Goal: Information Seeking & Learning: Learn about a topic

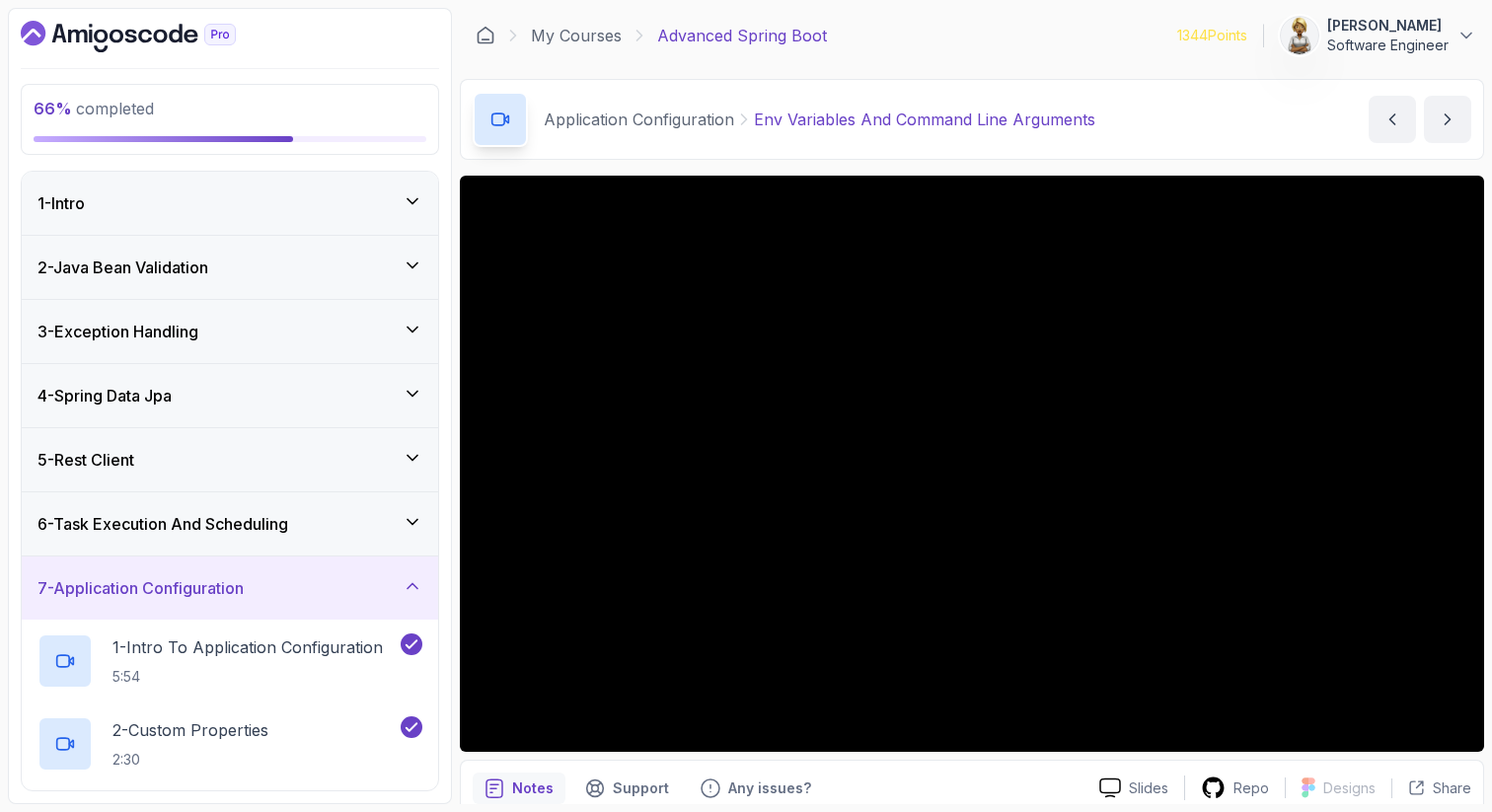
scroll to position [214, 0]
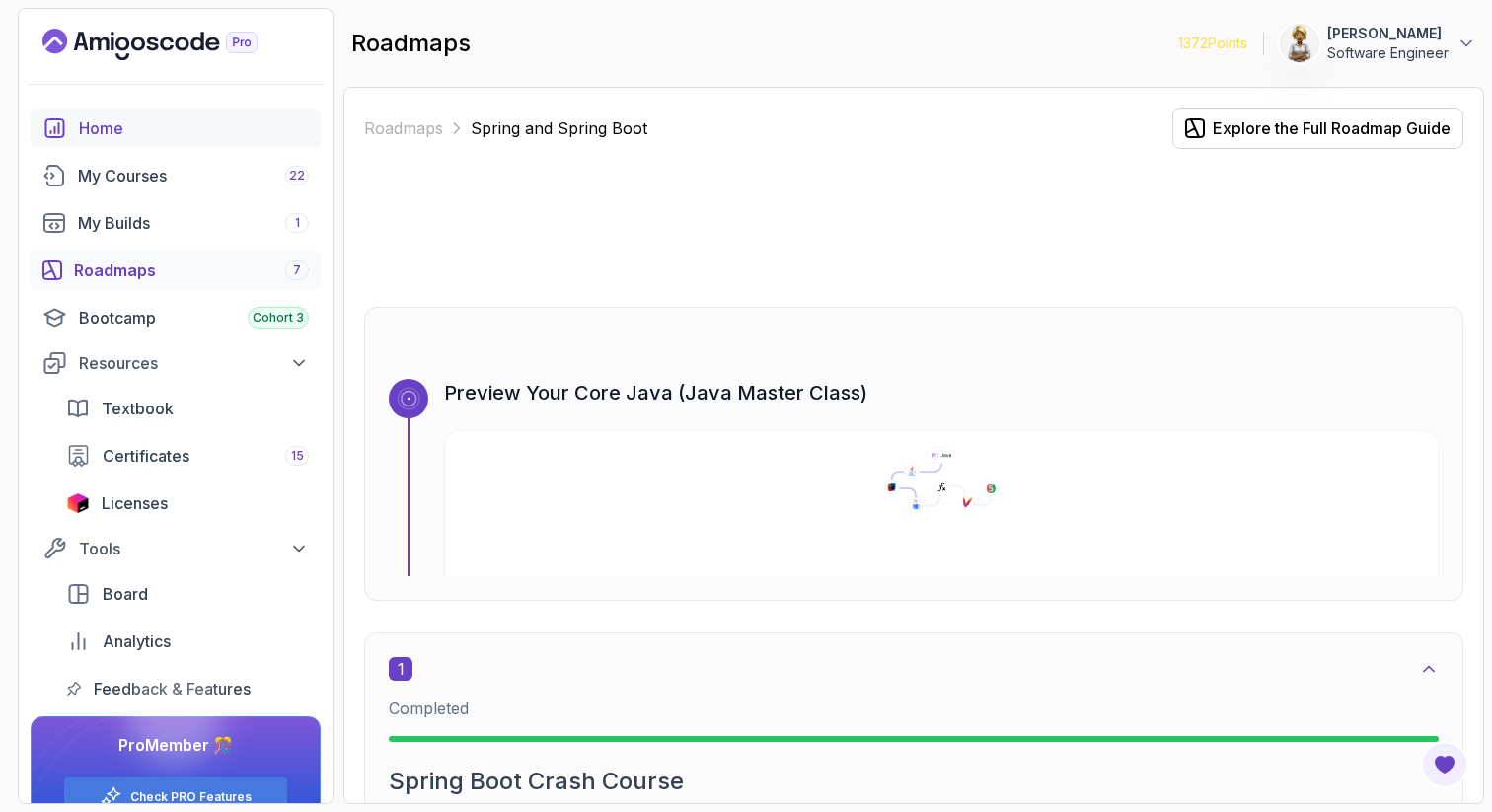
scroll to position [5345, 0]
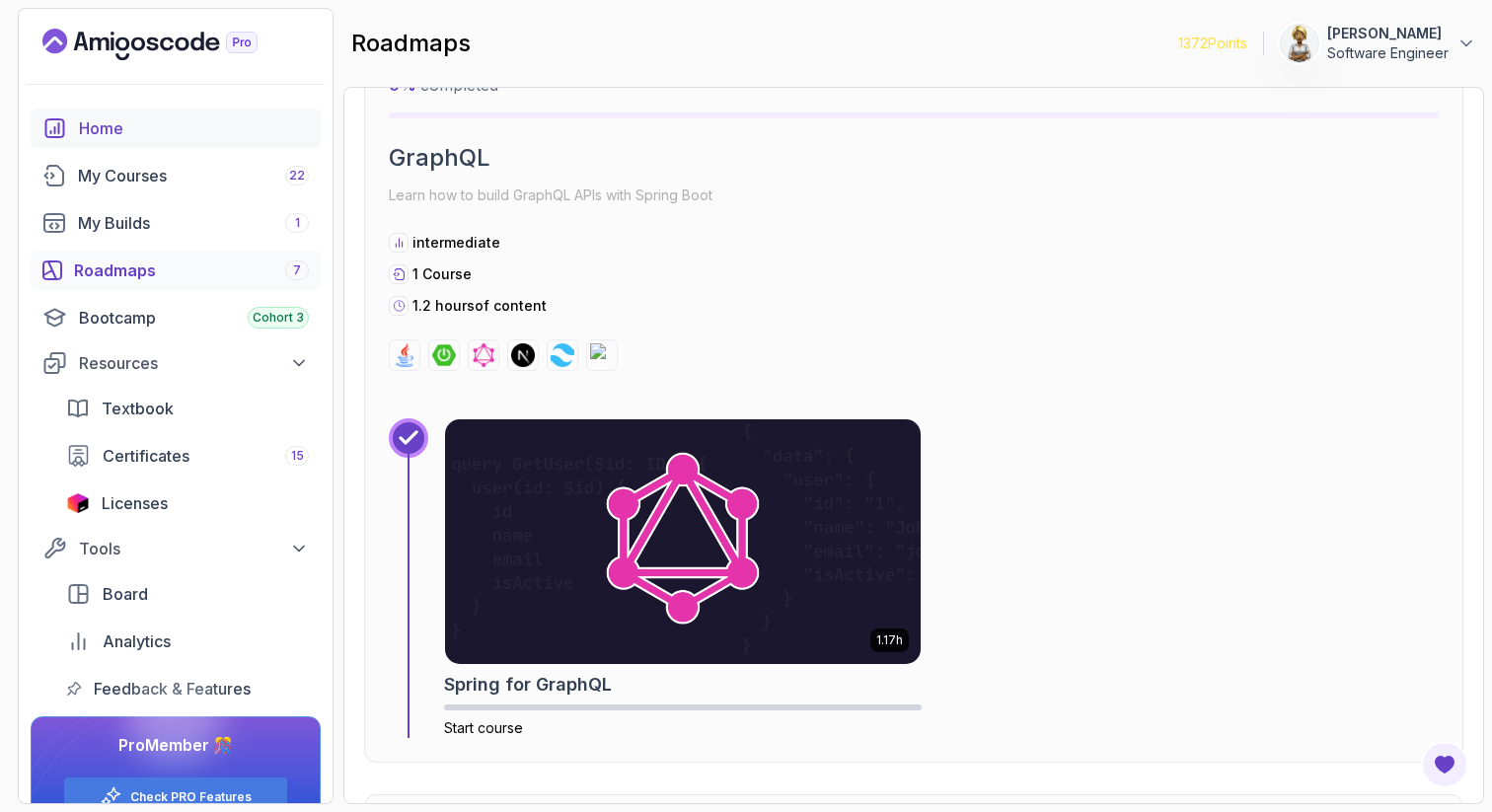
click at [108, 122] on div "Home" at bounding box center [193, 129] width 230 height 24
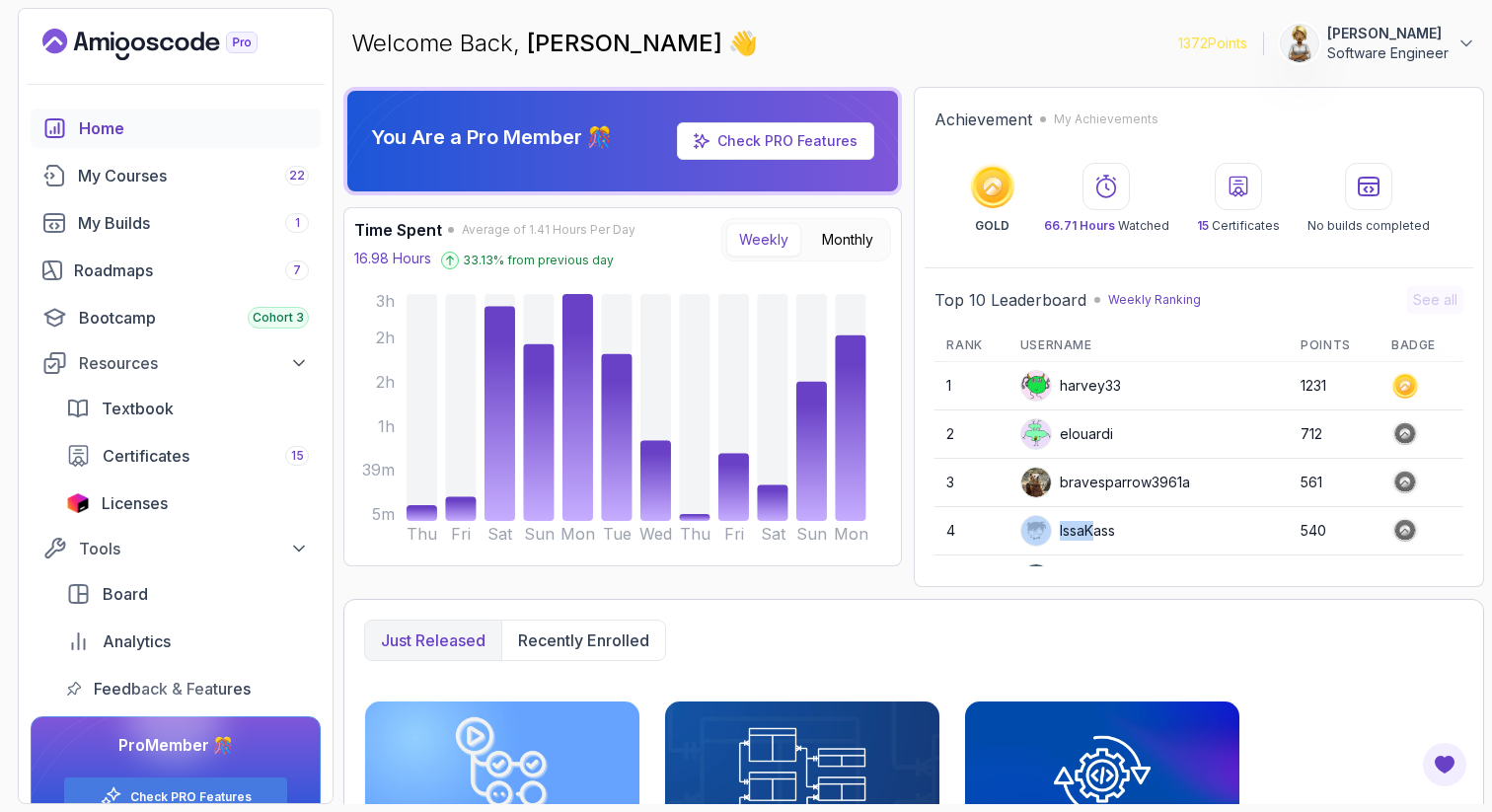
drag, startPoint x: 1091, startPoint y: 523, endPoint x: 1091, endPoint y: 545, distance: 22.0
click at [1091, 545] on div "IssaKass" at bounding box center [1067, 531] width 95 height 32
click at [133, 511] on span "Licenses" at bounding box center [135, 503] width 66 height 24
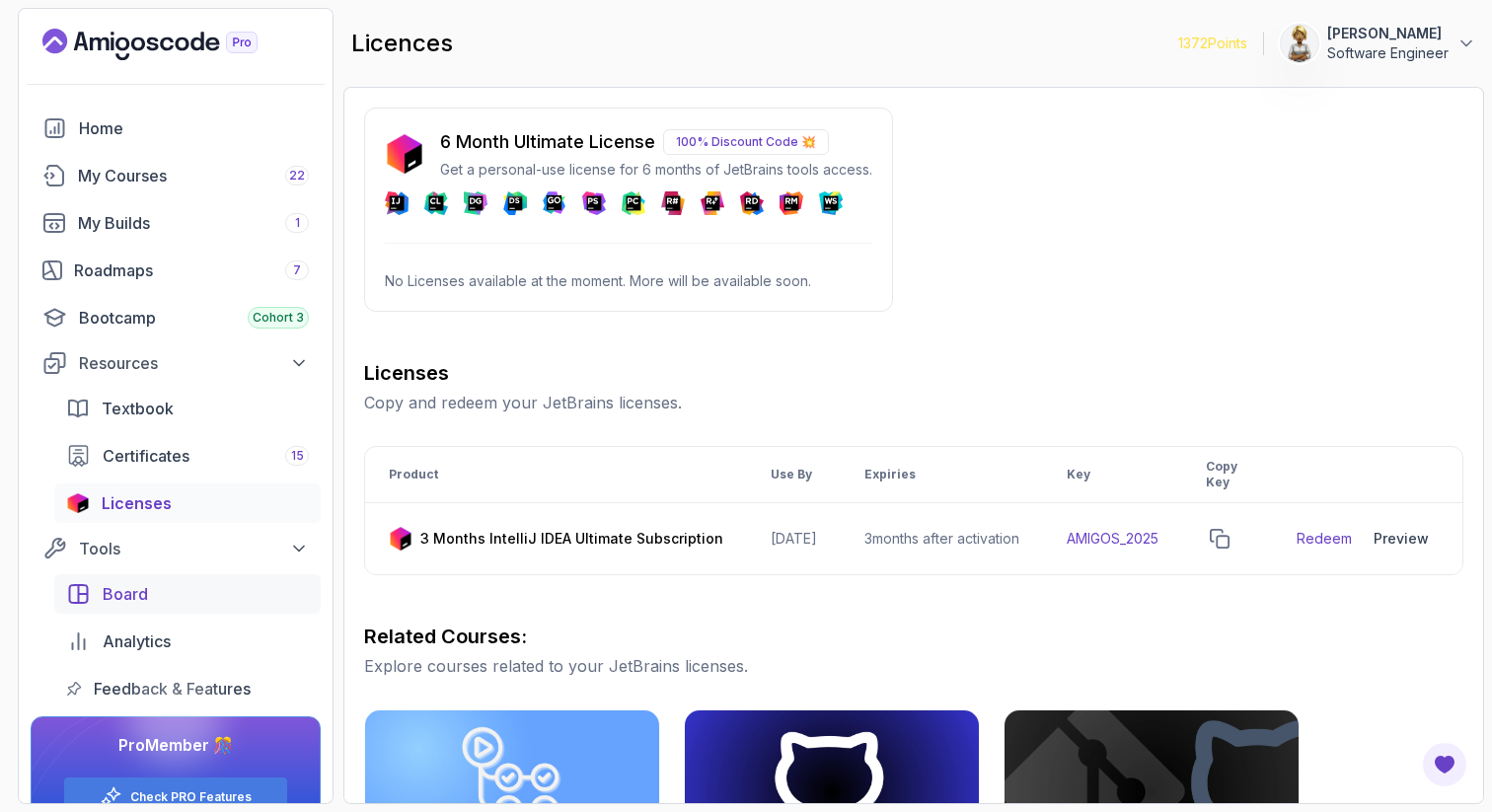
click at [117, 596] on span "Board" at bounding box center [126, 594] width 46 height 24
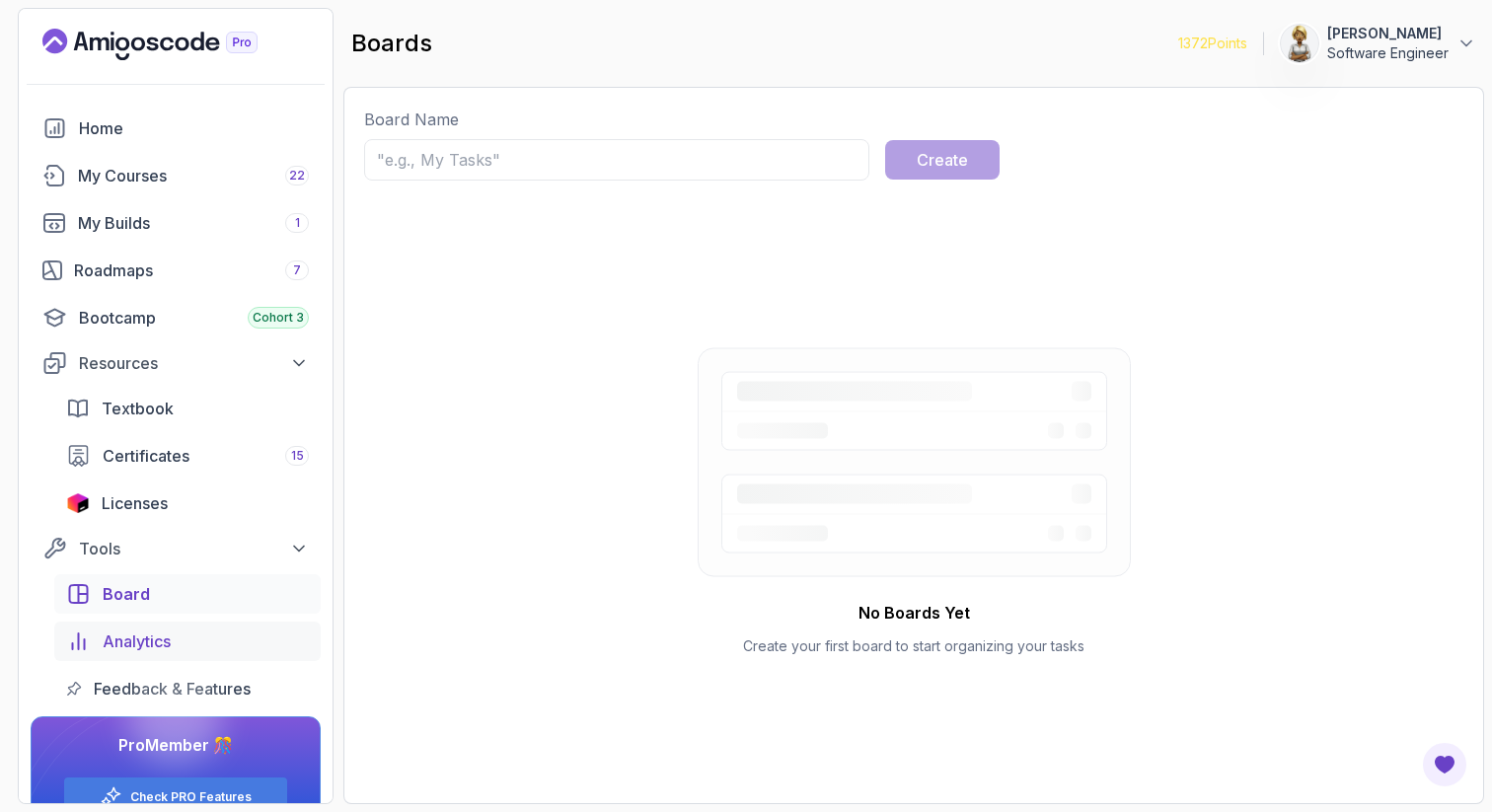
click at [144, 635] on span "Analytics" at bounding box center [137, 642] width 68 height 24
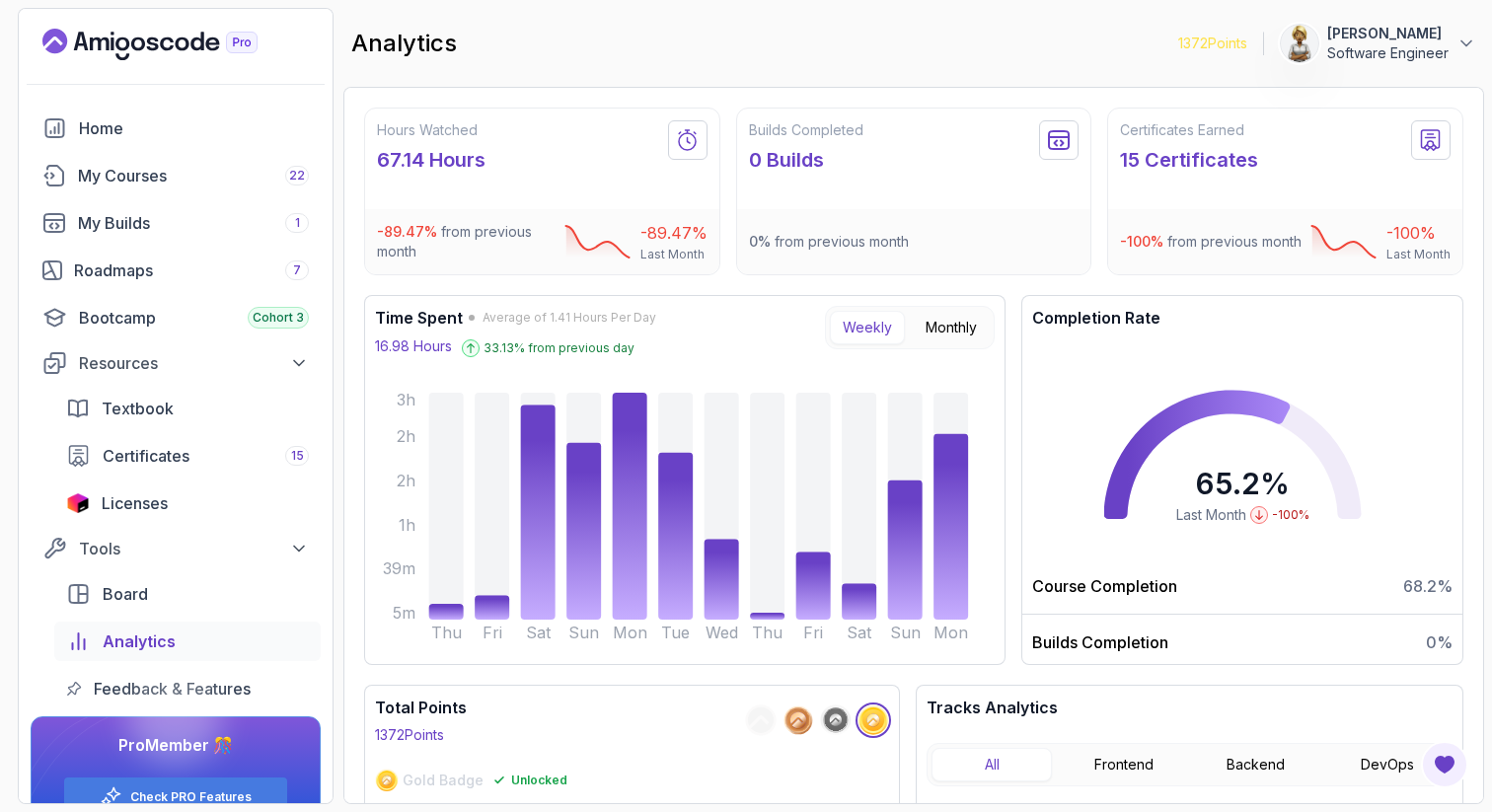
click at [181, 680] on div at bounding box center [174, 716] width 95 height 95
click at [157, 684] on div at bounding box center [174, 716] width 95 height 95
click at [123, 679] on span "Feedback & Features" at bounding box center [171, 688] width 156 height 24
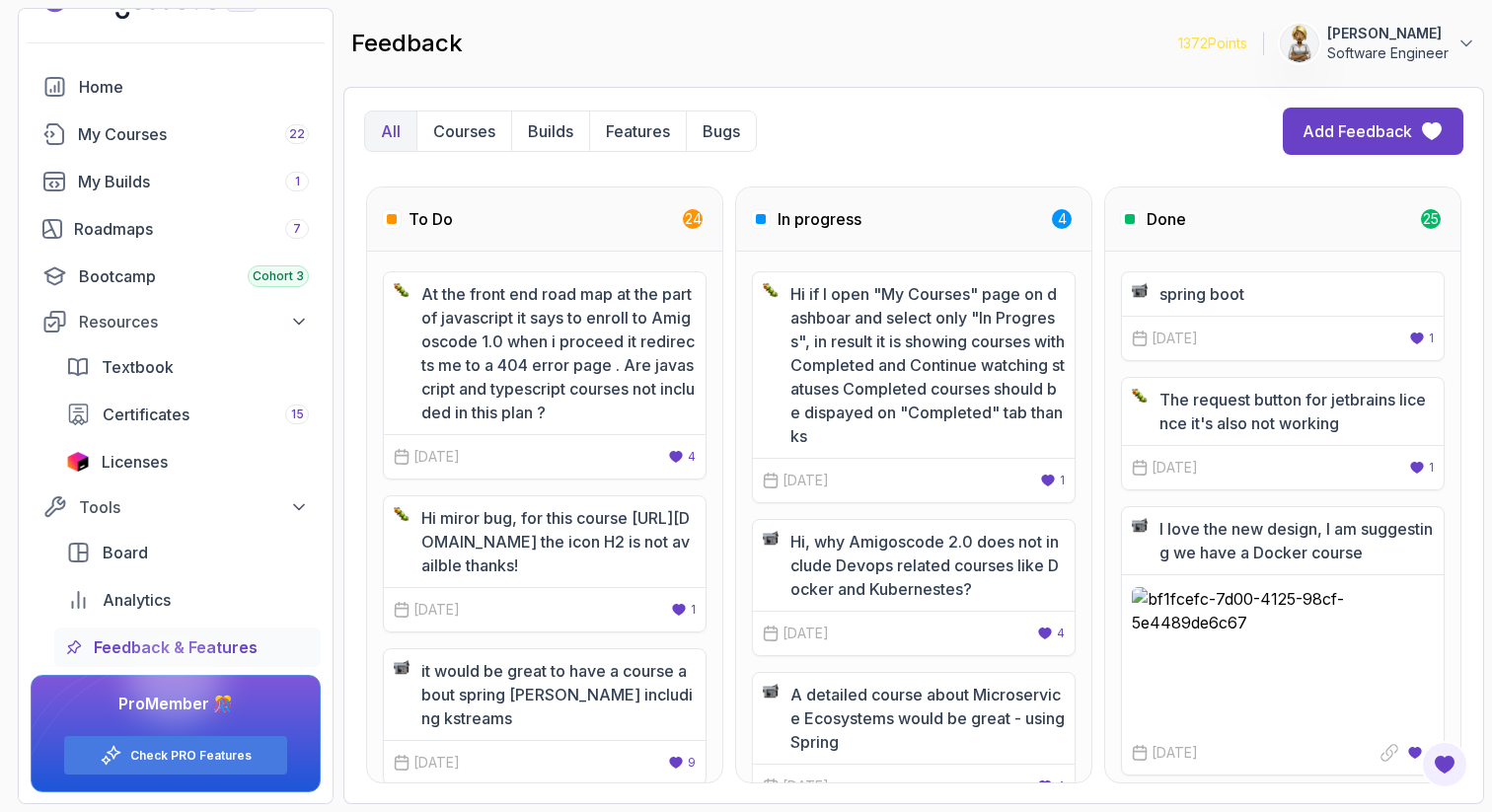
scroll to position [43, 0]
click at [370, 626] on div "At the front end road map at the part of javascript it says to enroll to Amigos…" at bounding box center [544, 516] width 355 height 531
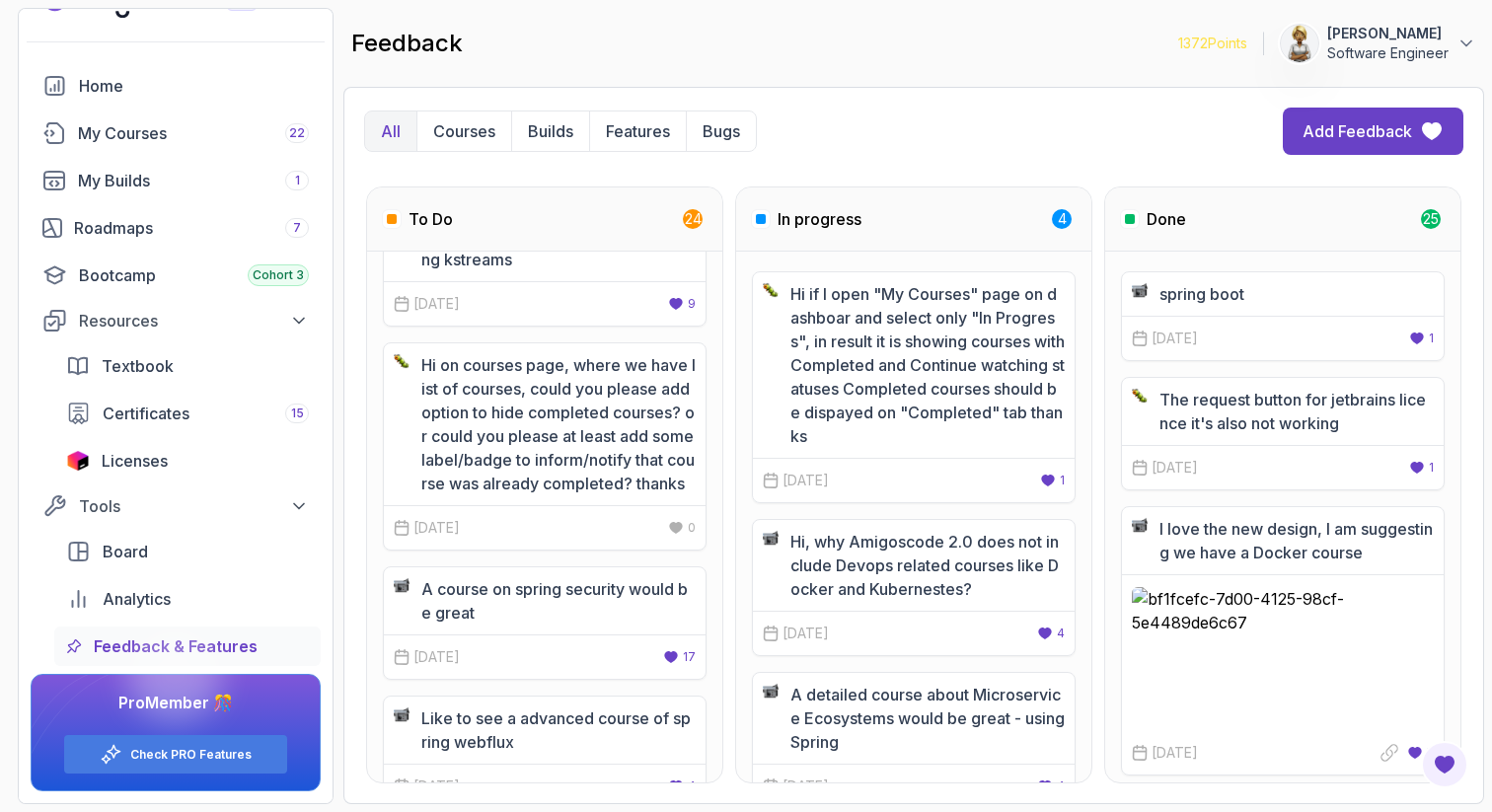
scroll to position [473, 0]
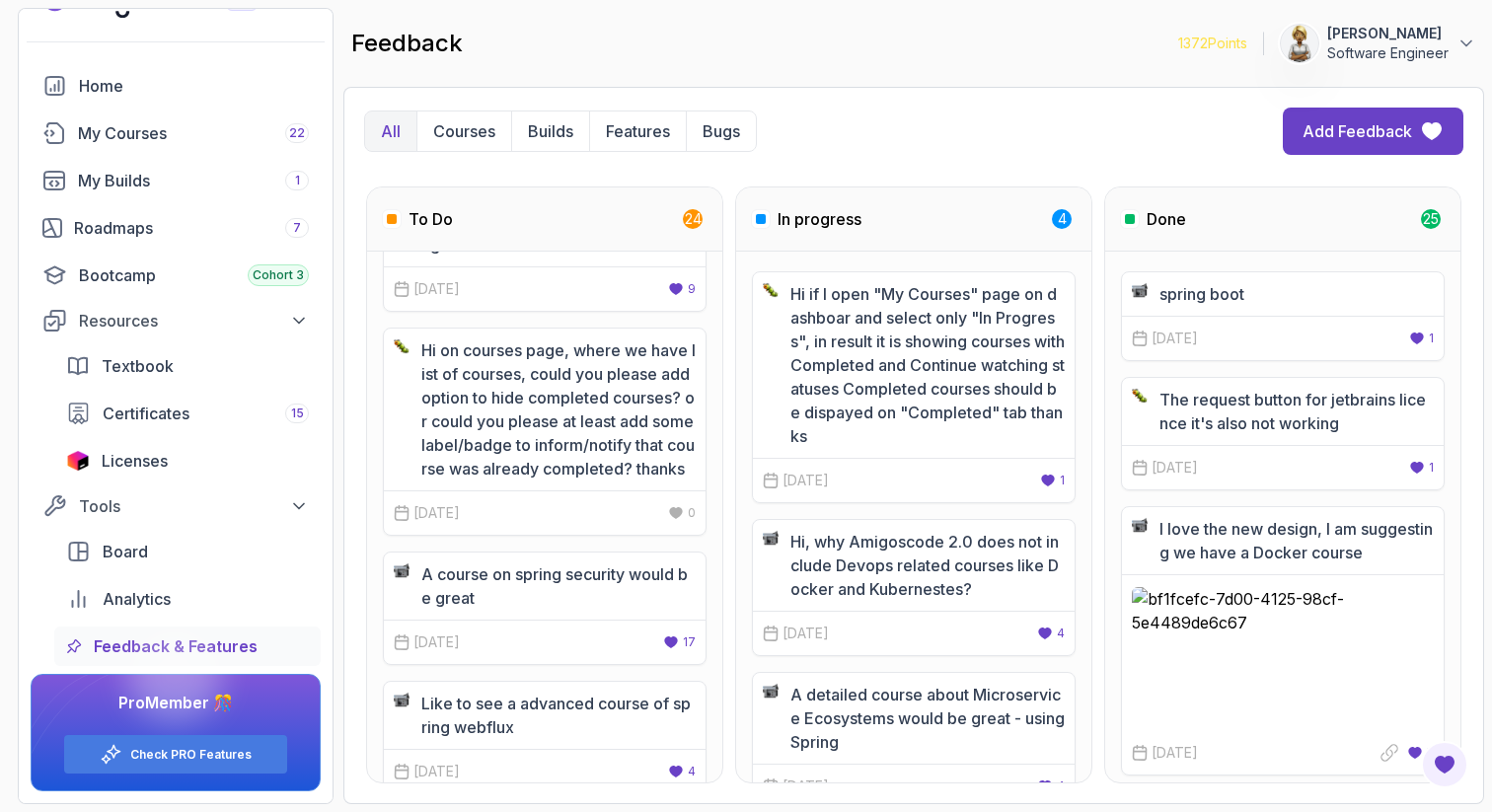
click at [1083, 687] on div "Hi if I open "My Courses" page on dashboar and select only "In Progress", in re…" at bounding box center [913, 516] width 355 height 531
click at [1479, 435] on div "All Courses Builds Features Bugs Add Feedback To Do 24 At the front end road ma…" at bounding box center [913, 445] width 1140 height 717
click at [471, 121] on p "Courses" at bounding box center [464, 132] width 62 height 24
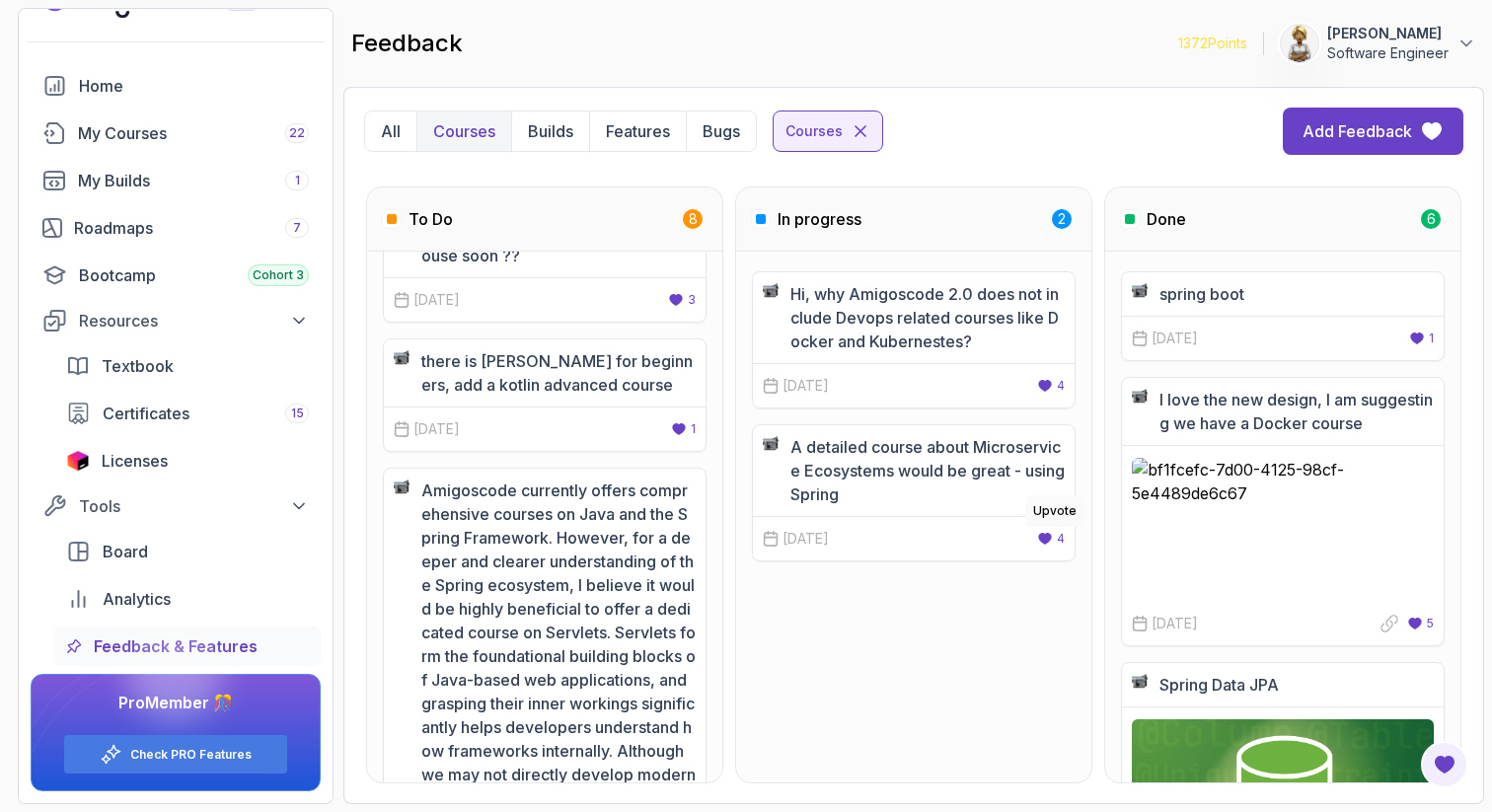
click at [1050, 537] on icon at bounding box center [1044, 539] width 13 height 12
click at [1046, 539] on icon at bounding box center [1044, 539] width 13 height 12
click at [1473, 522] on div "All Courses Builds Features Bugs Courses Add Feedback To Do 8 it would be great…" at bounding box center [913, 445] width 1140 height 717
click at [1450, 538] on div "spring boot 19 Jan, 2025 1 Upvote I love the new design, I am suggesting we hav…" at bounding box center [1283, 516] width 355 height 531
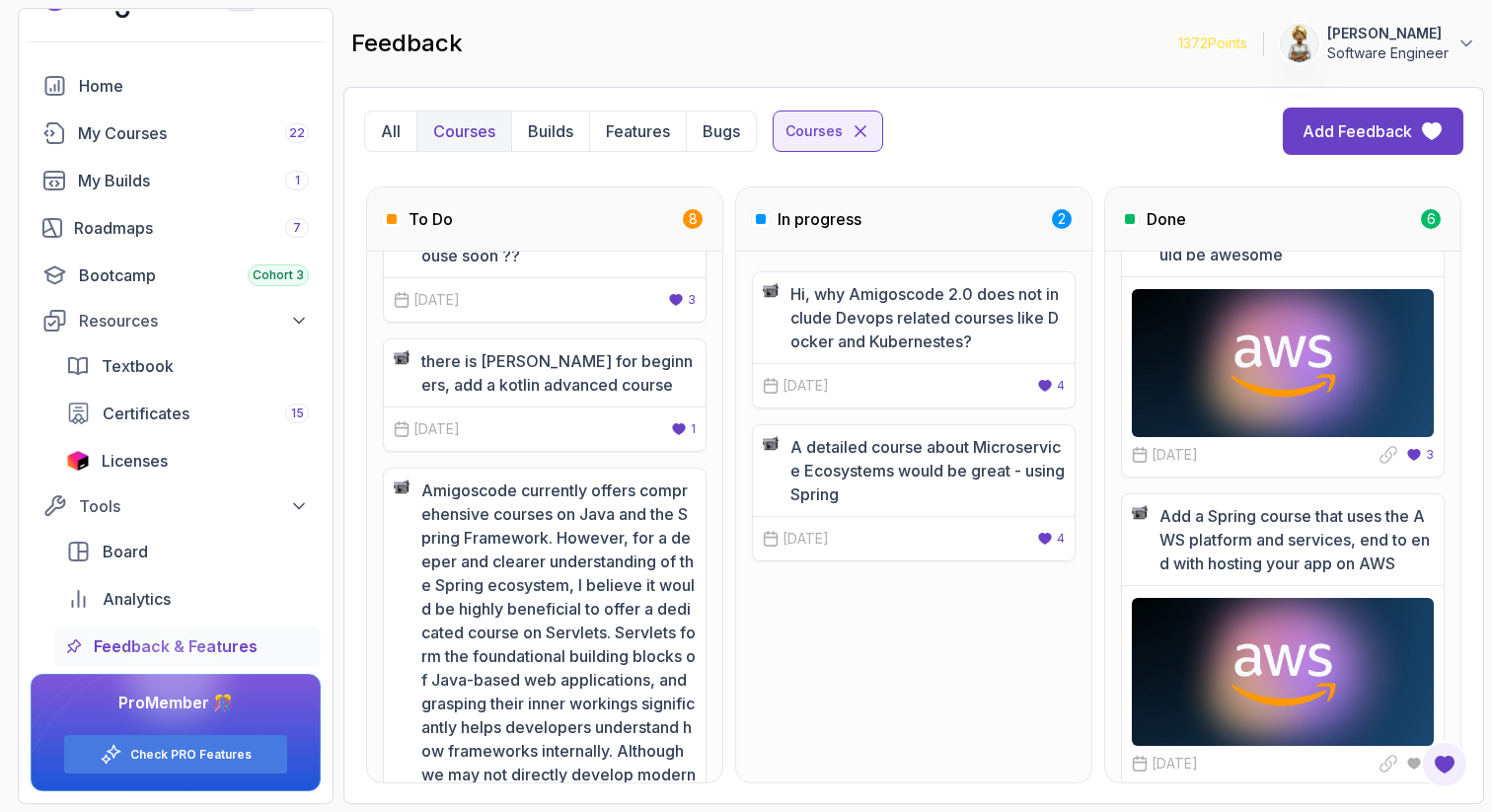
scroll to position [892, 0]
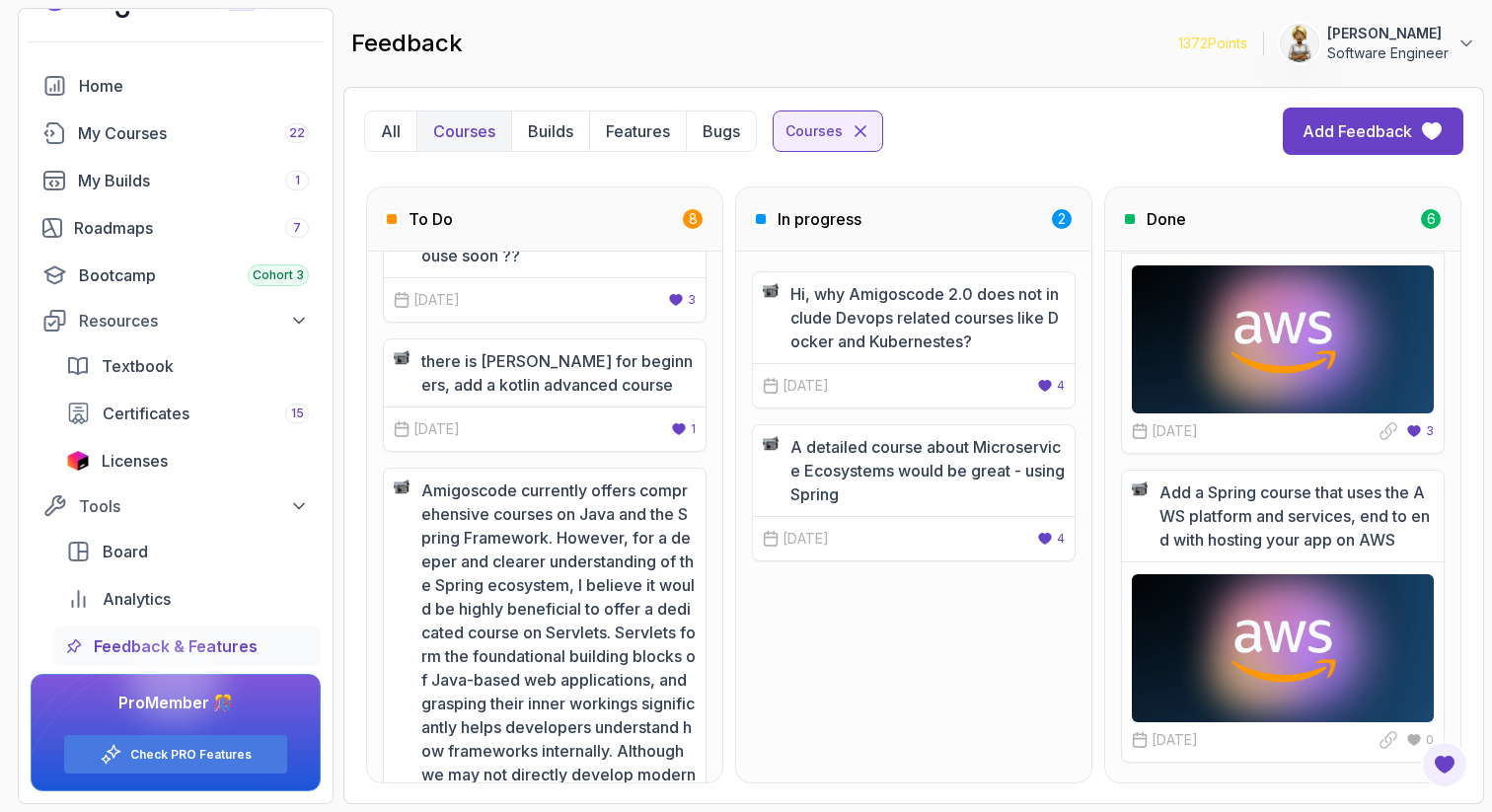
click at [639, 263] on p "Is there gonna be a Spring Security couse soon ??" at bounding box center [558, 244] width 274 height 48
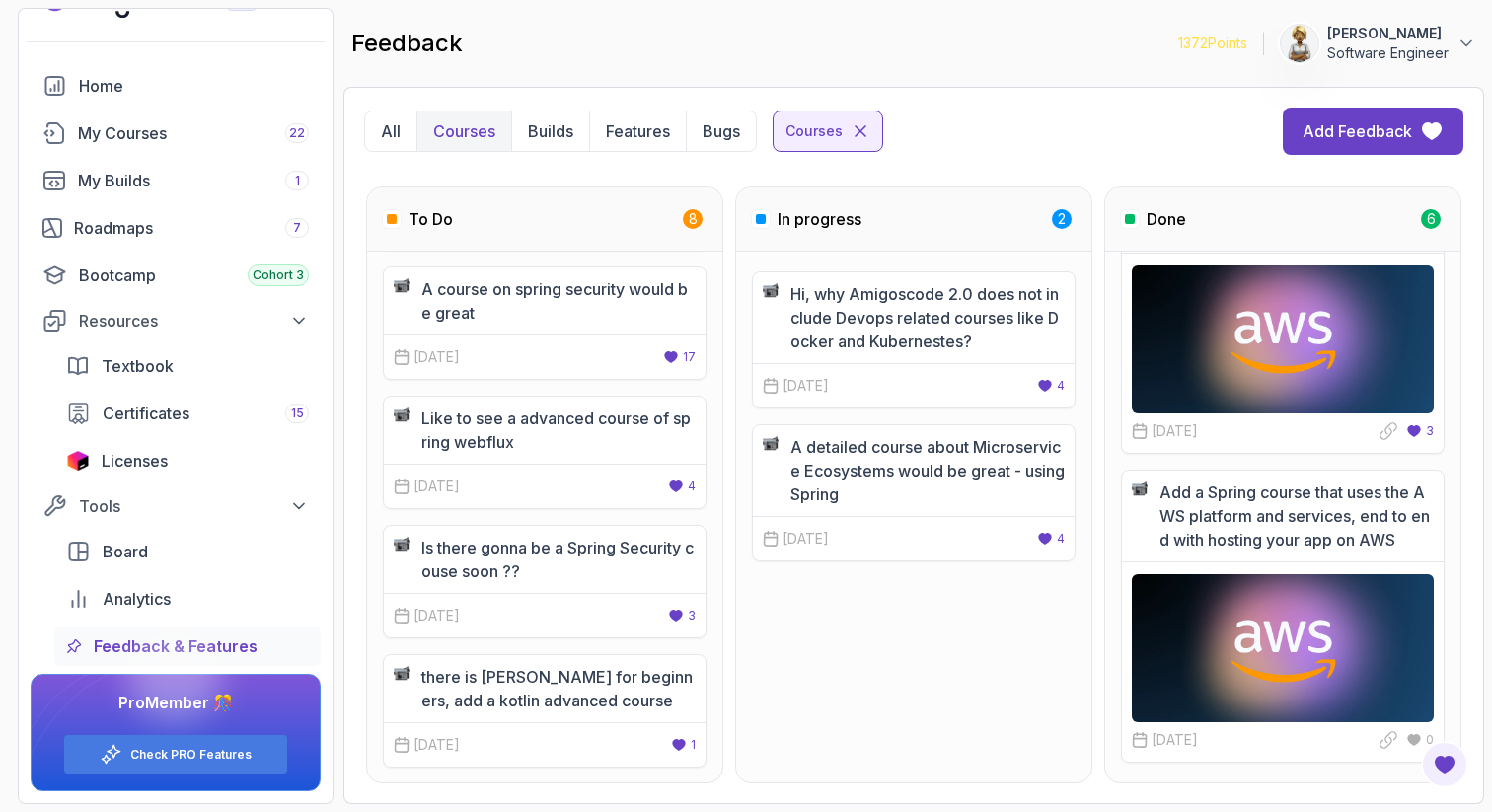
scroll to position [197, 0]
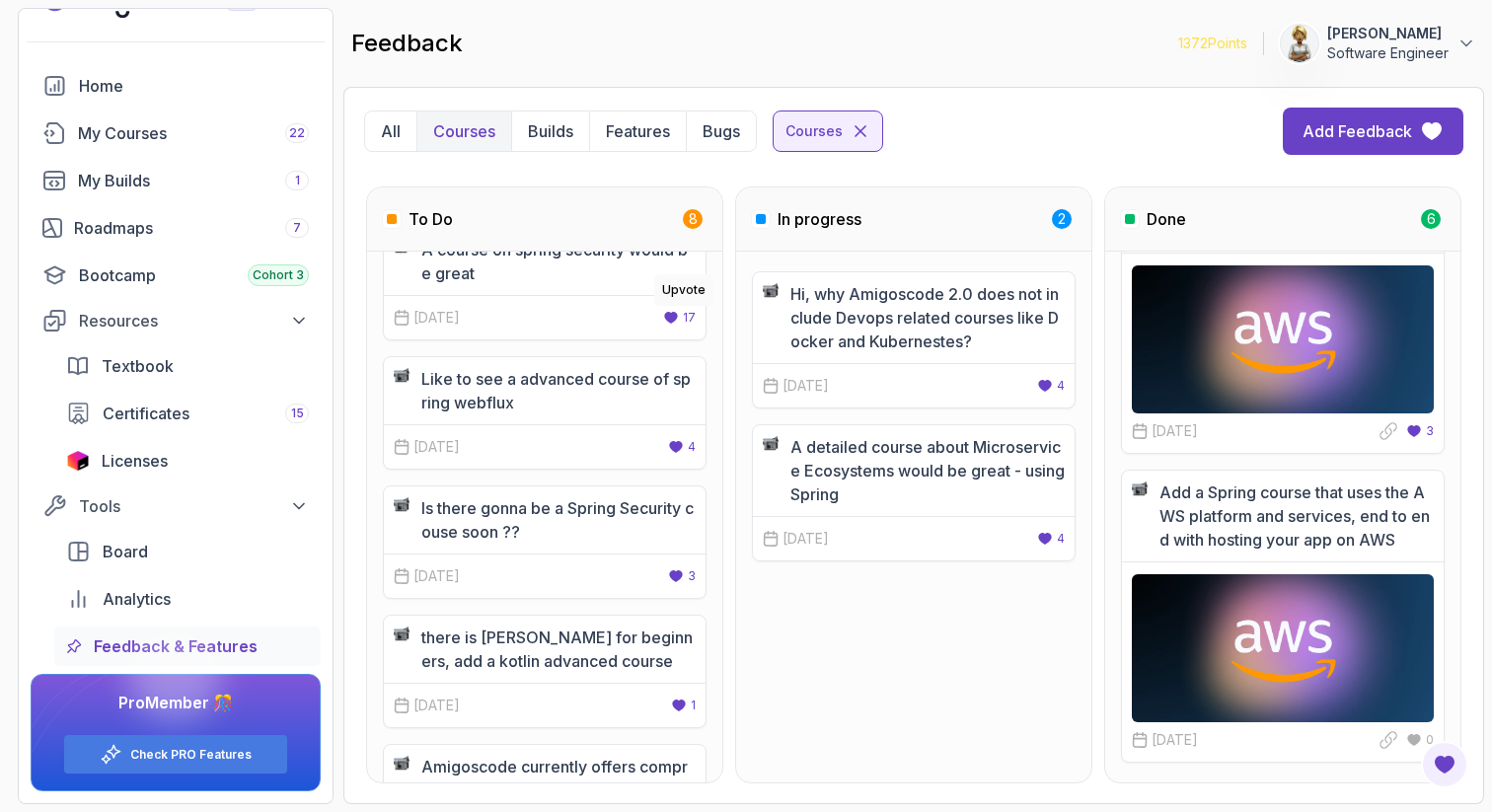
click at [671, 314] on icon at bounding box center [670, 318] width 13 height 12
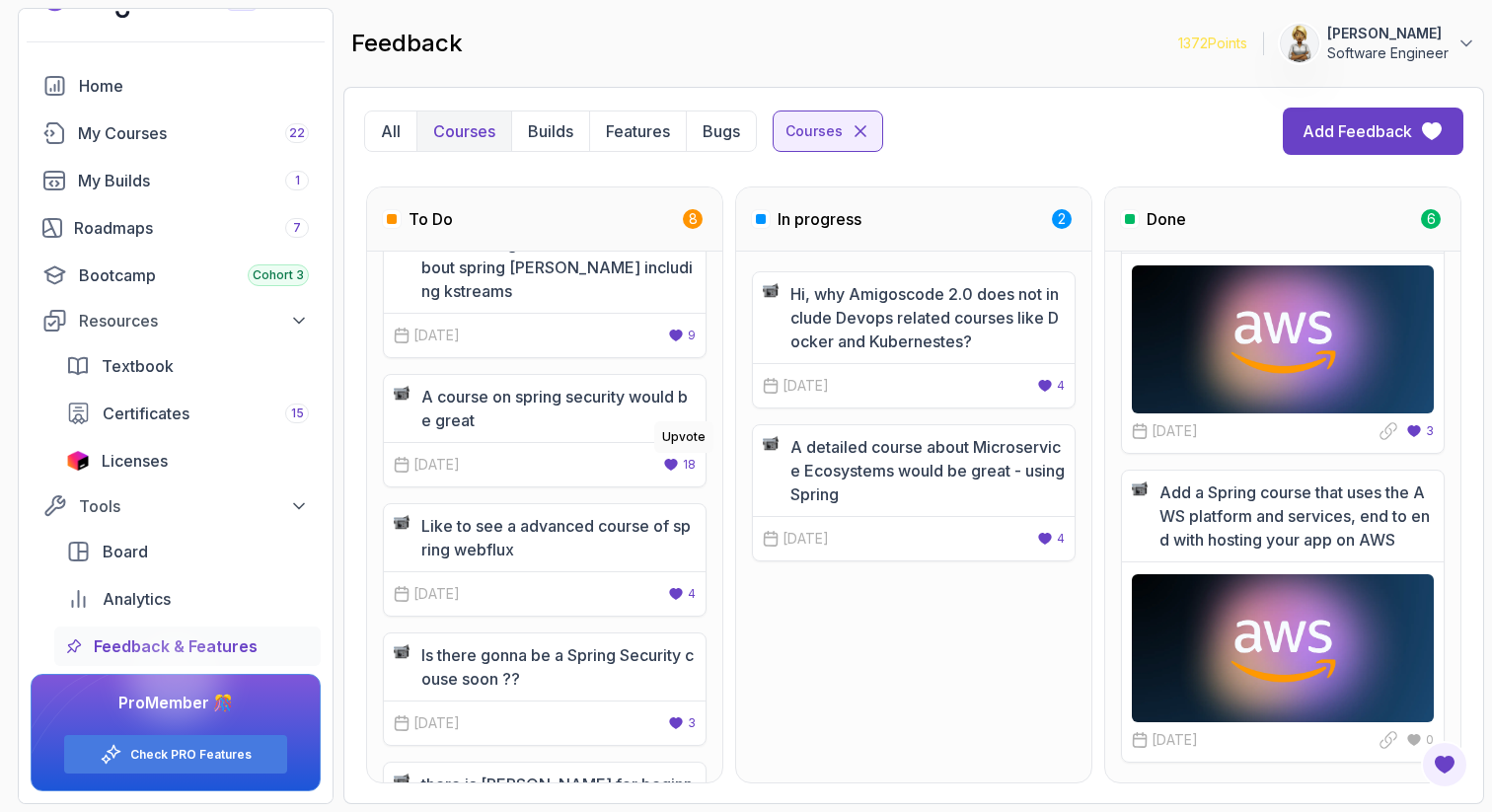
scroll to position [40, 0]
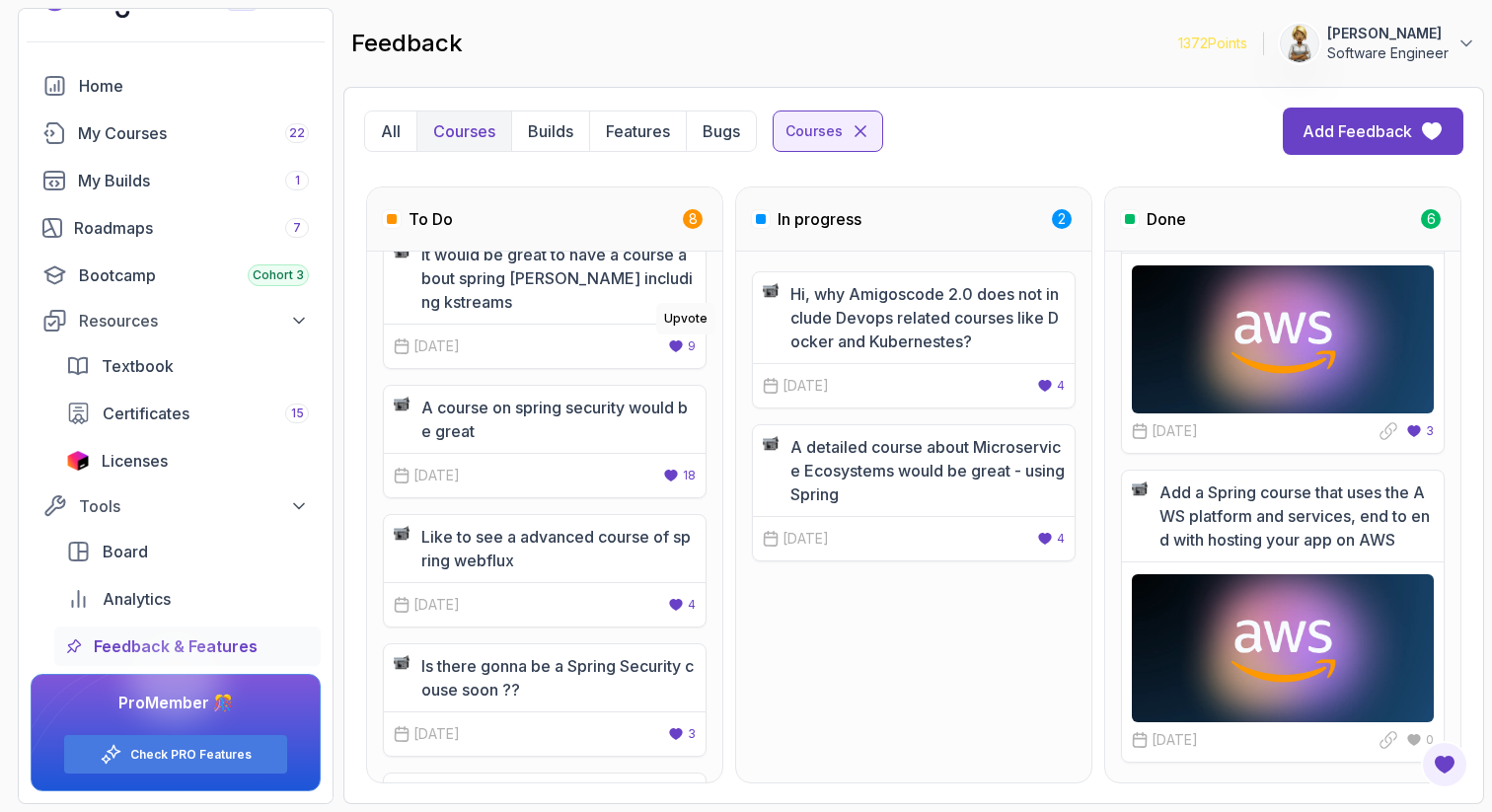
click at [680, 342] on icon at bounding box center [675, 347] width 13 height 12
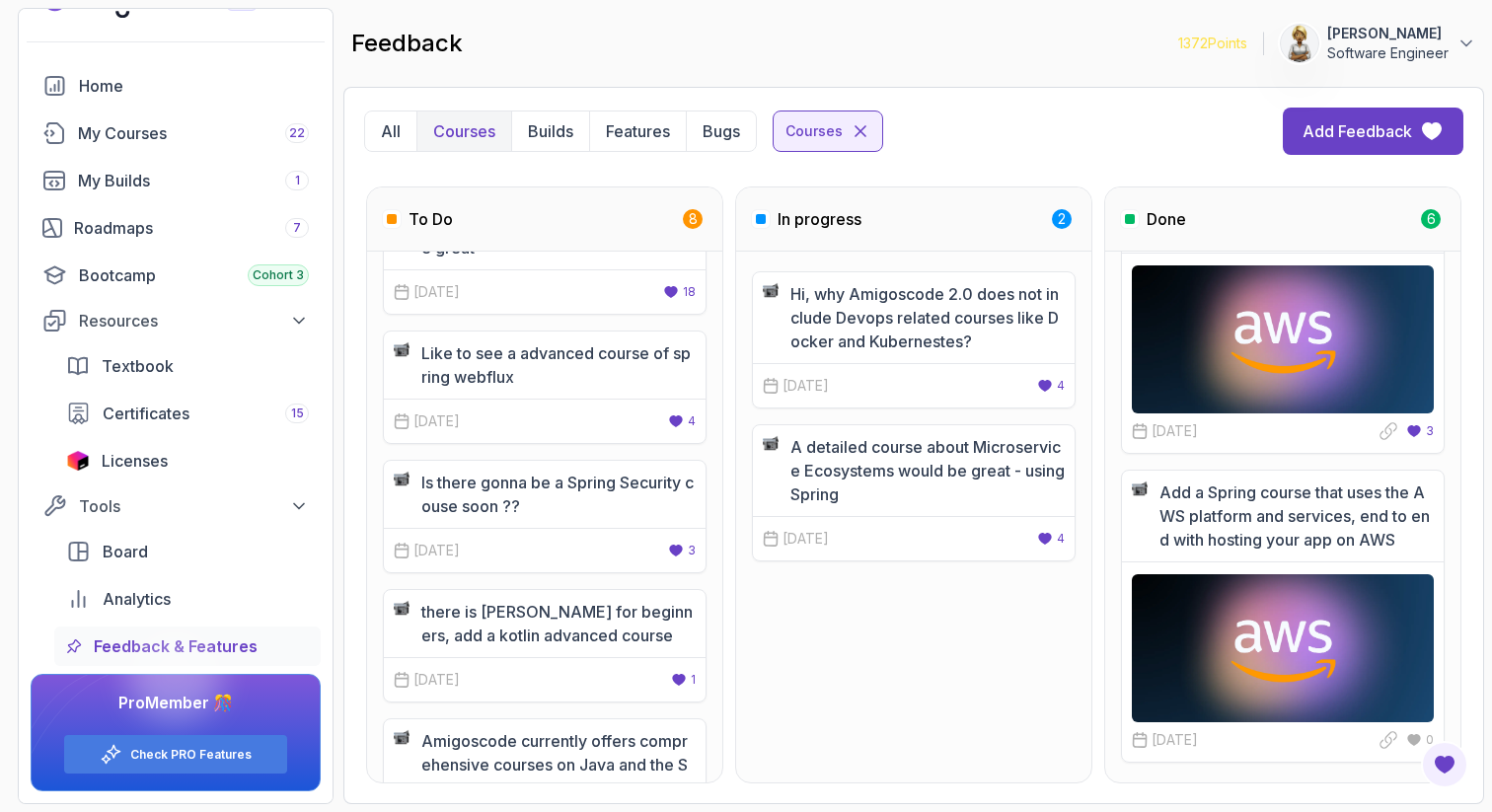
scroll to position [237, 0]
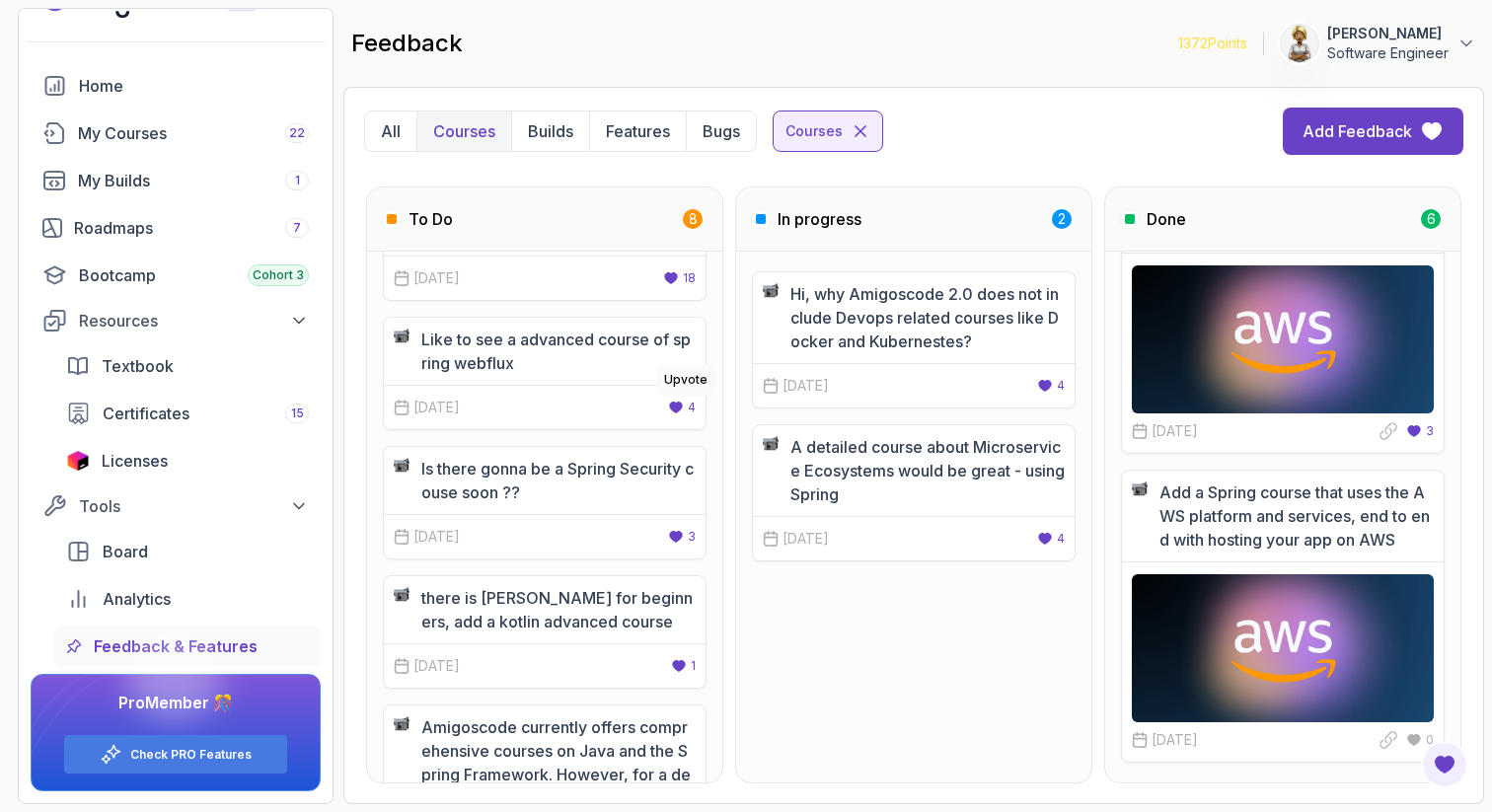
click at [673, 406] on icon at bounding box center [675, 407] width 13 height 12
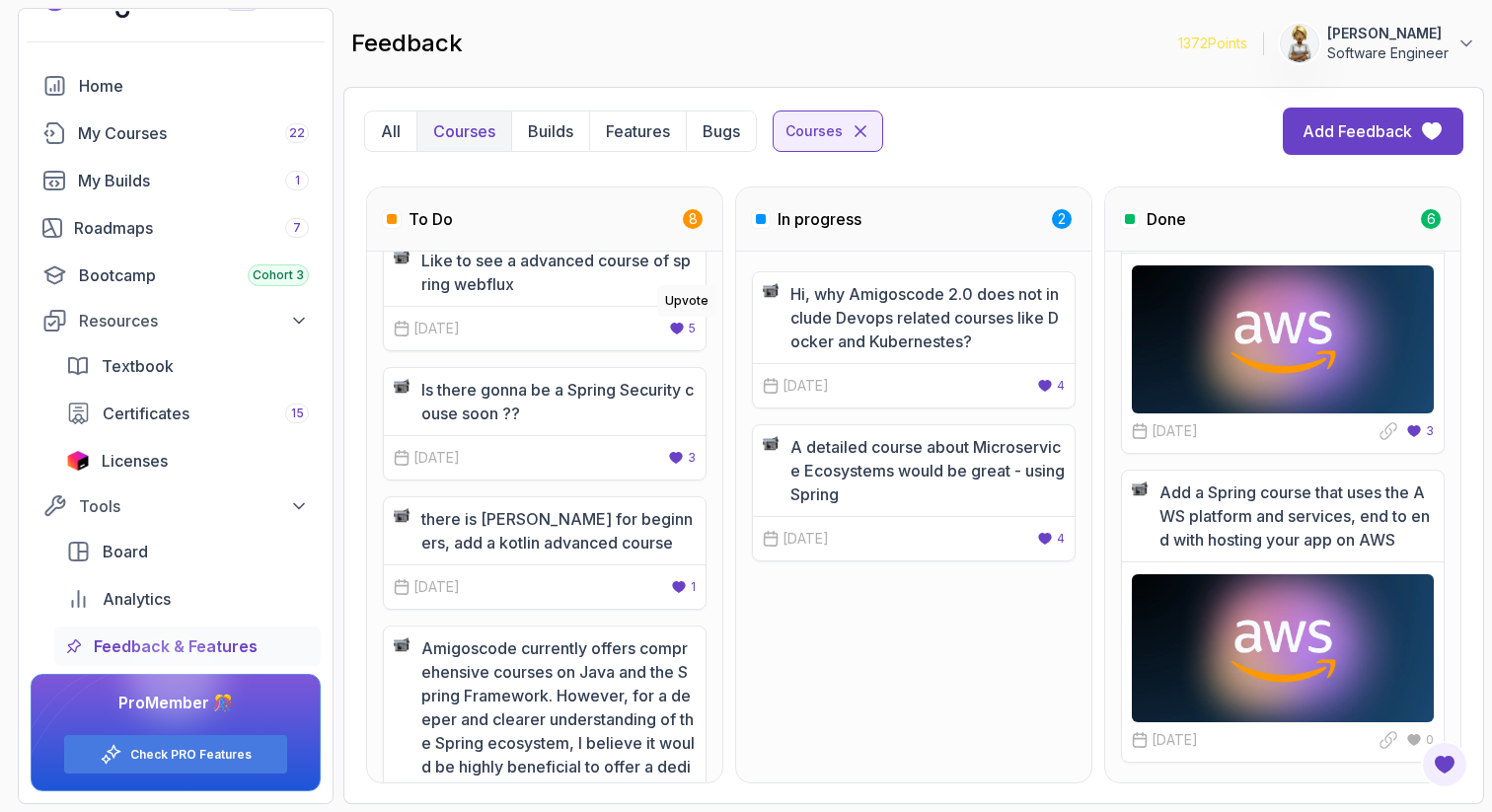
scroll to position [355, 0]
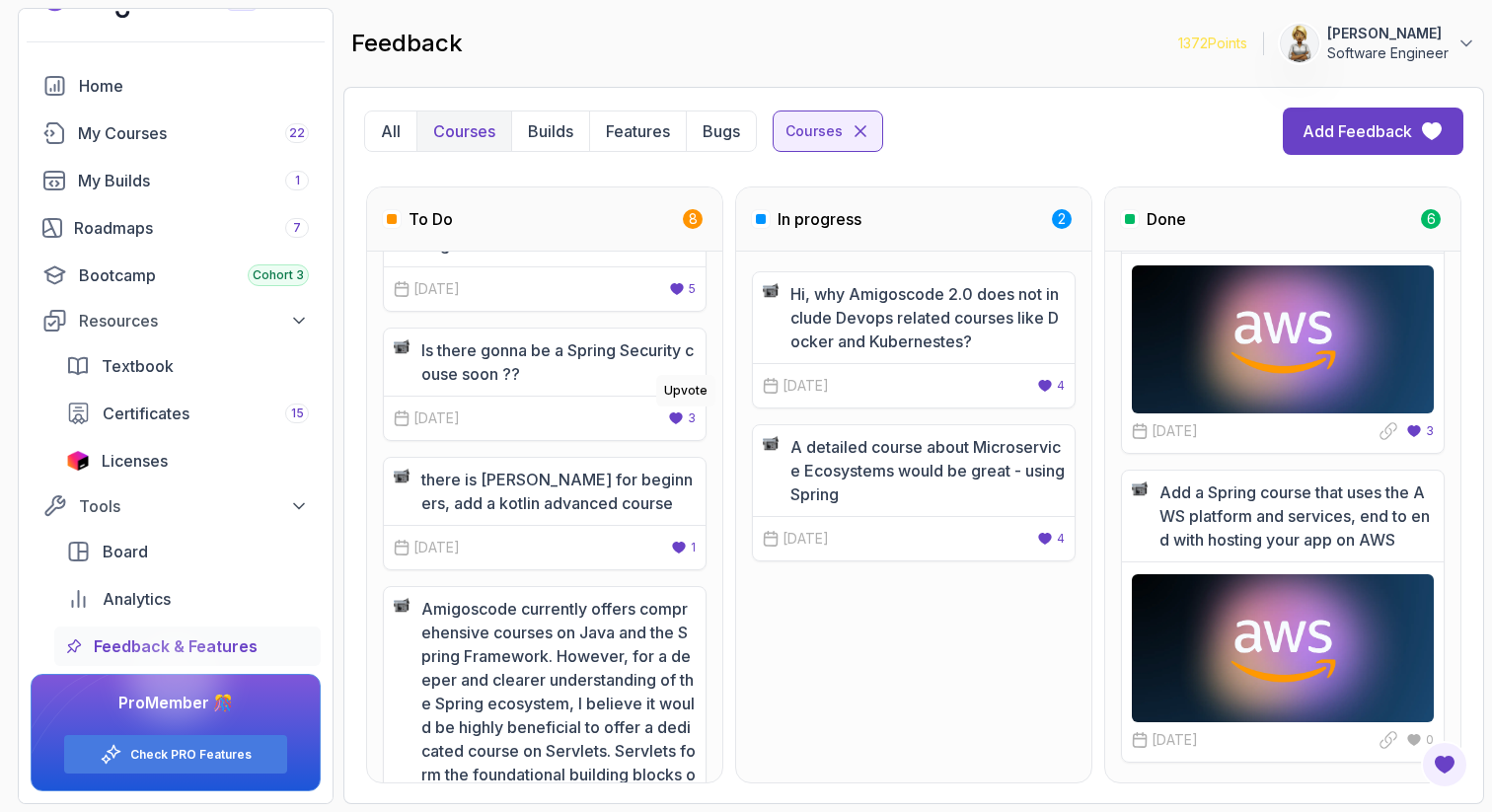
click at [679, 421] on icon at bounding box center [675, 418] width 13 height 12
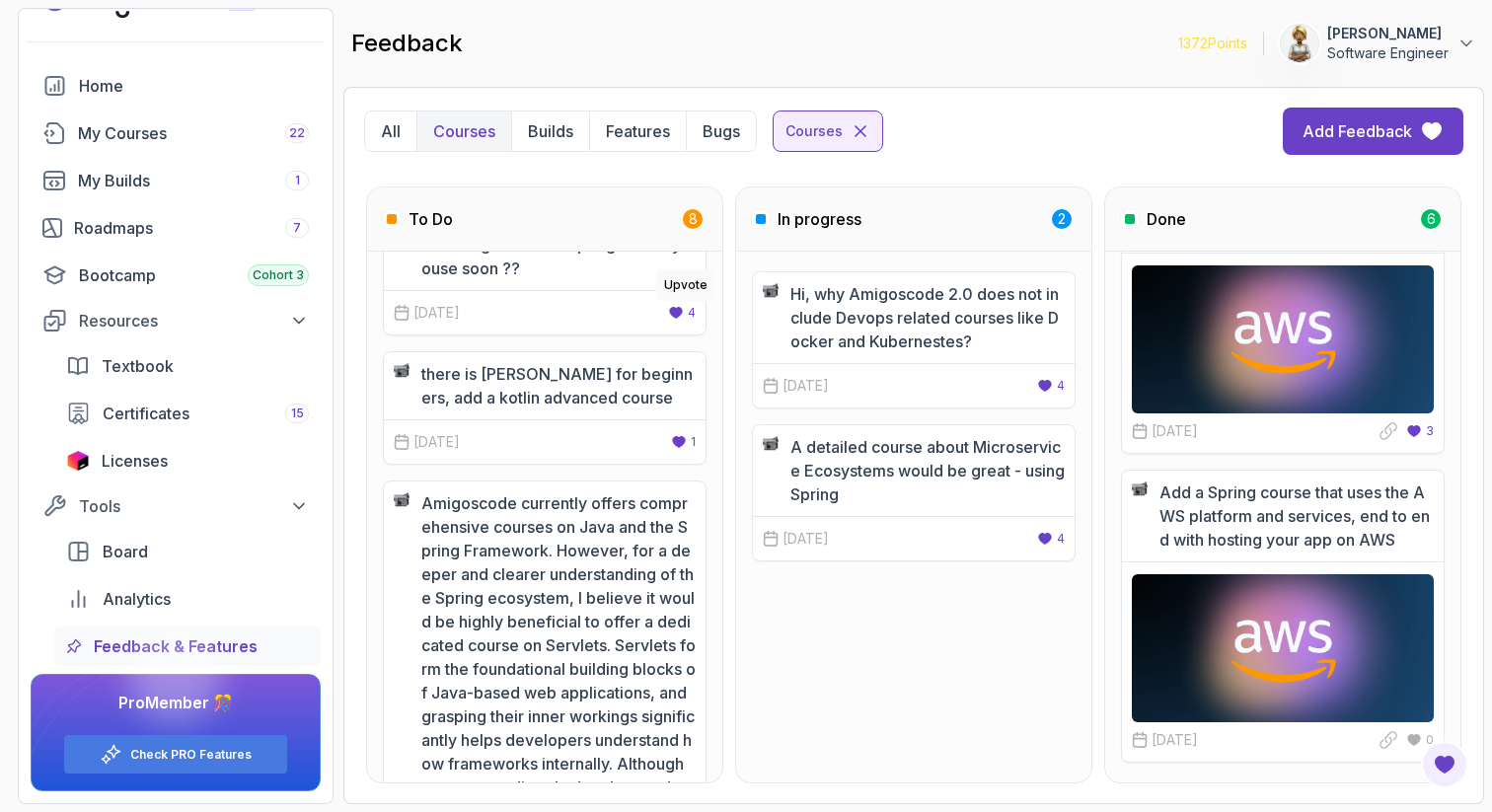
scroll to position [473, 0]
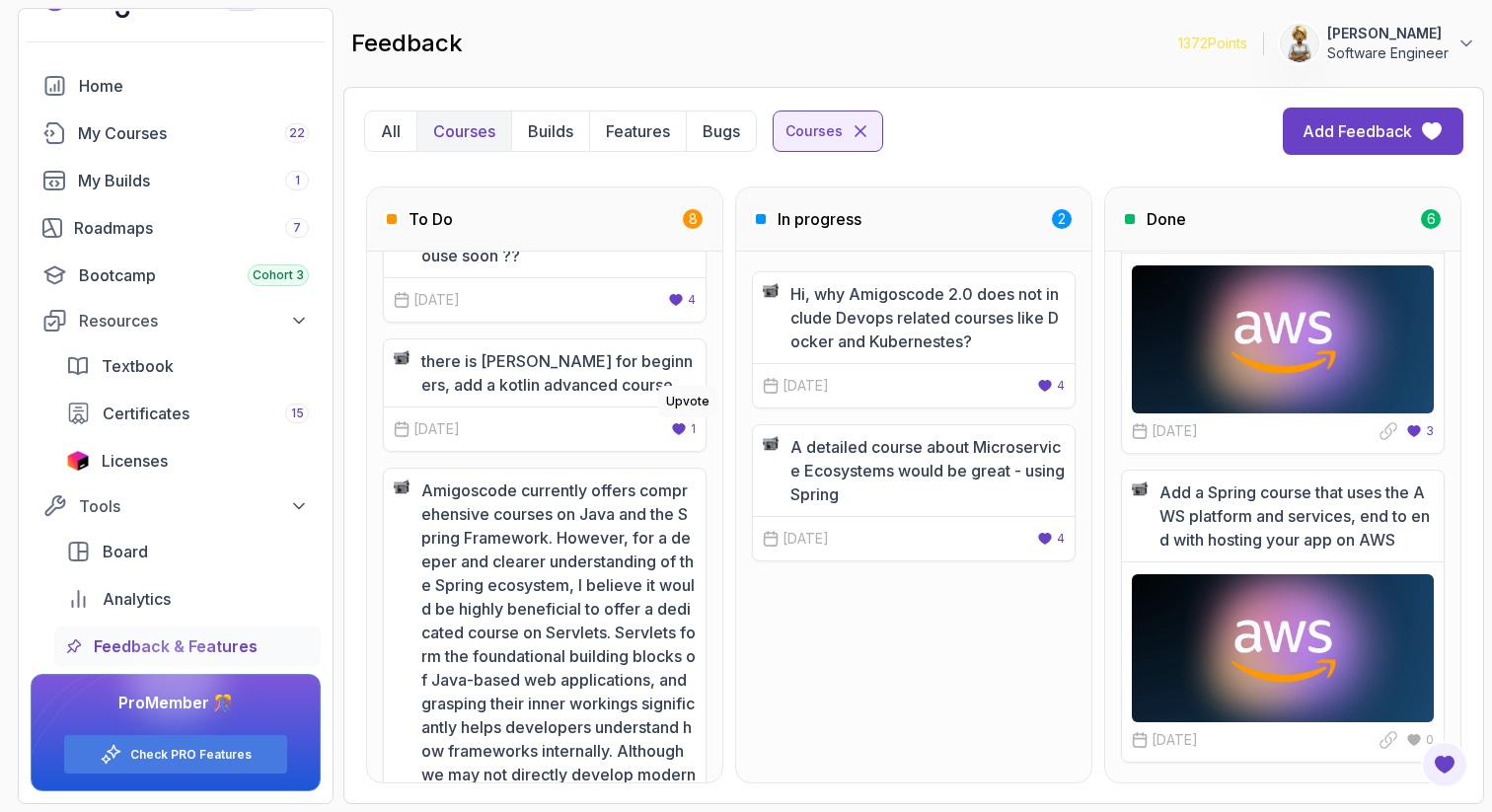
click at [682, 428] on icon at bounding box center [678, 429] width 13 height 12
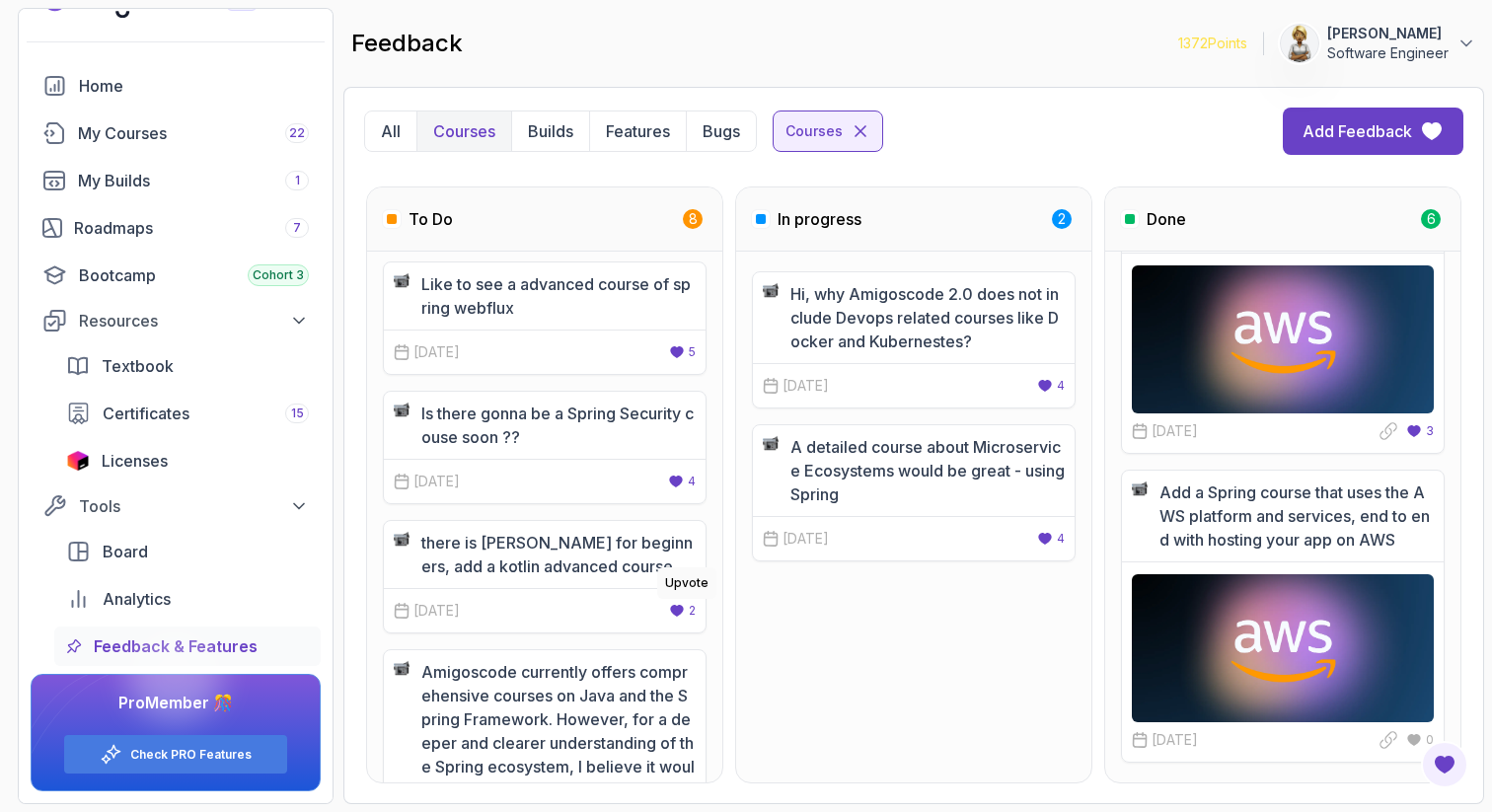
scroll to position [0, 0]
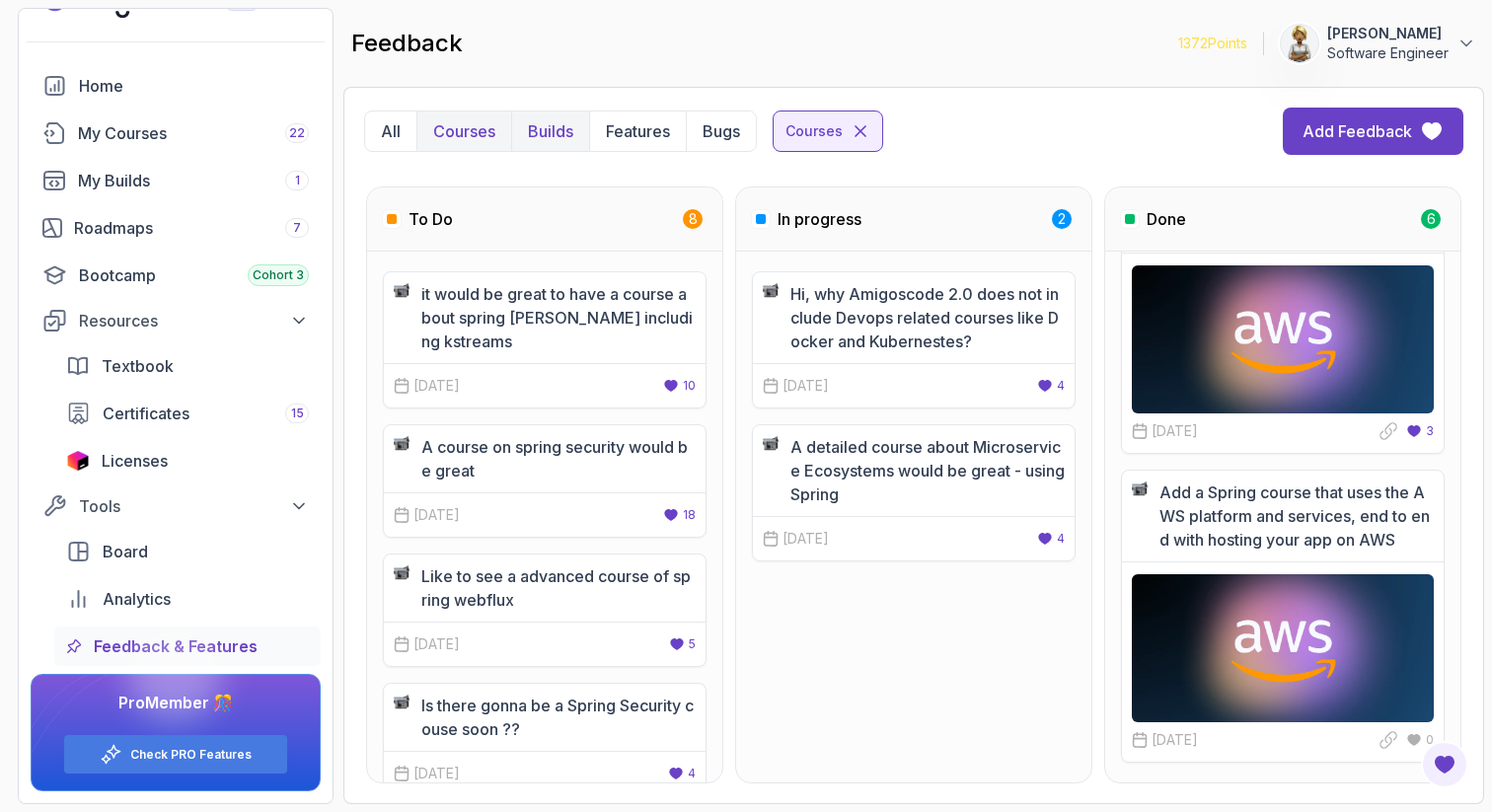
click at [554, 120] on p "Builds" at bounding box center [551, 132] width 46 height 24
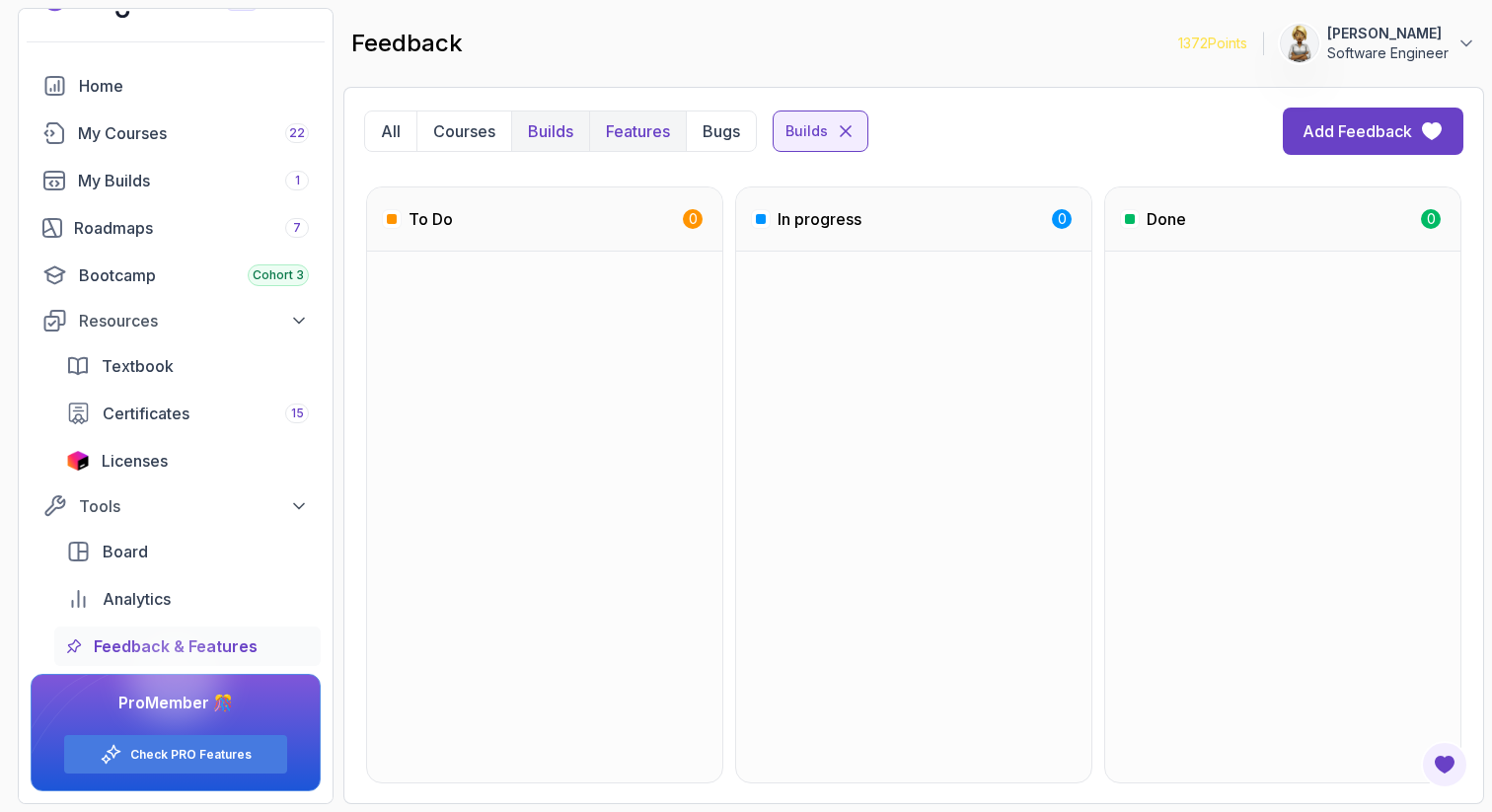
click at [629, 127] on p "Features" at bounding box center [638, 132] width 64 height 24
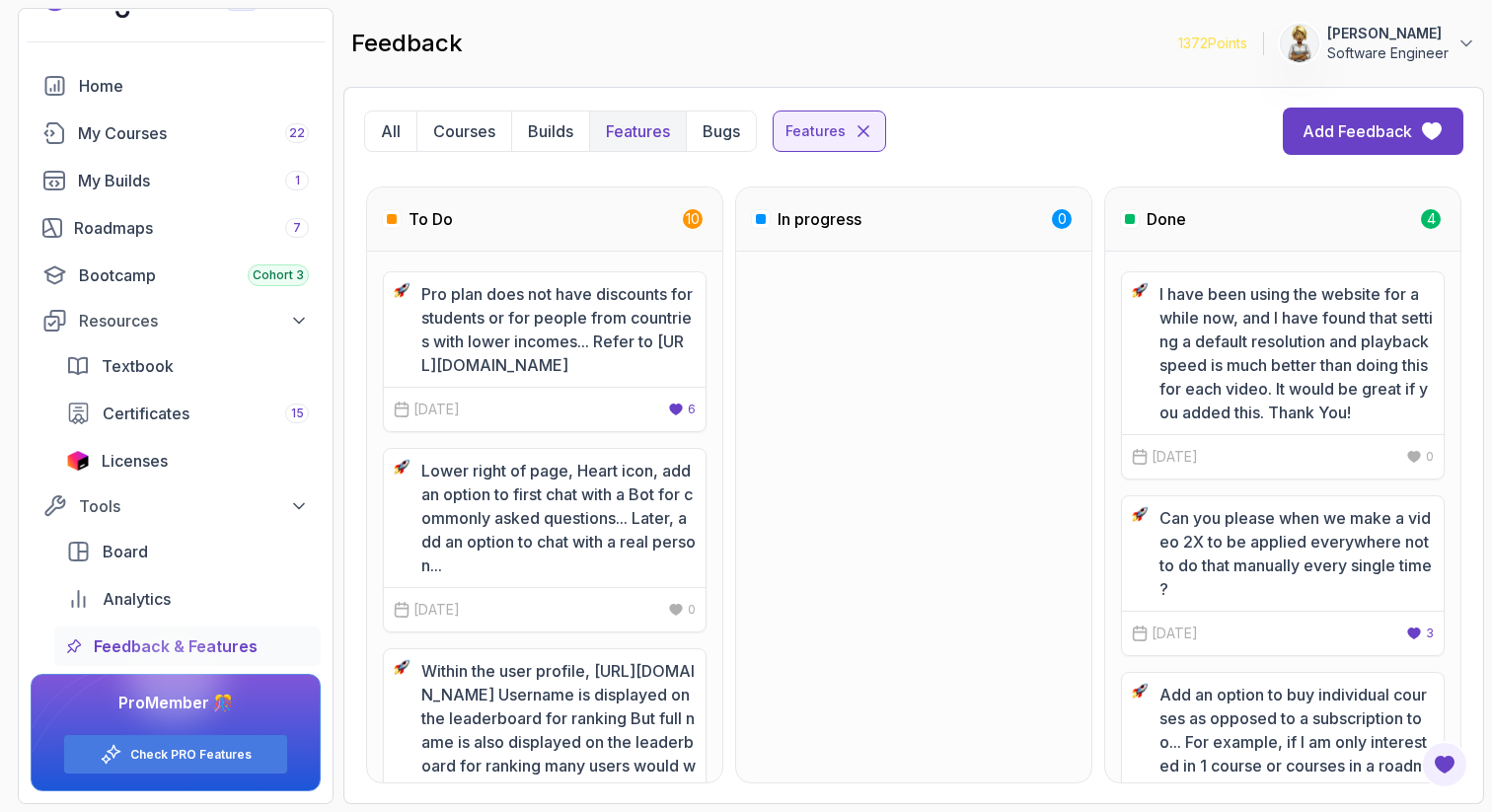
click at [1456, 559] on div "I have been using the website for a while now, and I have found that setting a …" at bounding box center [1283, 516] width 355 height 531
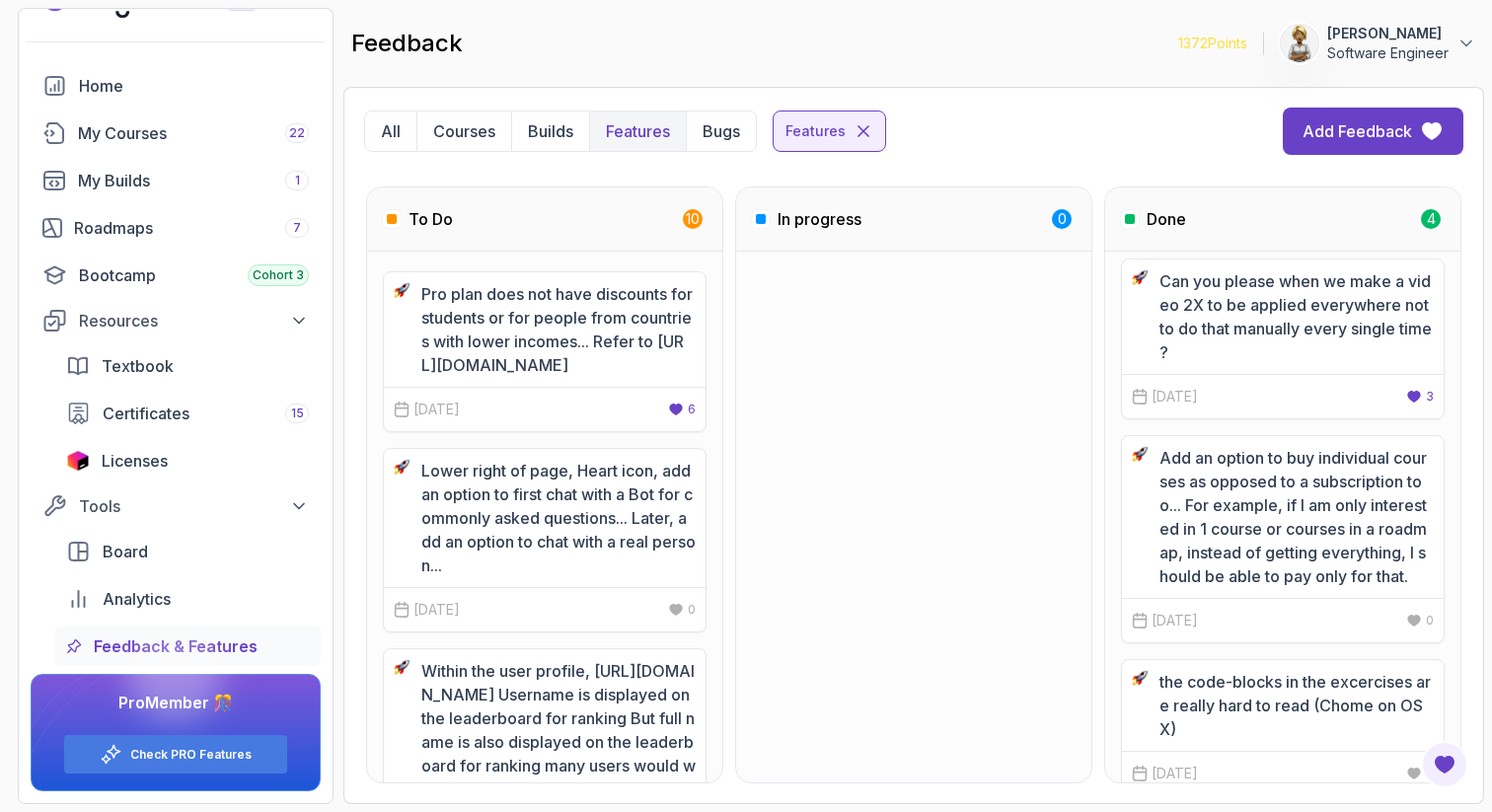
scroll to position [270, 0]
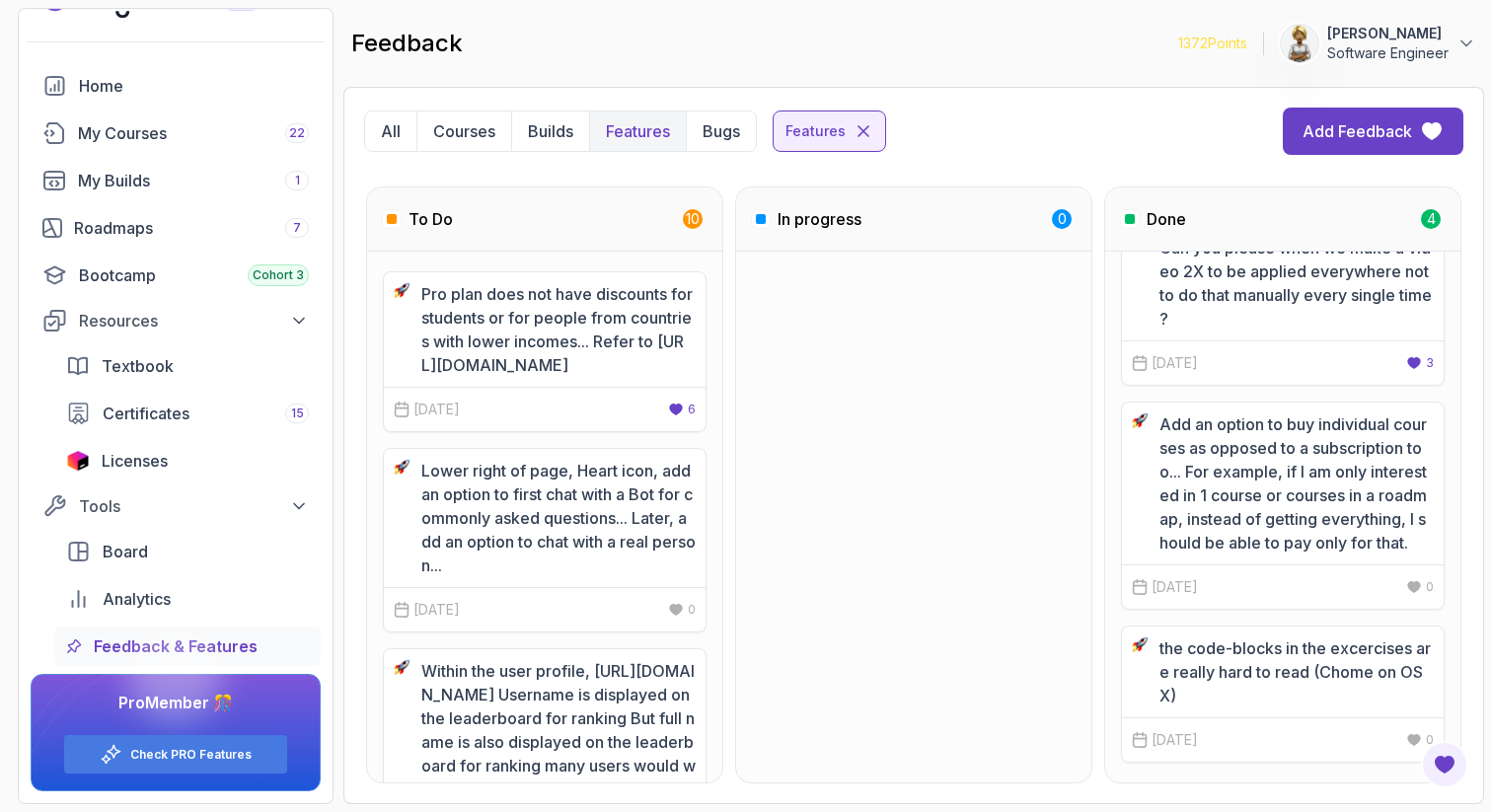
click at [727, 674] on div "To Do 10 Pro plan does not have discounts for students or for people from count…" at bounding box center [913, 484] width 1099 height 597
click at [716, 135] on p "Bugs" at bounding box center [722, 132] width 38 height 24
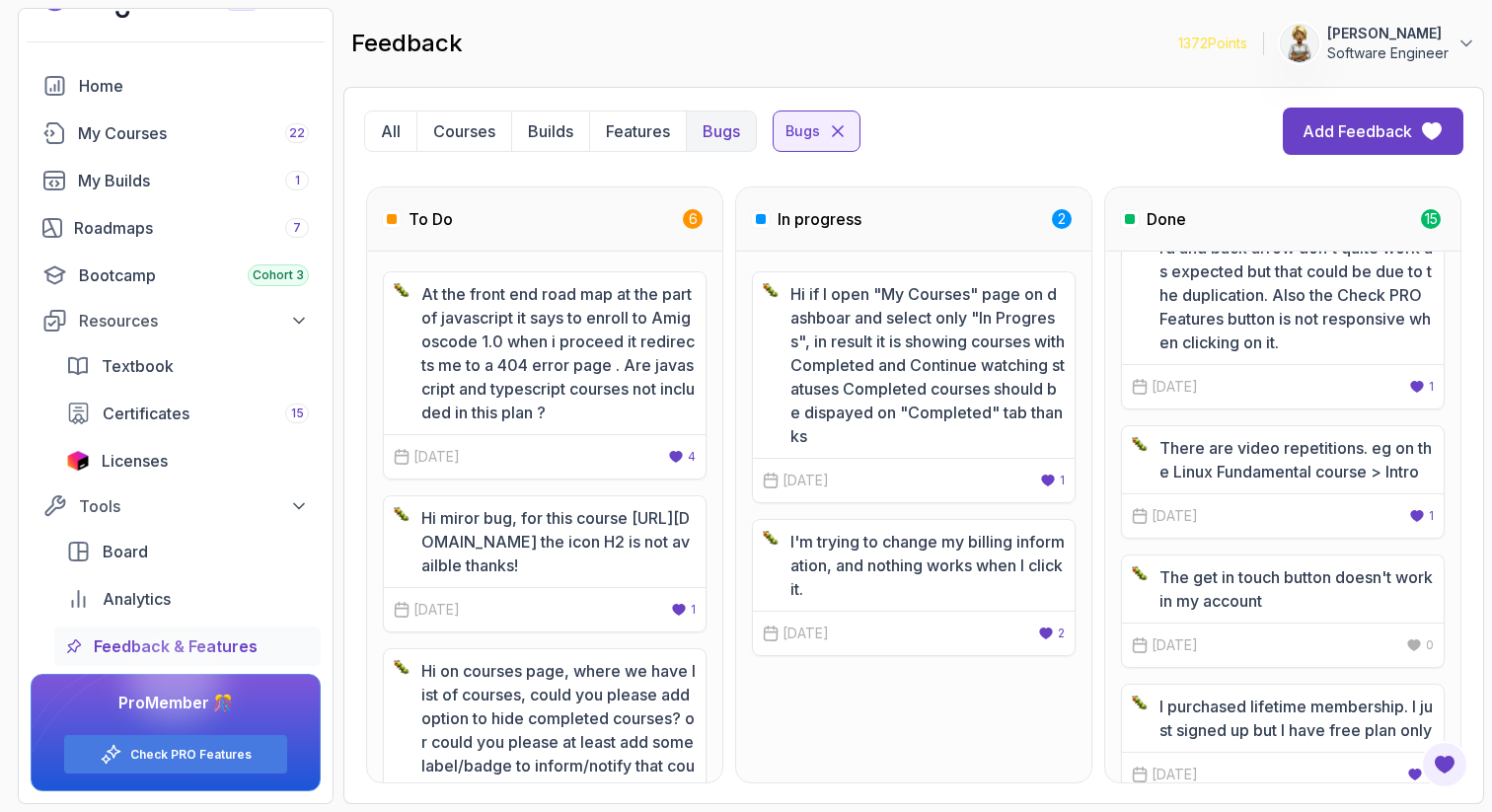
click at [717, 435] on div "At the front end road map at the part of javascript it says to enroll to Amigos…" at bounding box center [544, 516] width 355 height 531
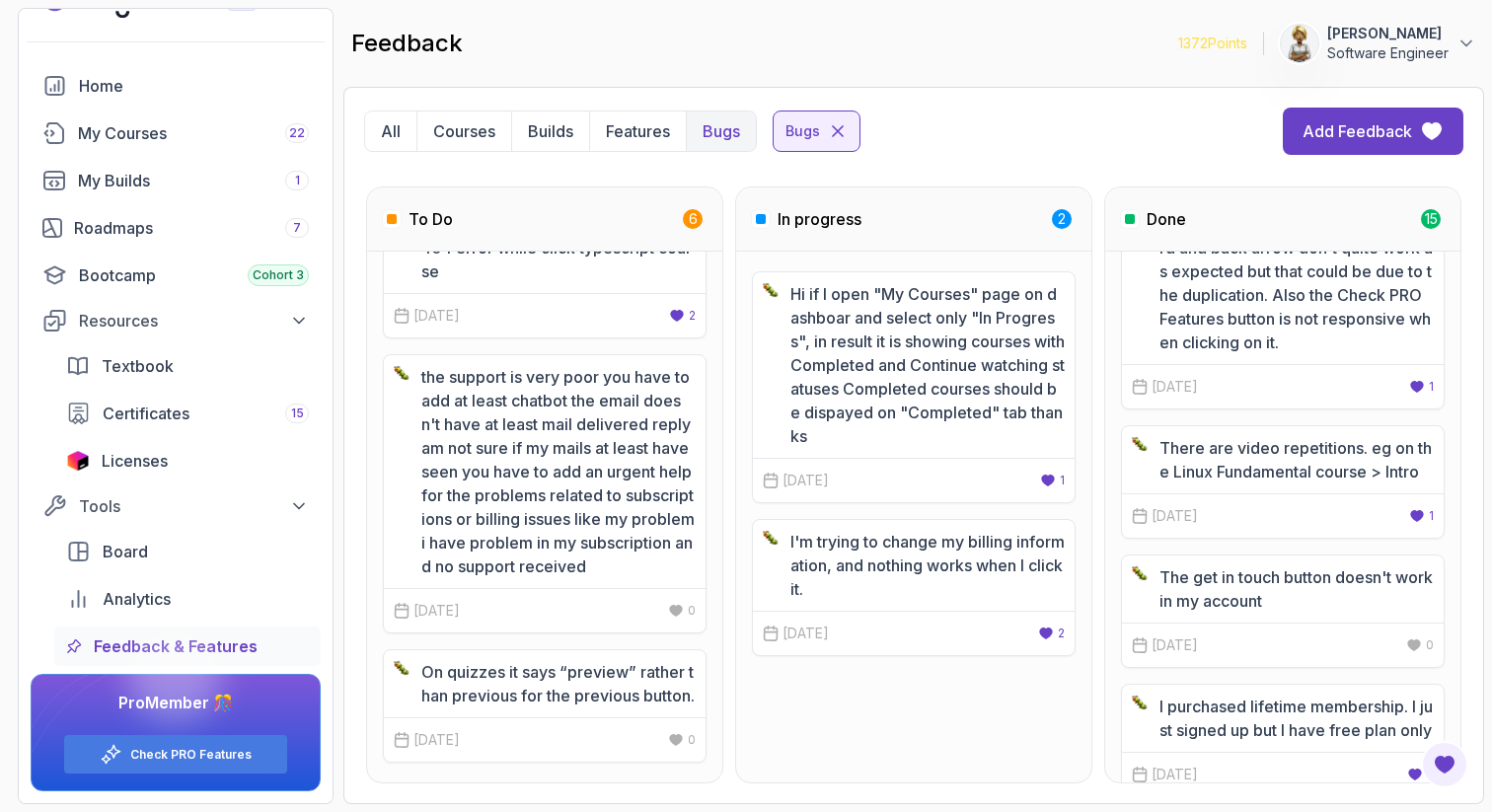
scroll to position [718, 0]
click at [1342, 605] on p "The get in touch button doesn't work in my account" at bounding box center [1296, 589] width 274 height 48
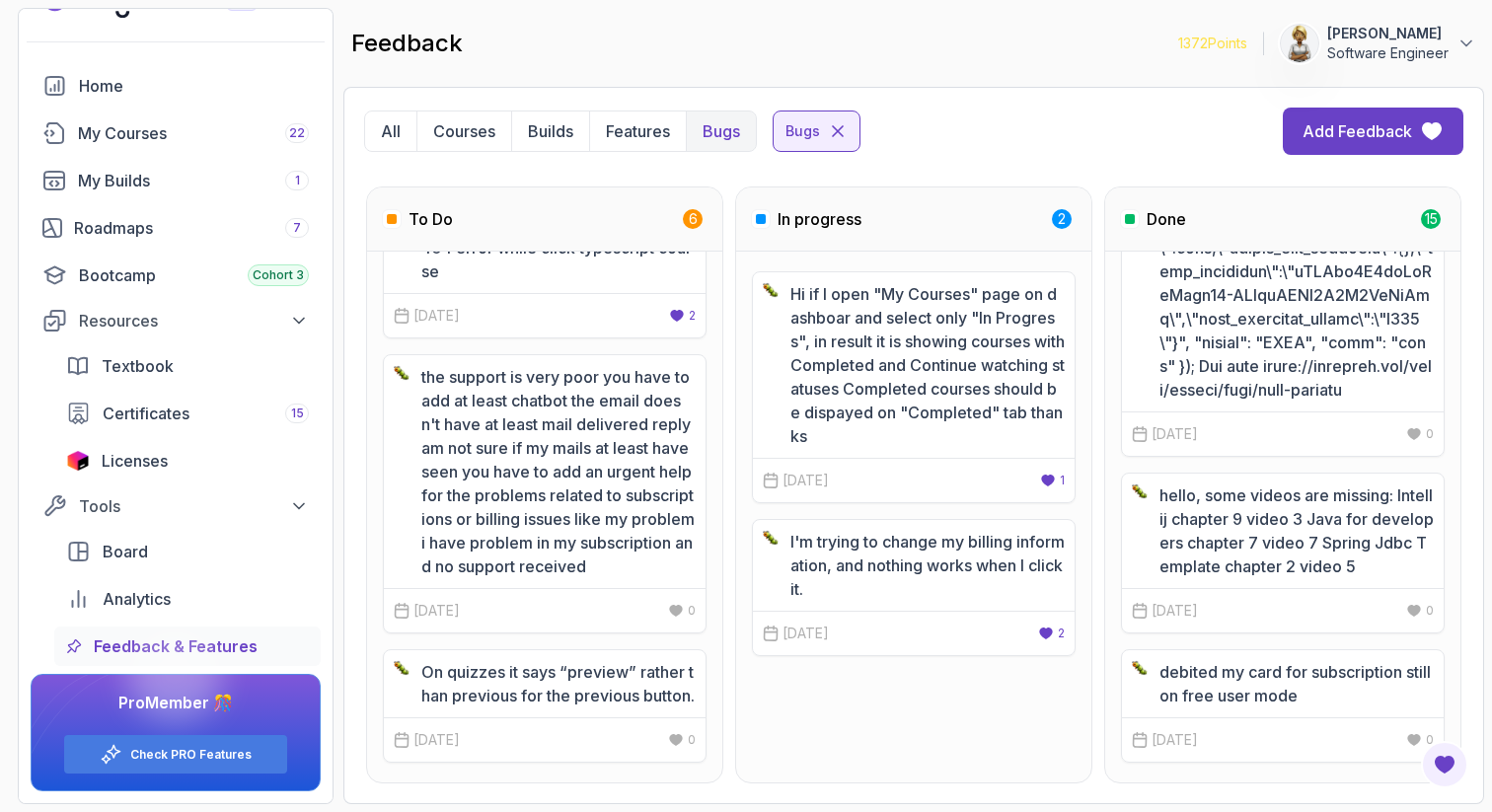
scroll to position [2851, 0]
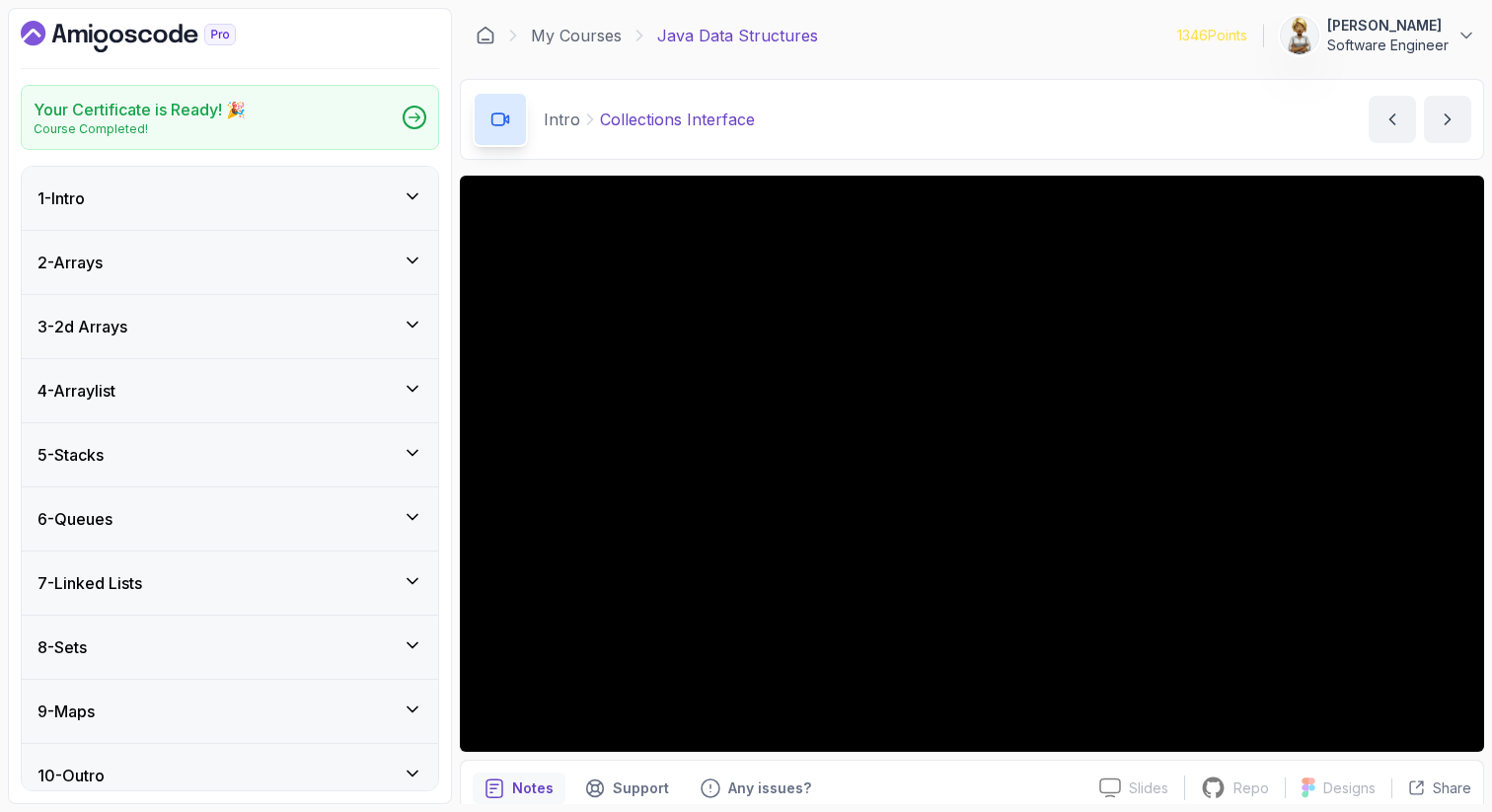
scroll to position [17, 0]
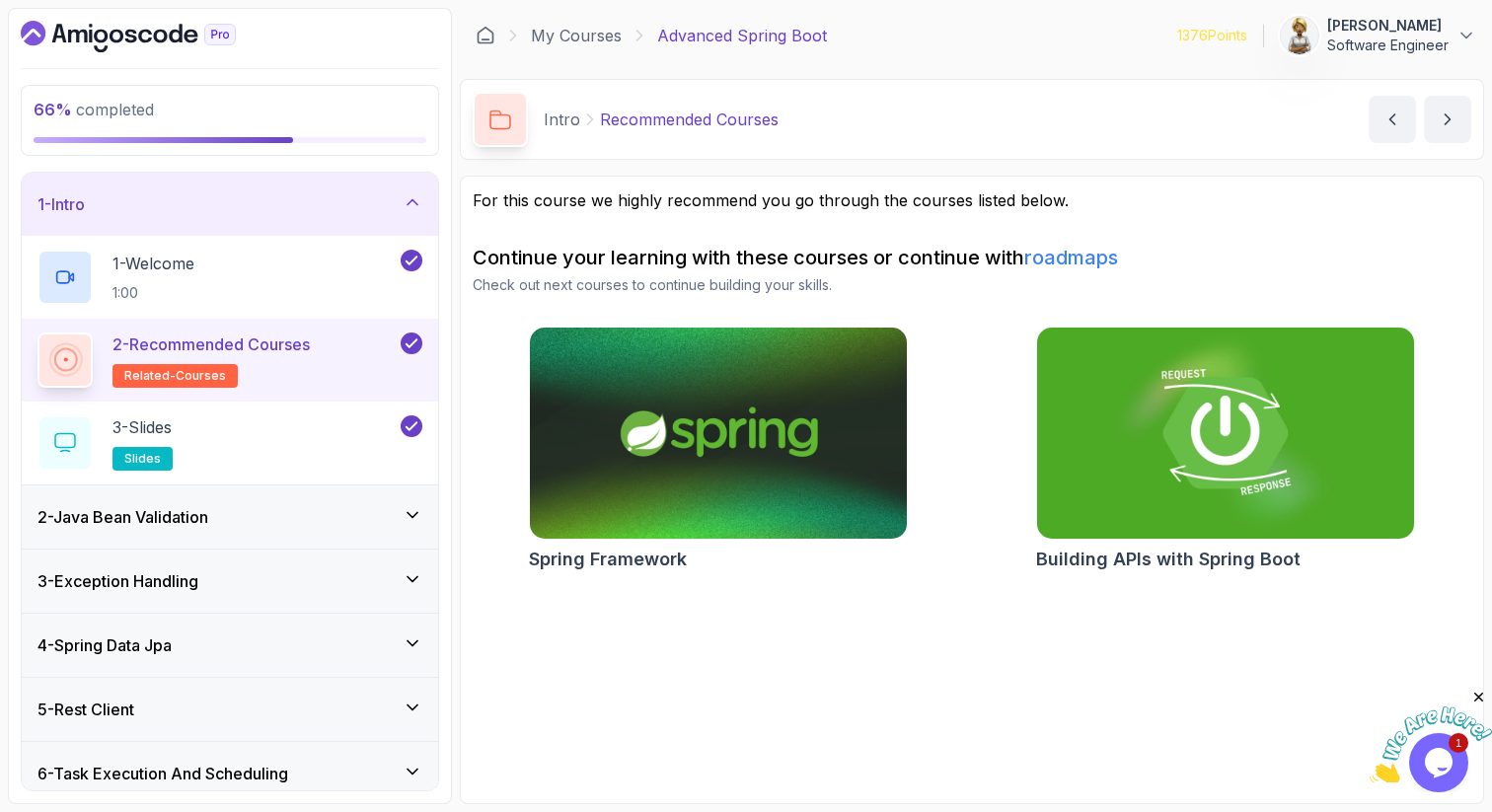
click at [412, 772] on icon at bounding box center [413, 770] width 10 height 5
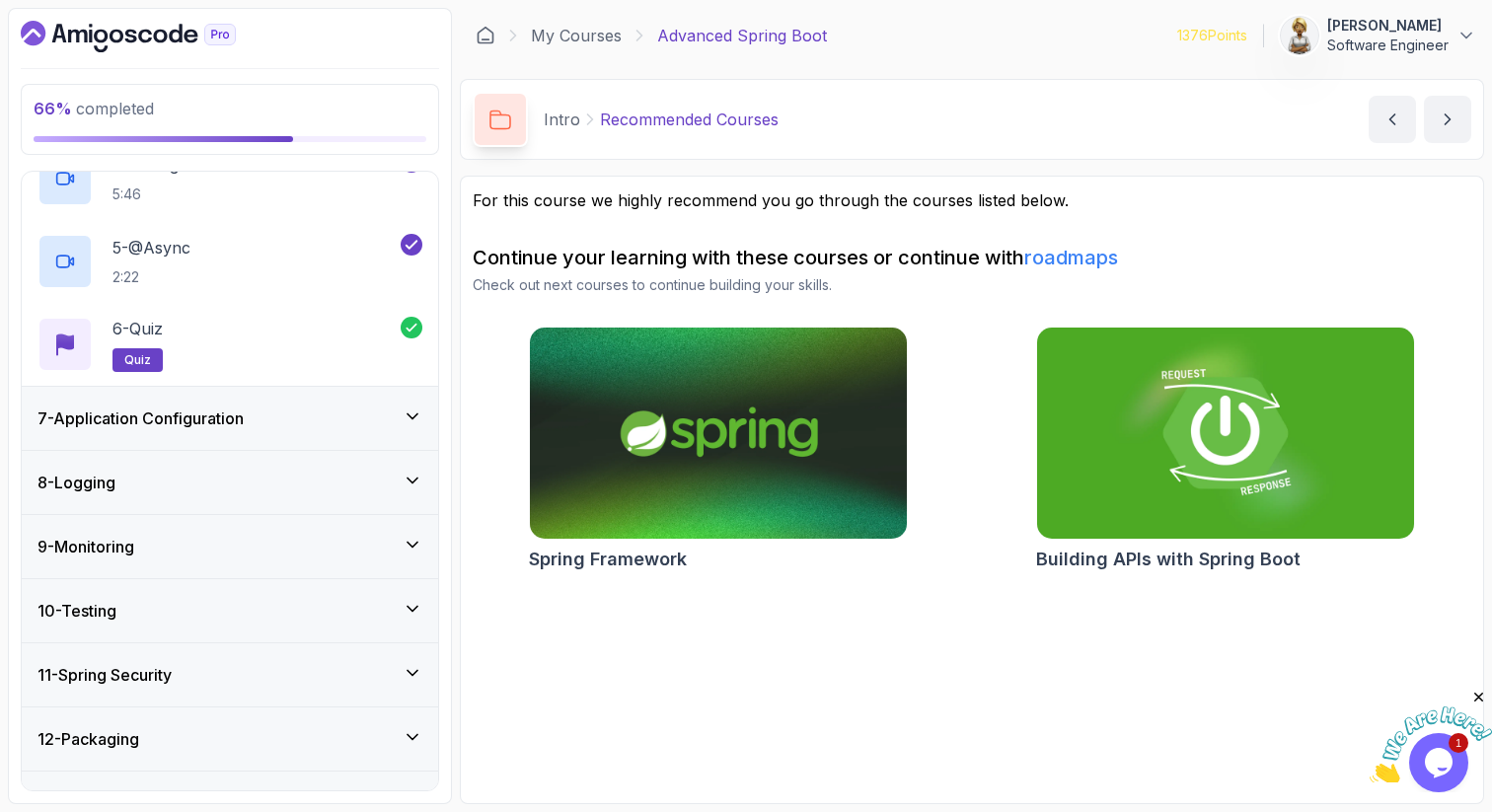
scroll to position [671, 0]
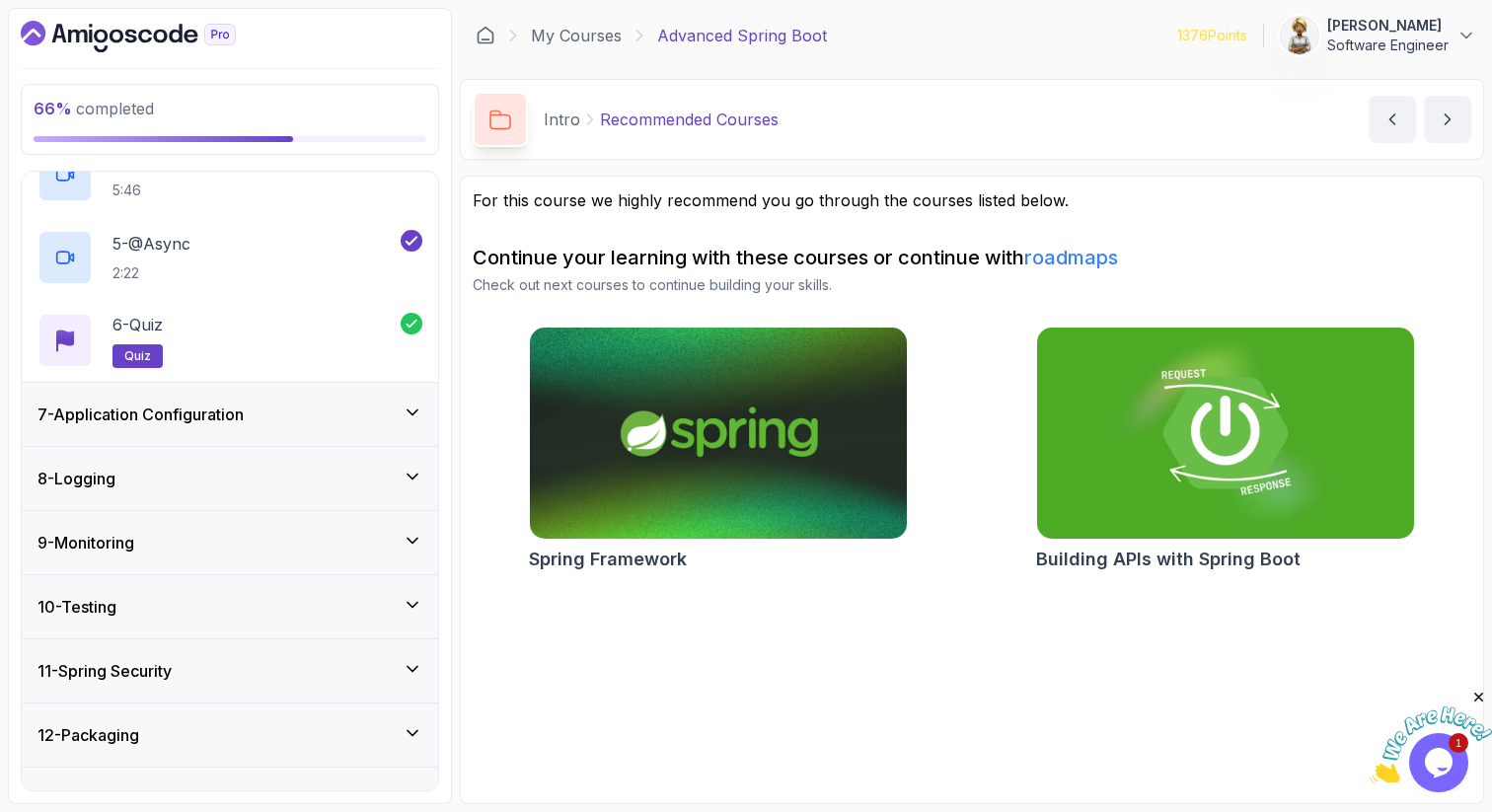
click at [414, 421] on icon at bounding box center [413, 412] width 20 height 20
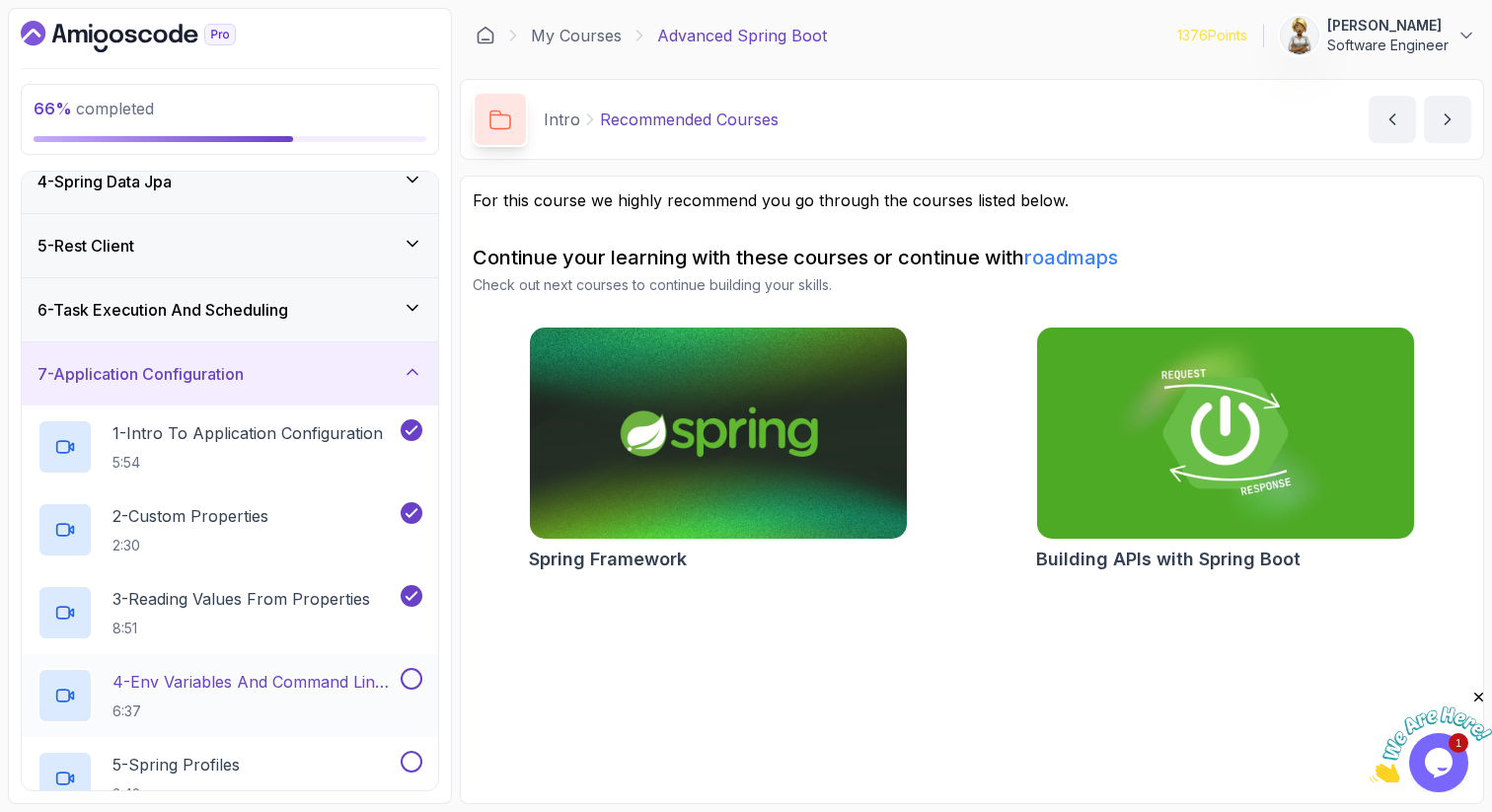
click at [372, 685] on p "4 - Env Variables And Command Line Arguments" at bounding box center [254, 681] width 284 height 24
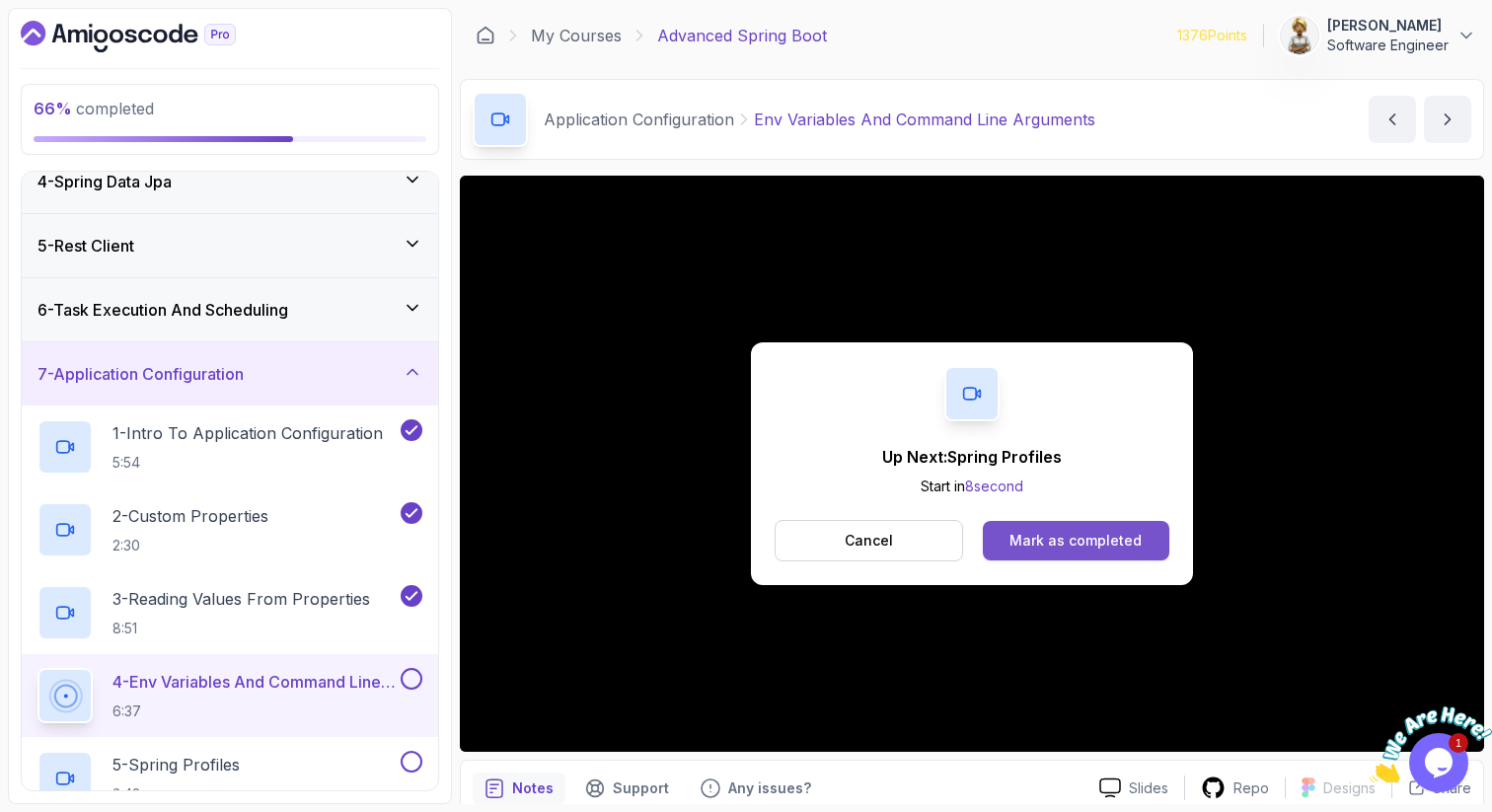
click at [1079, 554] on button "Mark as completed" at bounding box center [1075, 541] width 186 height 40
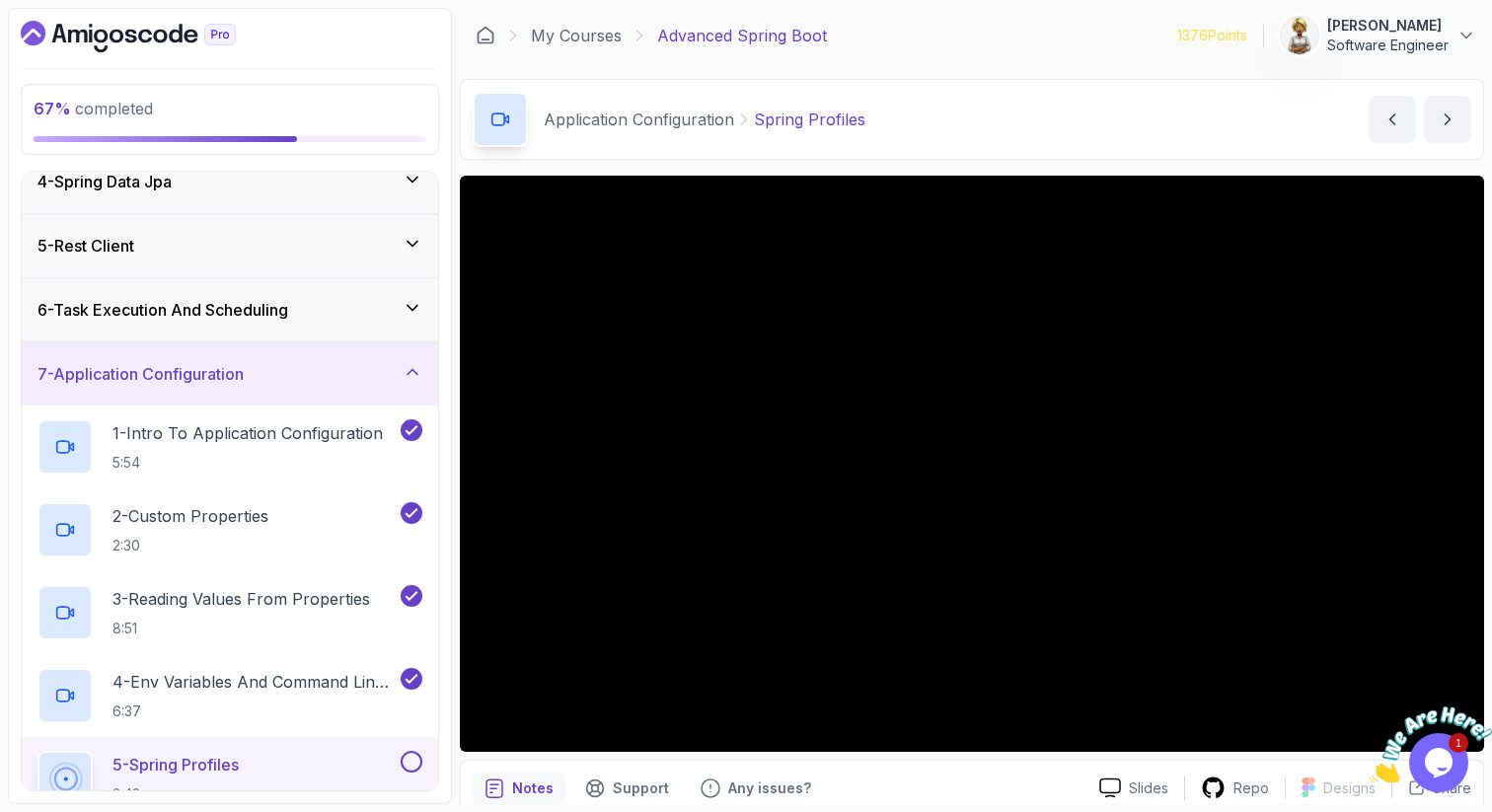
click at [219, 762] on p "5 - Spring Profiles" at bounding box center [175, 764] width 127 height 24
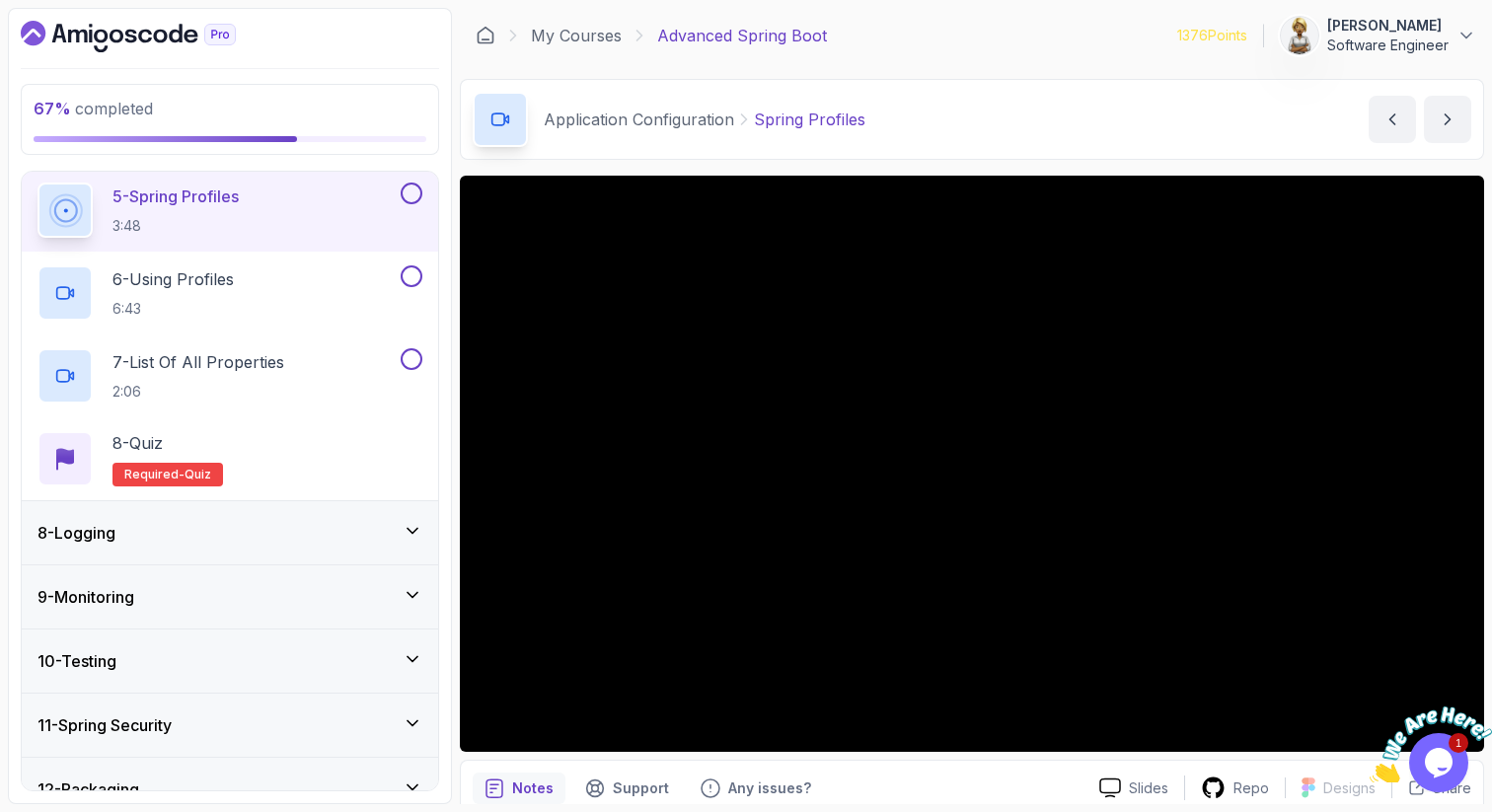
scroll to position [766, 0]
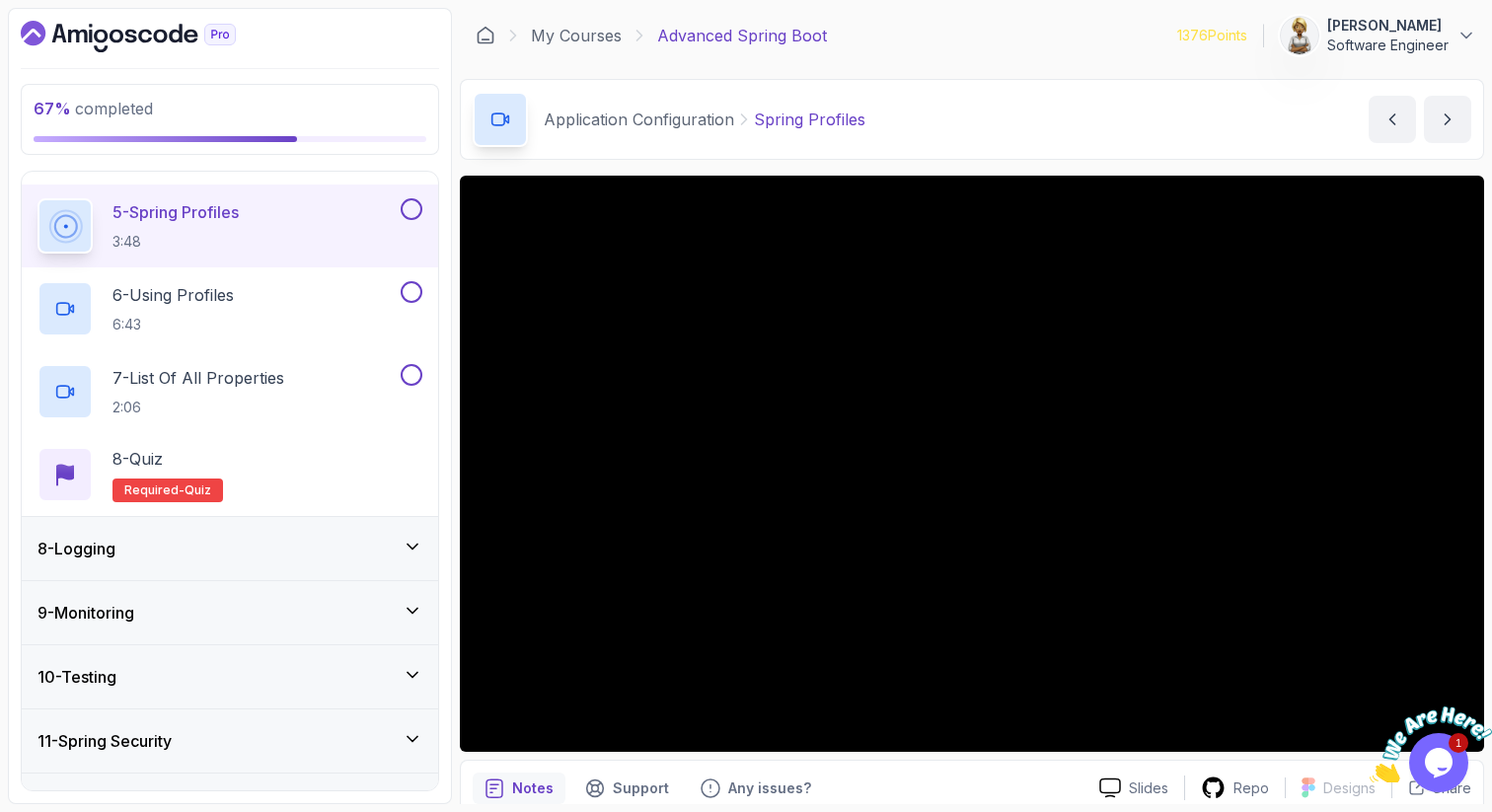
click at [1478, 695] on icon "Close" at bounding box center [1479, 697] width 18 height 18
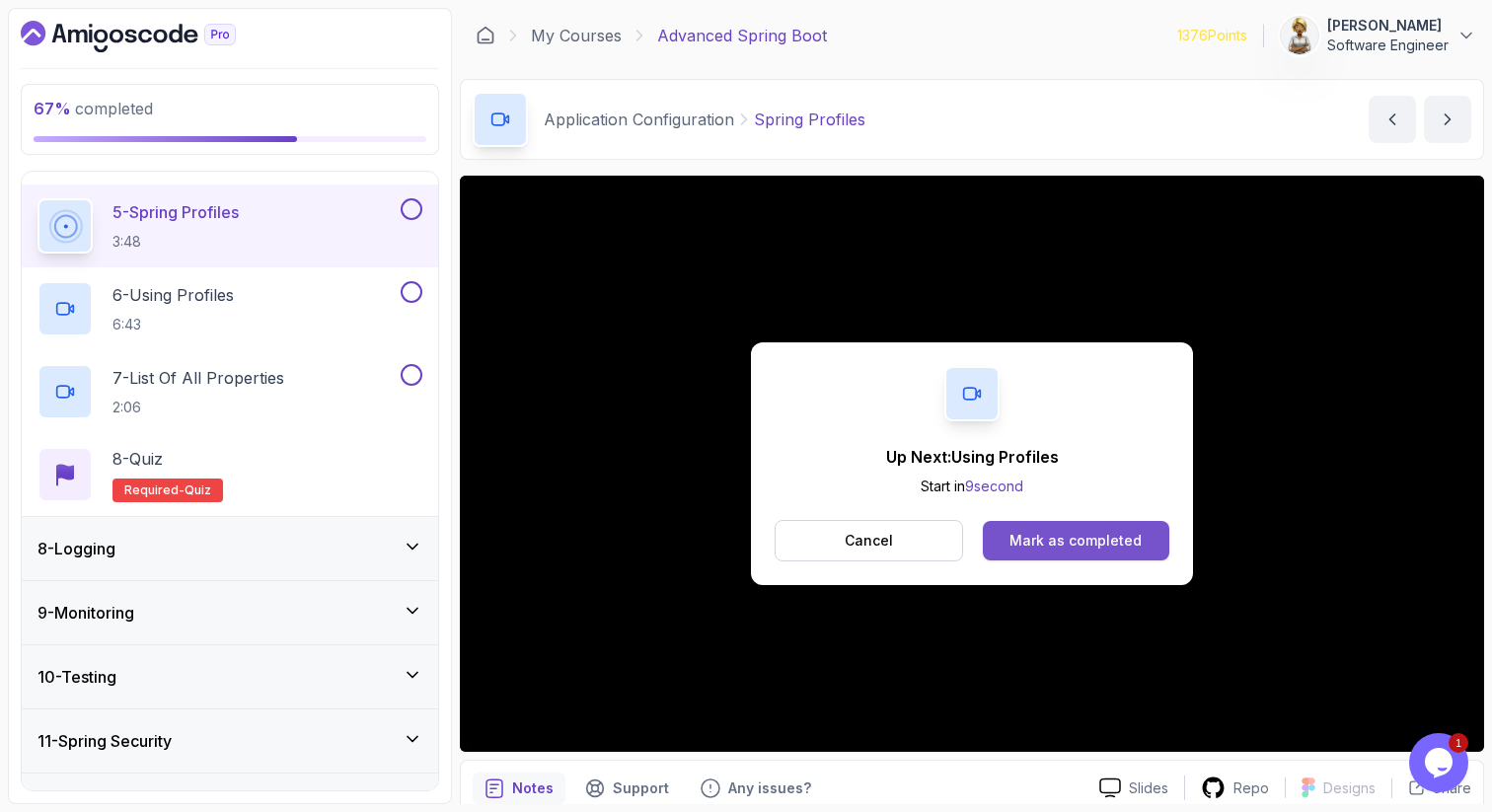
click at [1010, 534] on button "Mark as completed" at bounding box center [1075, 541] width 186 height 40
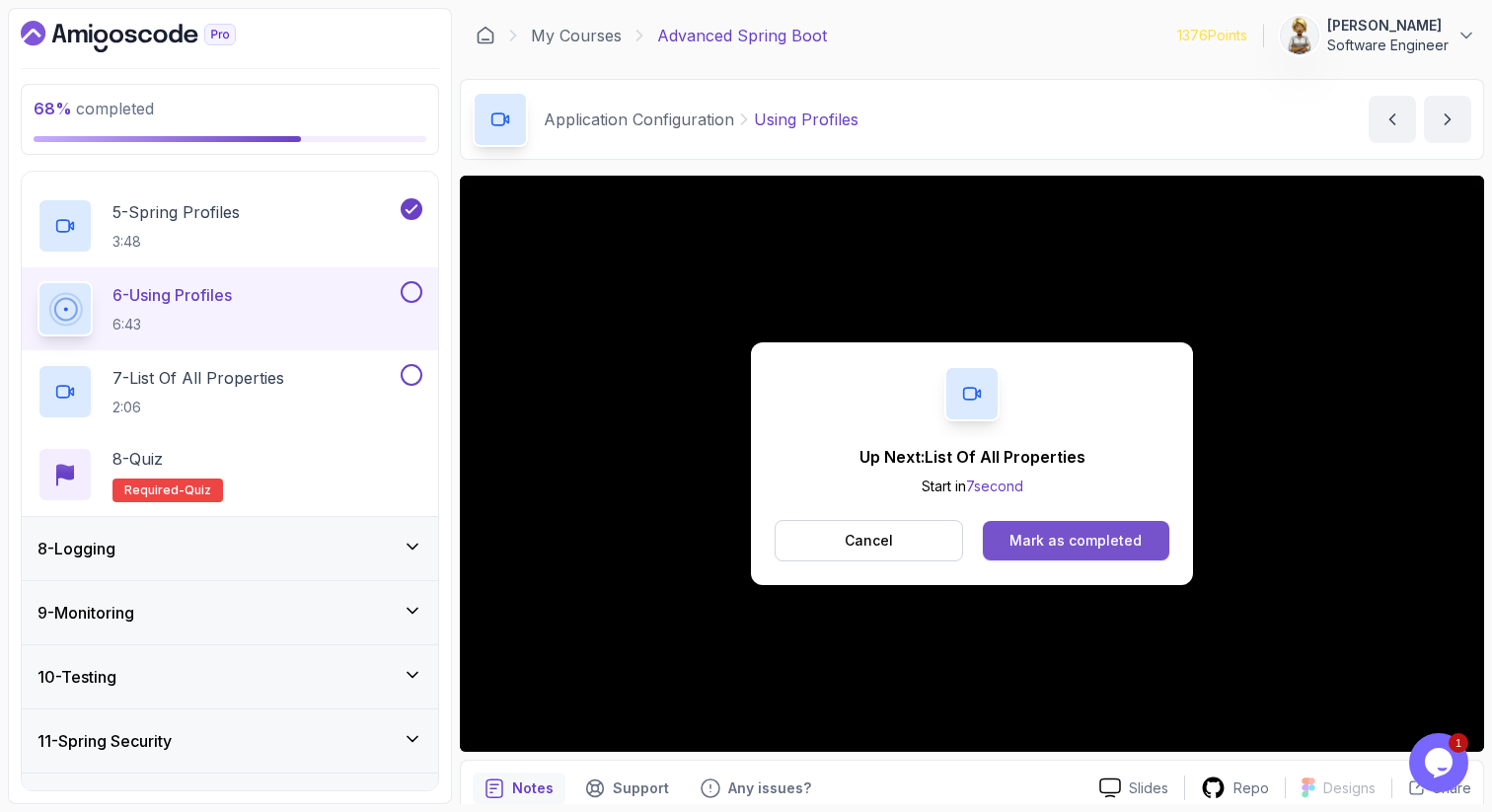
click at [1043, 542] on div "Mark as completed" at bounding box center [1075, 541] width 133 height 20
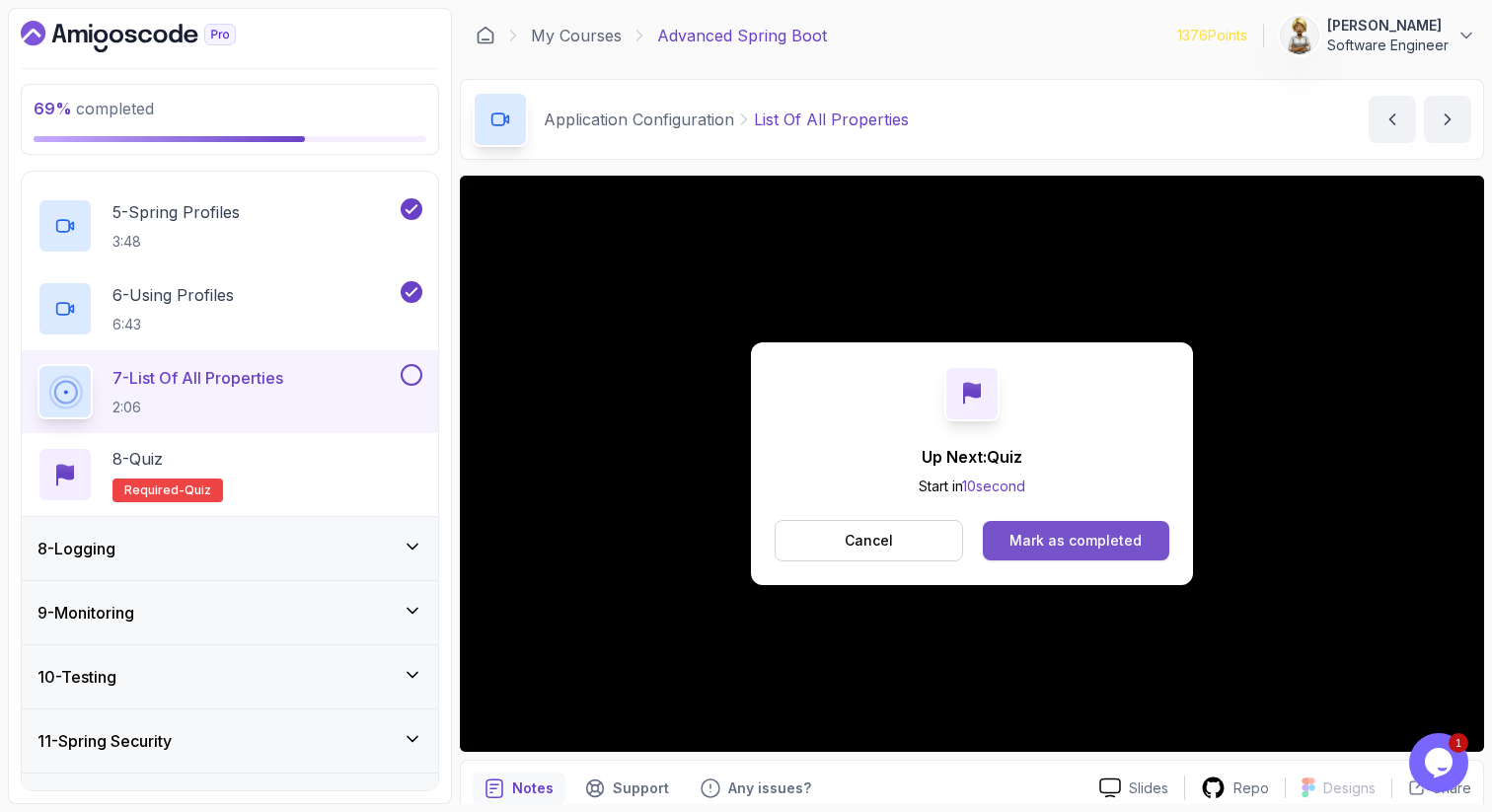
click at [1106, 544] on div "Mark as completed" at bounding box center [1075, 541] width 133 height 20
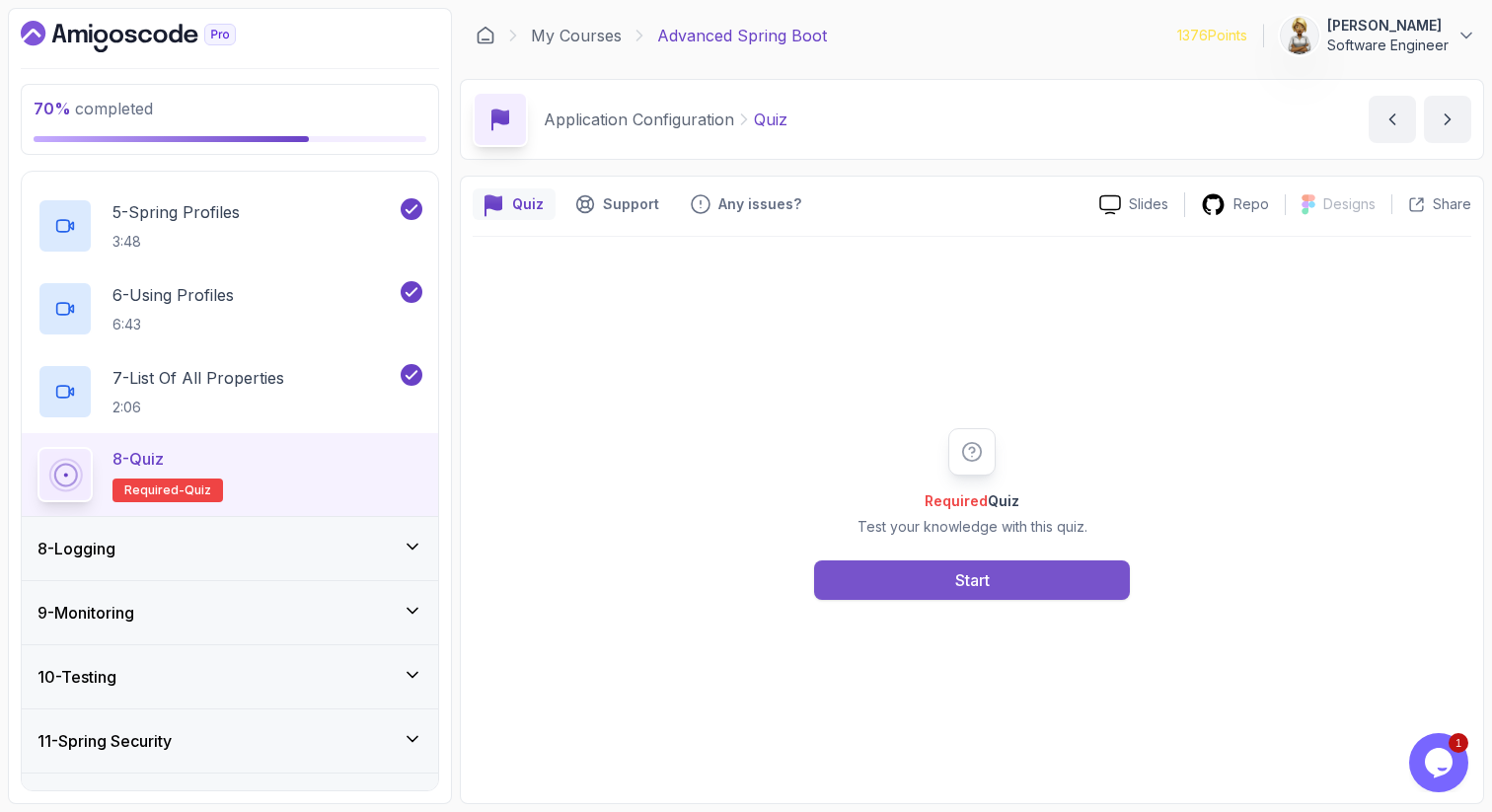
click at [1034, 580] on button "Start" at bounding box center [972, 580] width 316 height 40
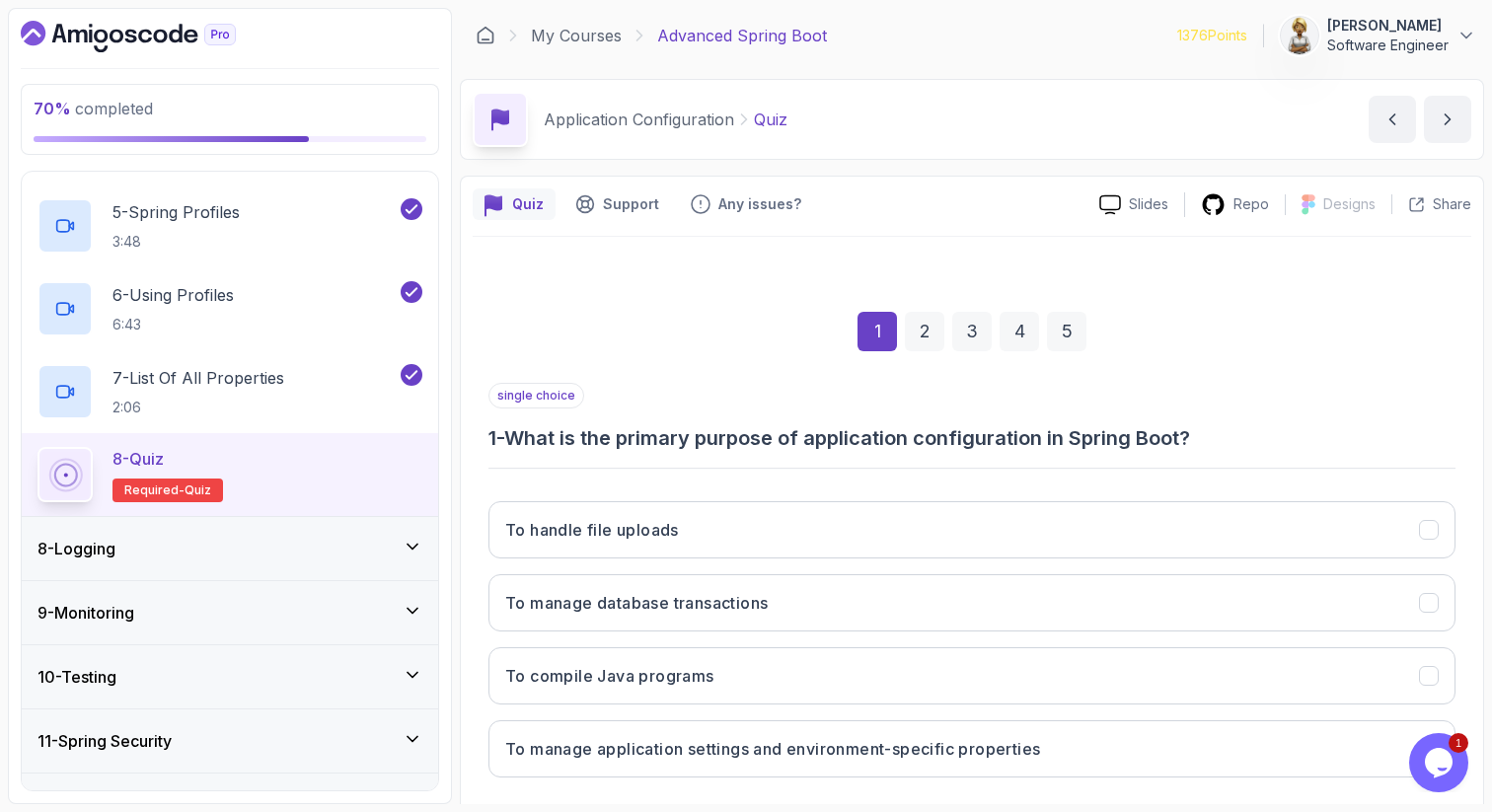
click at [1379, 345] on div "1 2 3 4 5" at bounding box center [972, 331] width 967 height 103
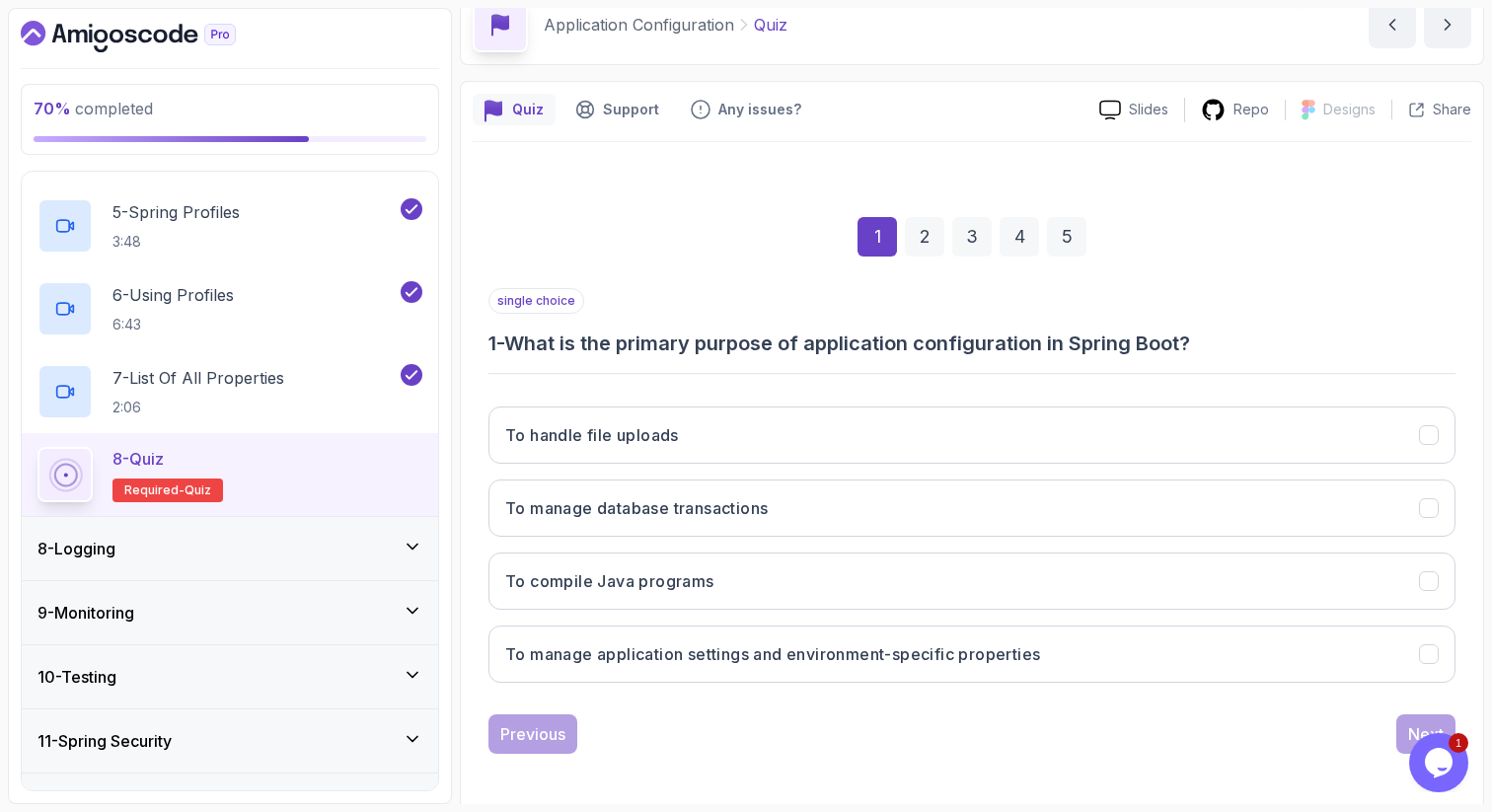
scroll to position [101, 0]
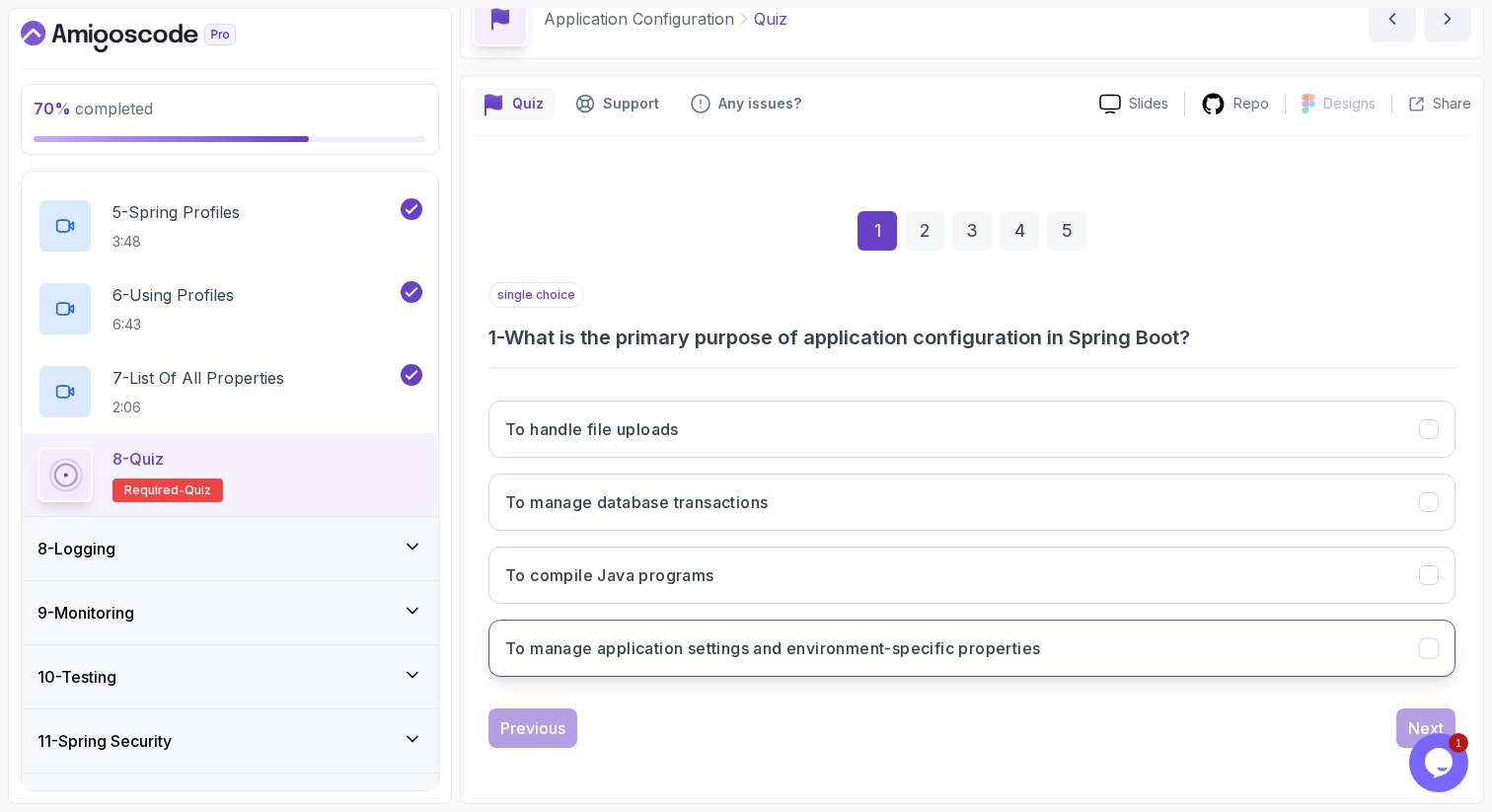
click at [821, 653] on h3 "To manage application settings and environment-specific properties" at bounding box center [772, 648] width 535 height 24
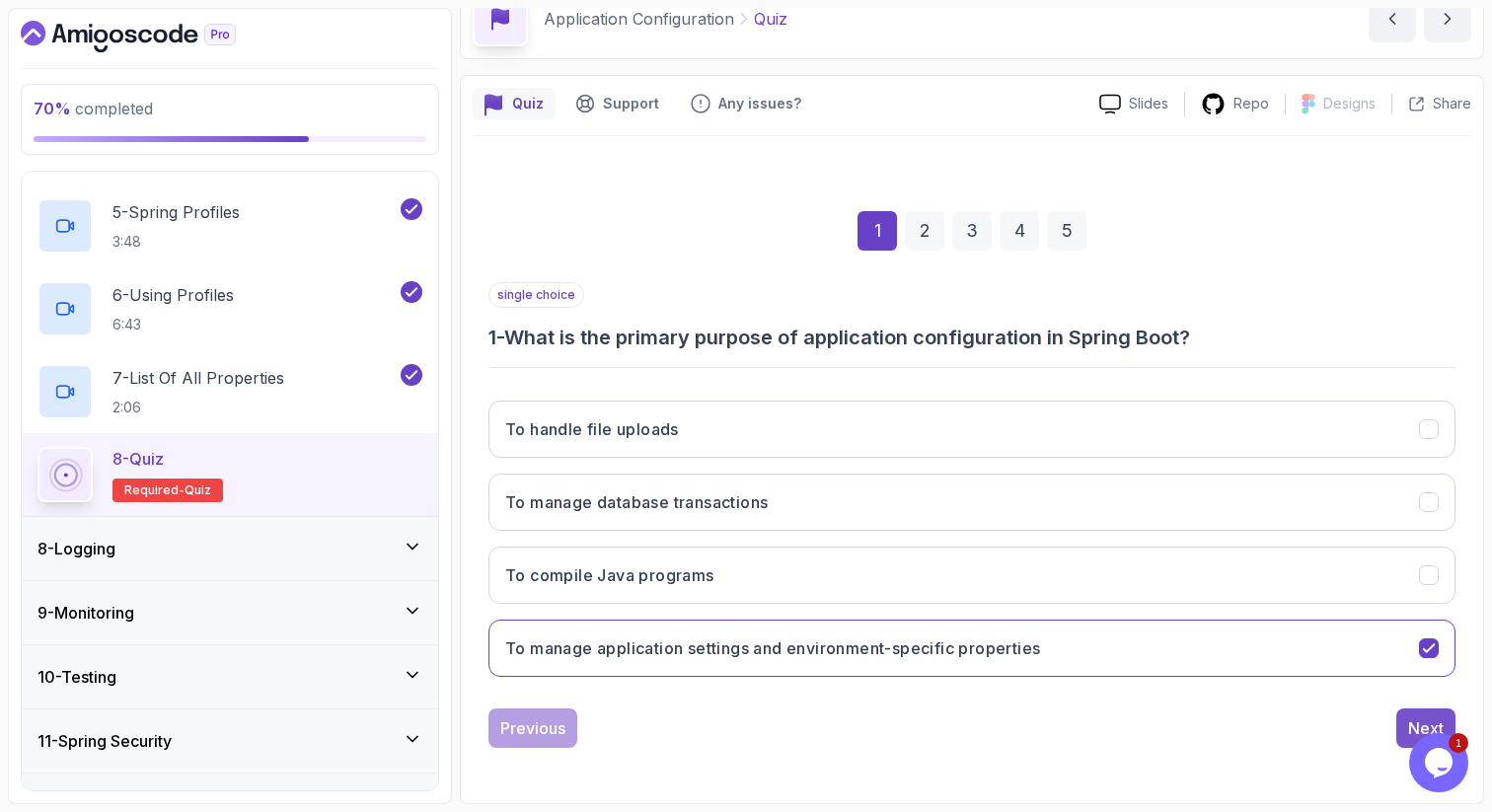
click at [1417, 718] on div "Next" at bounding box center [1426, 728] width 36 height 24
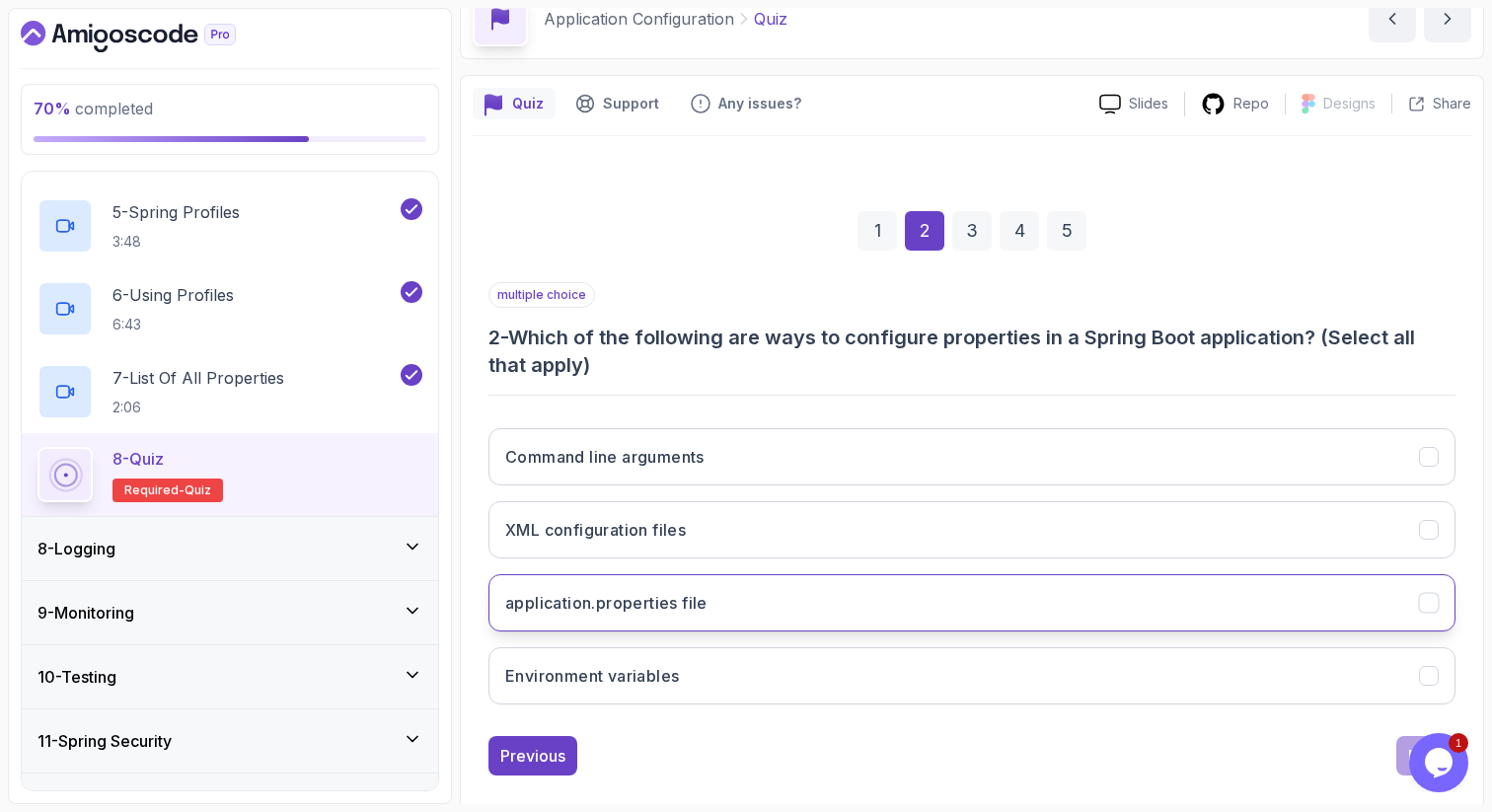
click at [1289, 597] on button "application.properties file" at bounding box center [972, 602] width 967 height 57
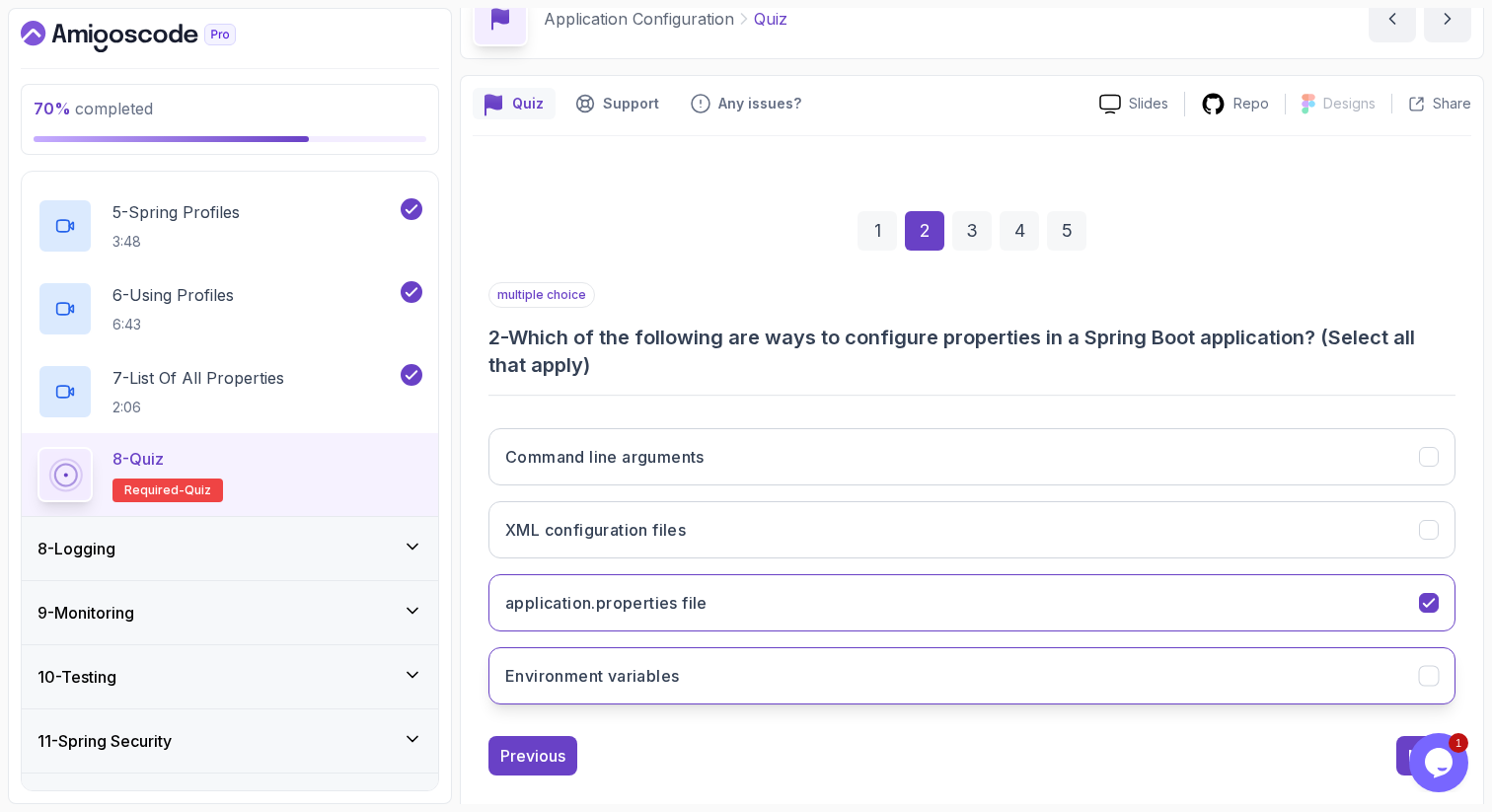
click at [1259, 677] on button "Environment variables" at bounding box center [972, 675] width 967 height 57
click at [1404, 744] on button "Next" at bounding box center [1425, 755] width 59 height 40
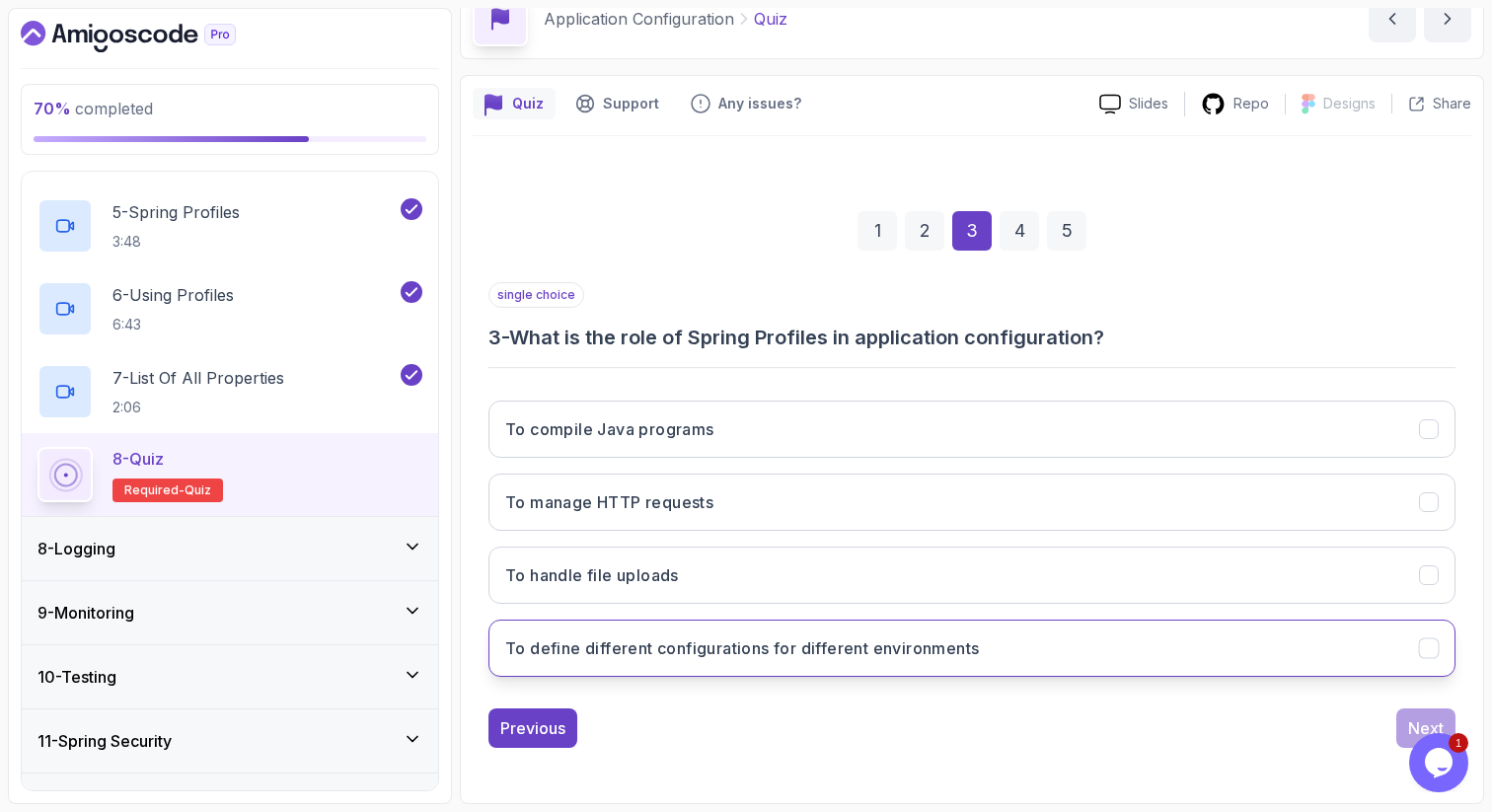
click at [998, 648] on button "To define different configurations for different environments" at bounding box center [972, 648] width 967 height 57
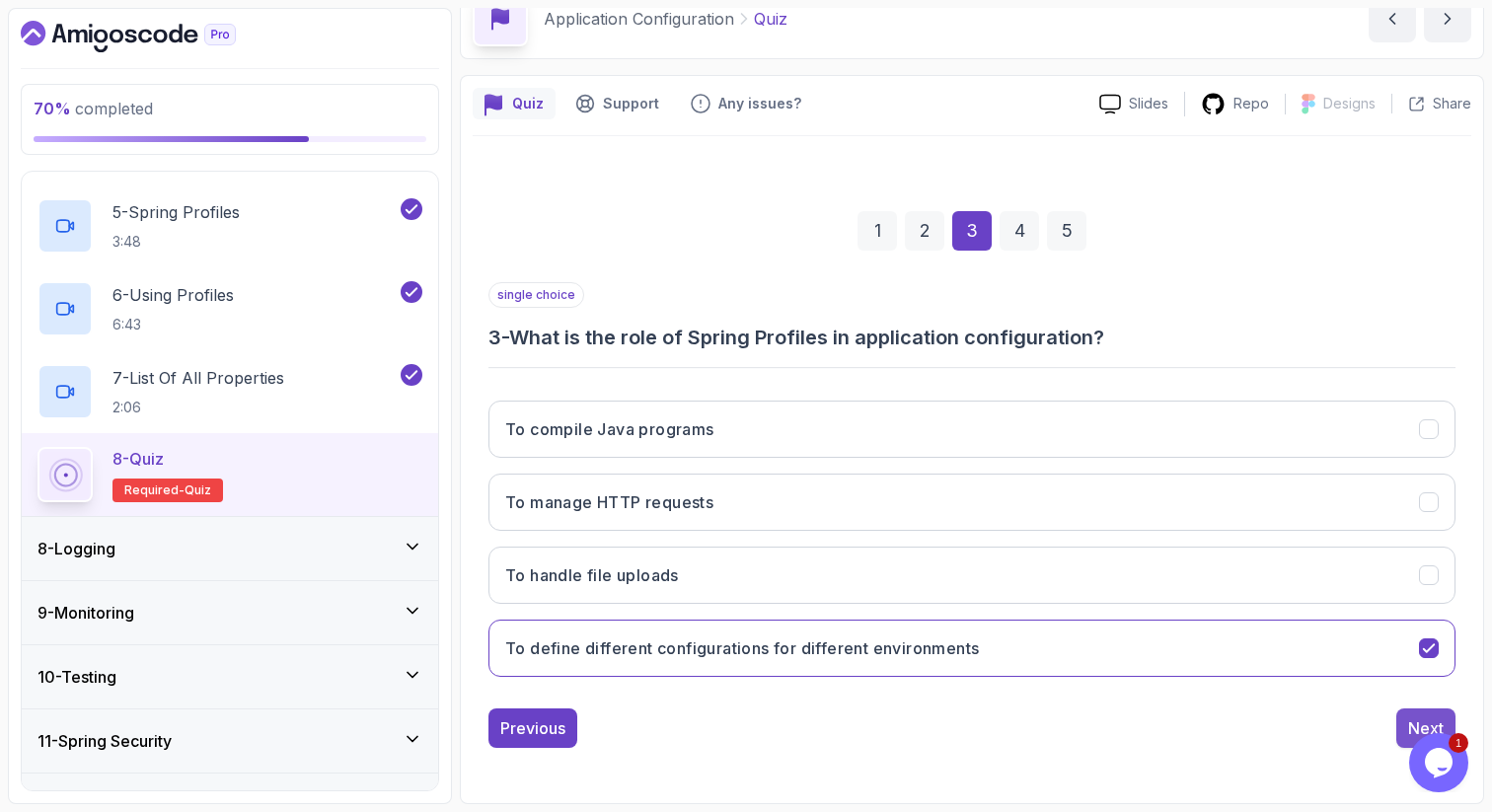
click at [1422, 714] on button "Next" at bounding box center [1425, 728] width 59 height 40
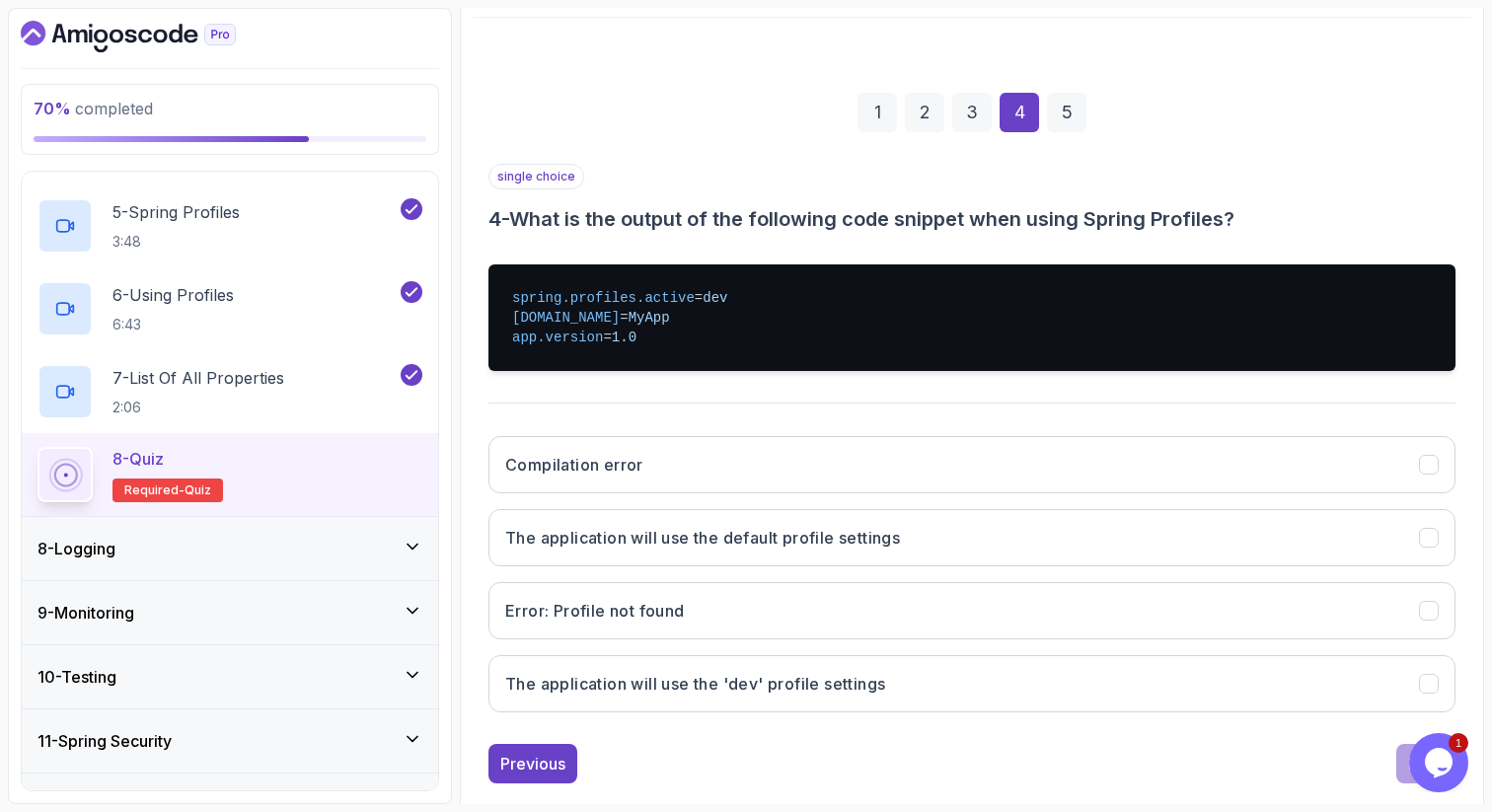
scroll to position [254, 0]
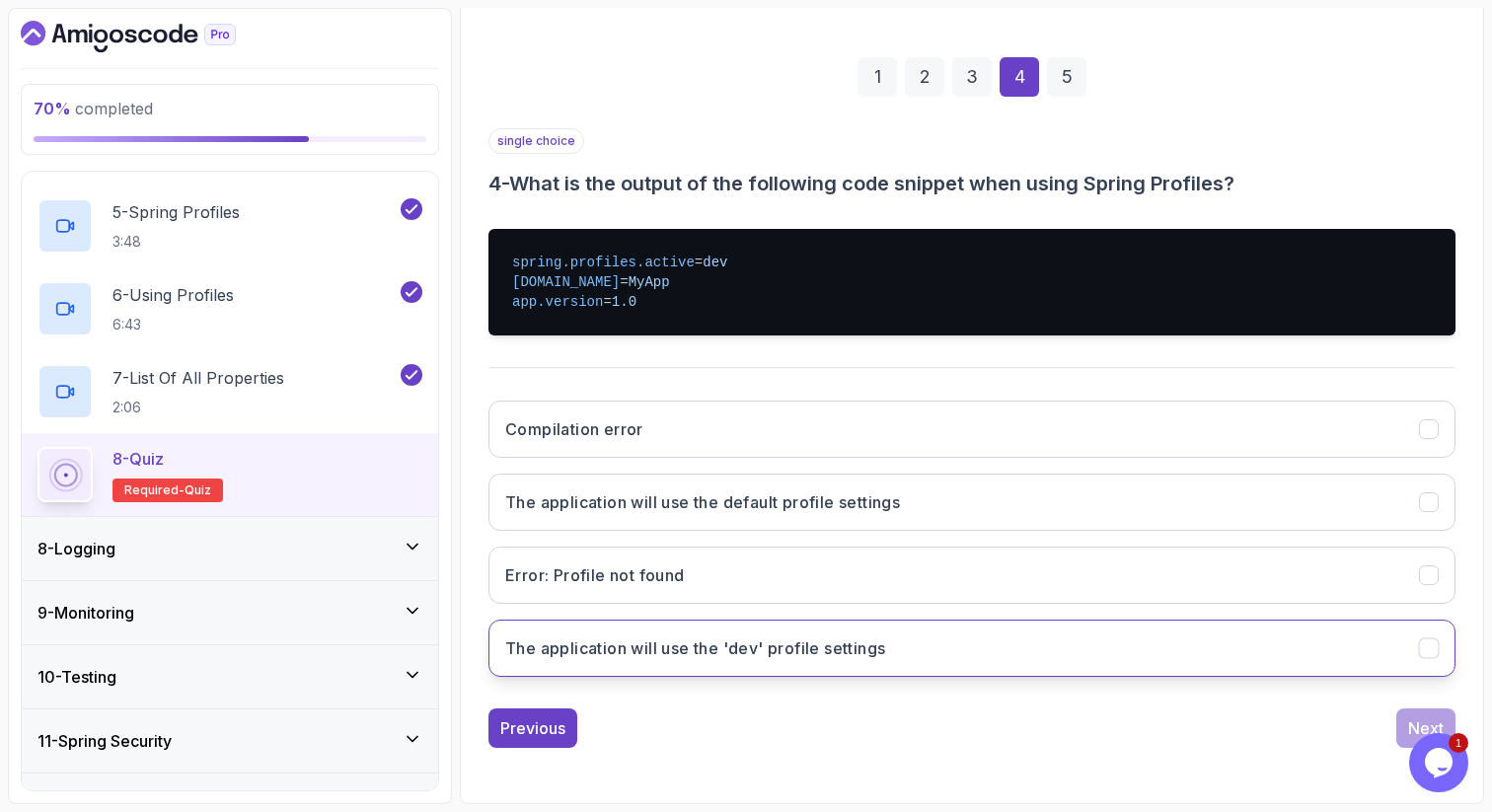
click at [1325, 656] on button "The application will use the 'dev' profile settings" at bounding box center [972, 648] width 967 height 57
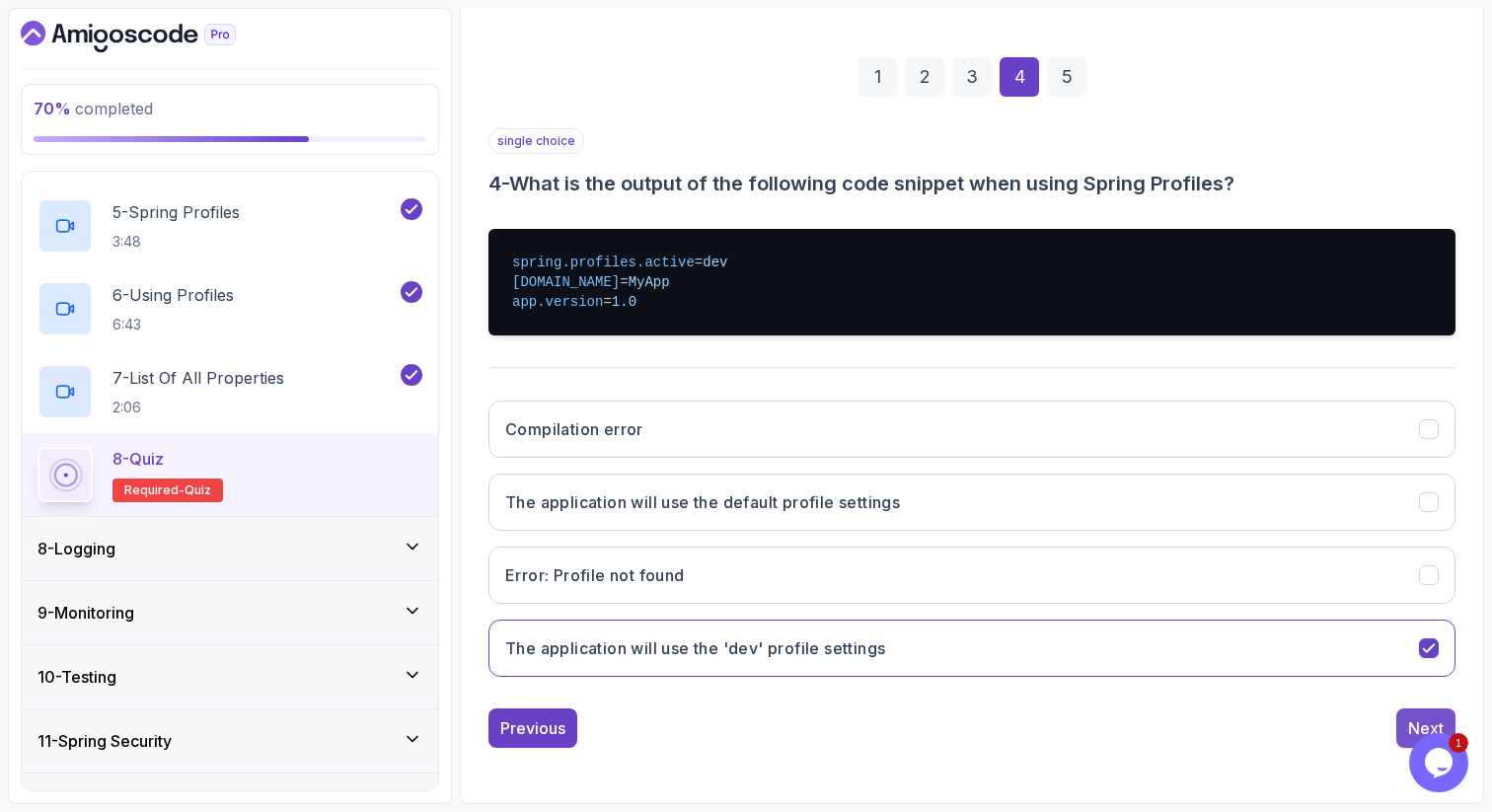
click at [1411, 722] on div "Next" at bounding box center [1426, 728] width 36 height 24
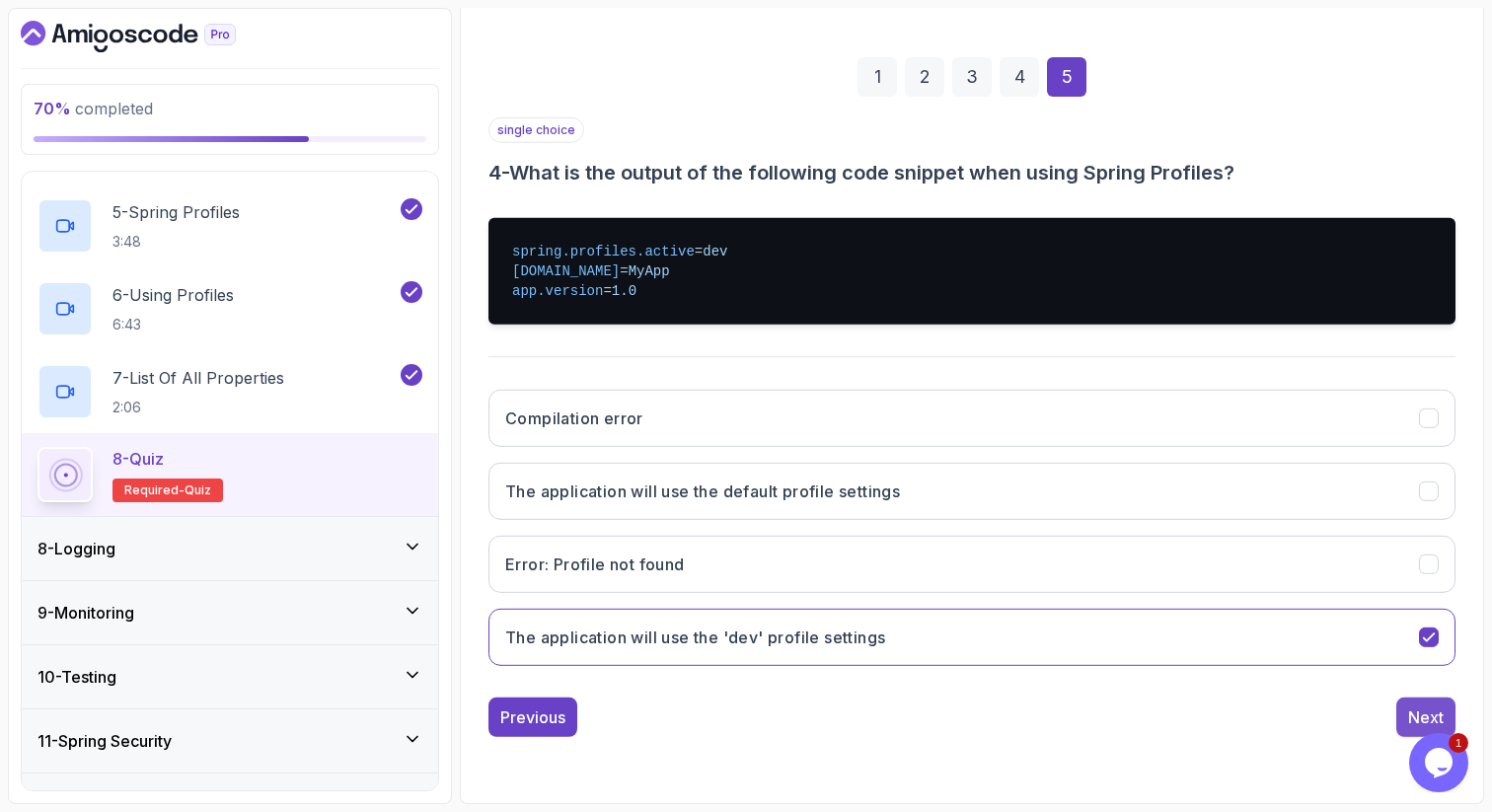
scroll to position [101, 0]
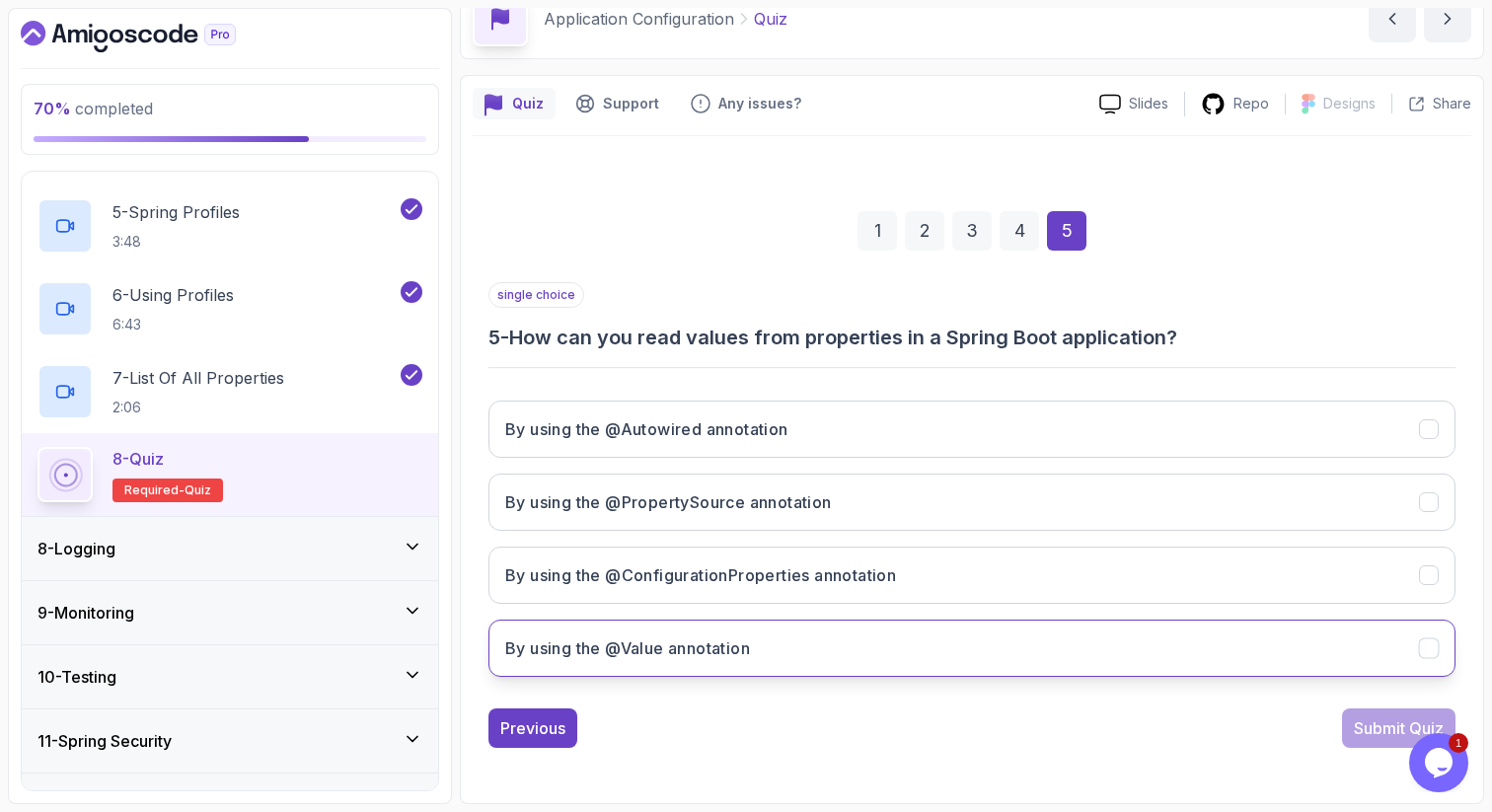
click at [1110, 640] on button "By using the @Value annotation" at bounding box center [972, 648] width 967 height 57
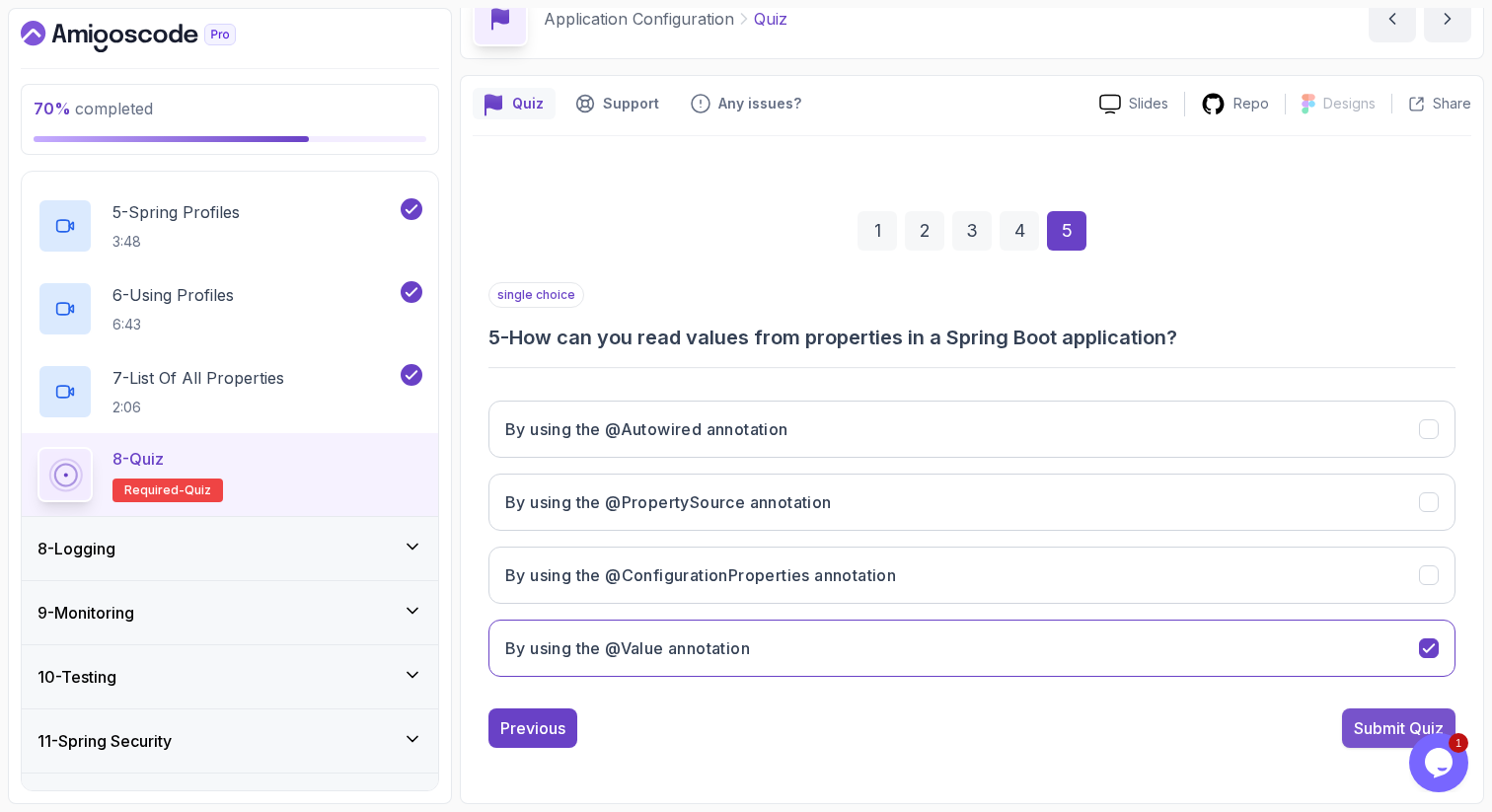
click at [1376, 723] on div "Submit Quiz" at bounding box center [1398, 728] width 90 height 24
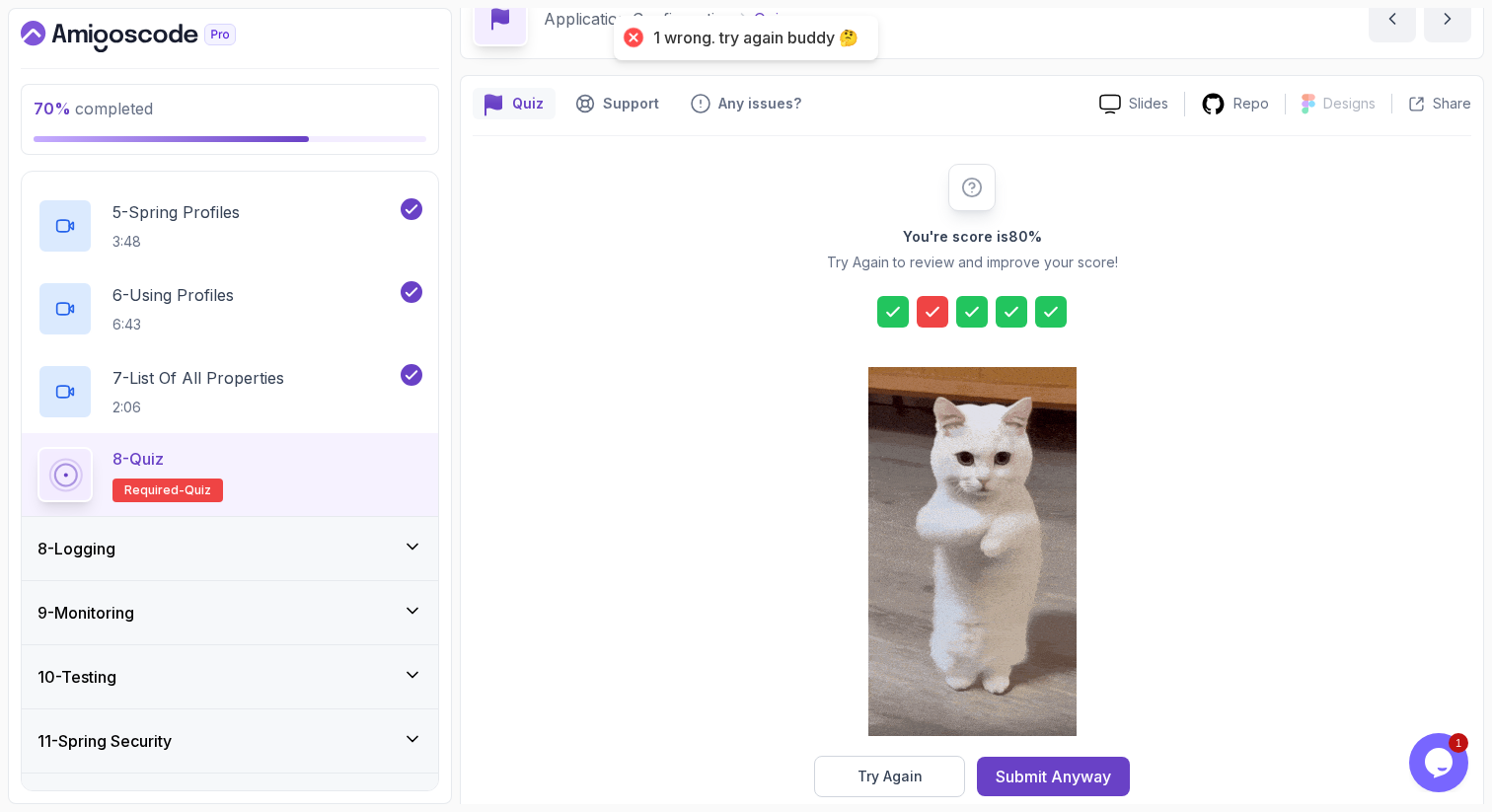
click at [924, 308] on icon at bounding box center [933, 312] width 20 height 20
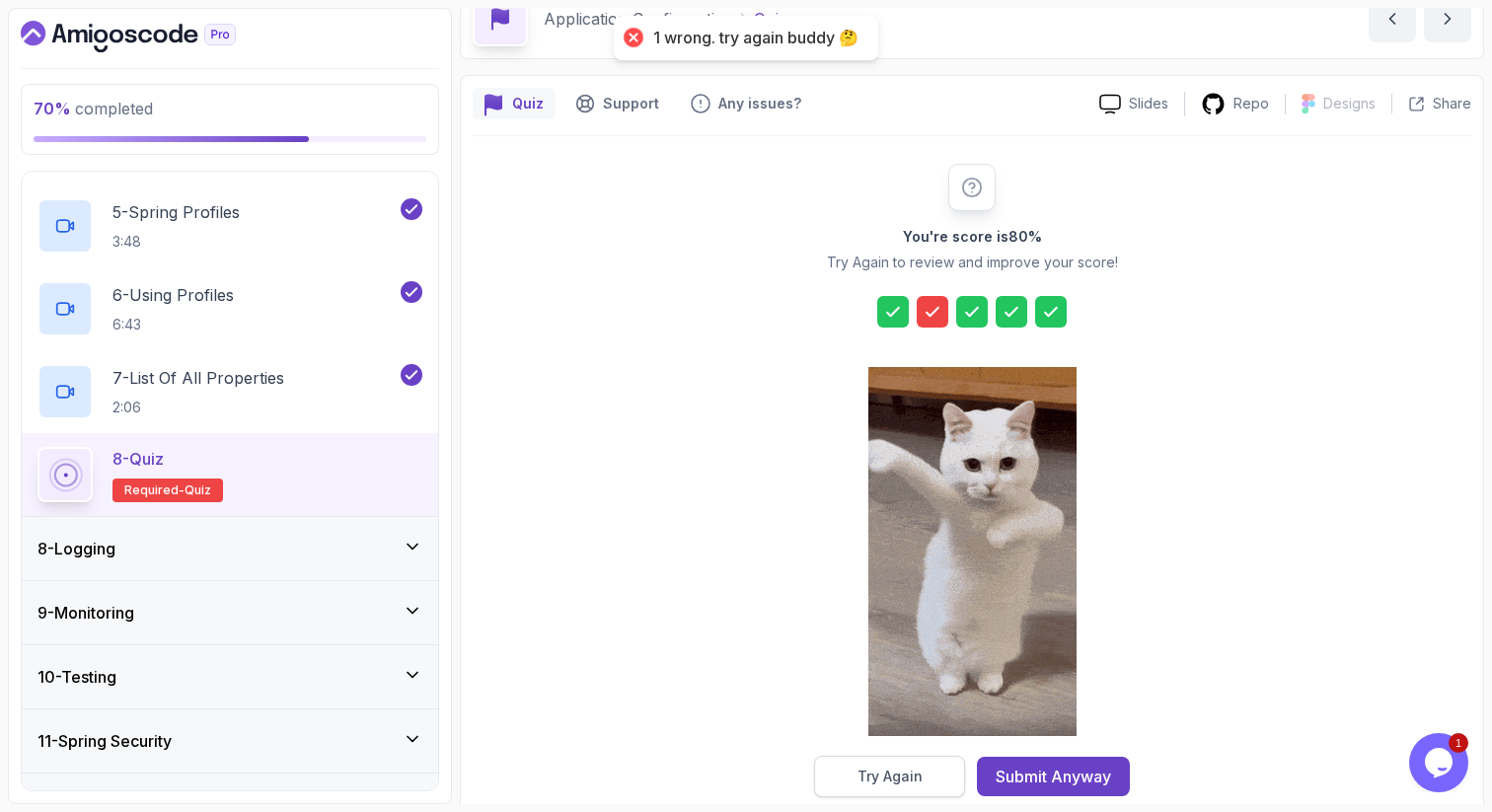
click at [881, 774] on div "Try Again" at bounding box center [889, 776] width 65 height 20
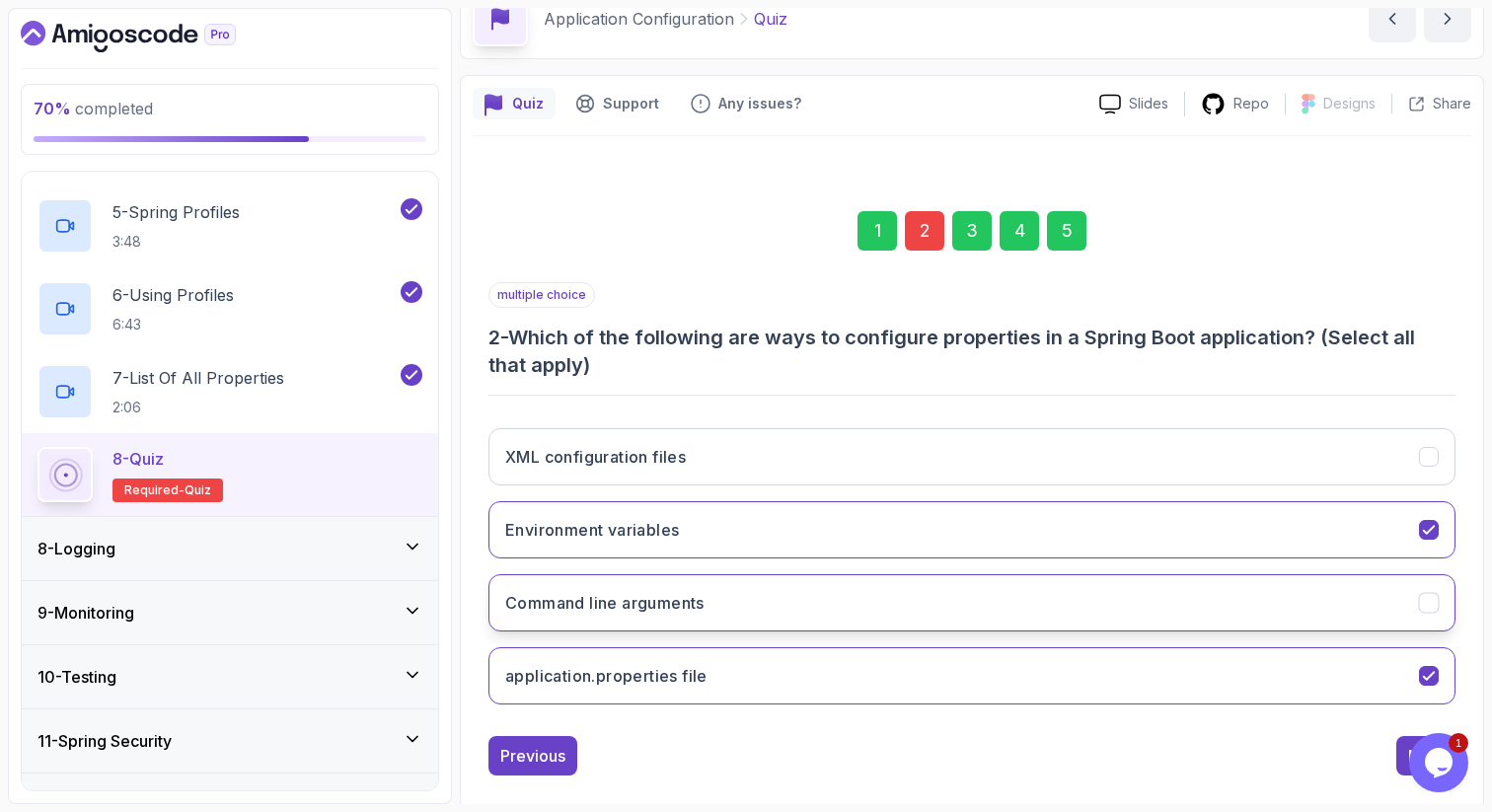
click at [944, 597] on button "Command line arguments" at bounding box center [972, 602] width 967 height 57
click at [1077, 218] on div "5" at bounding box center [1066, 231] width 40 height 40
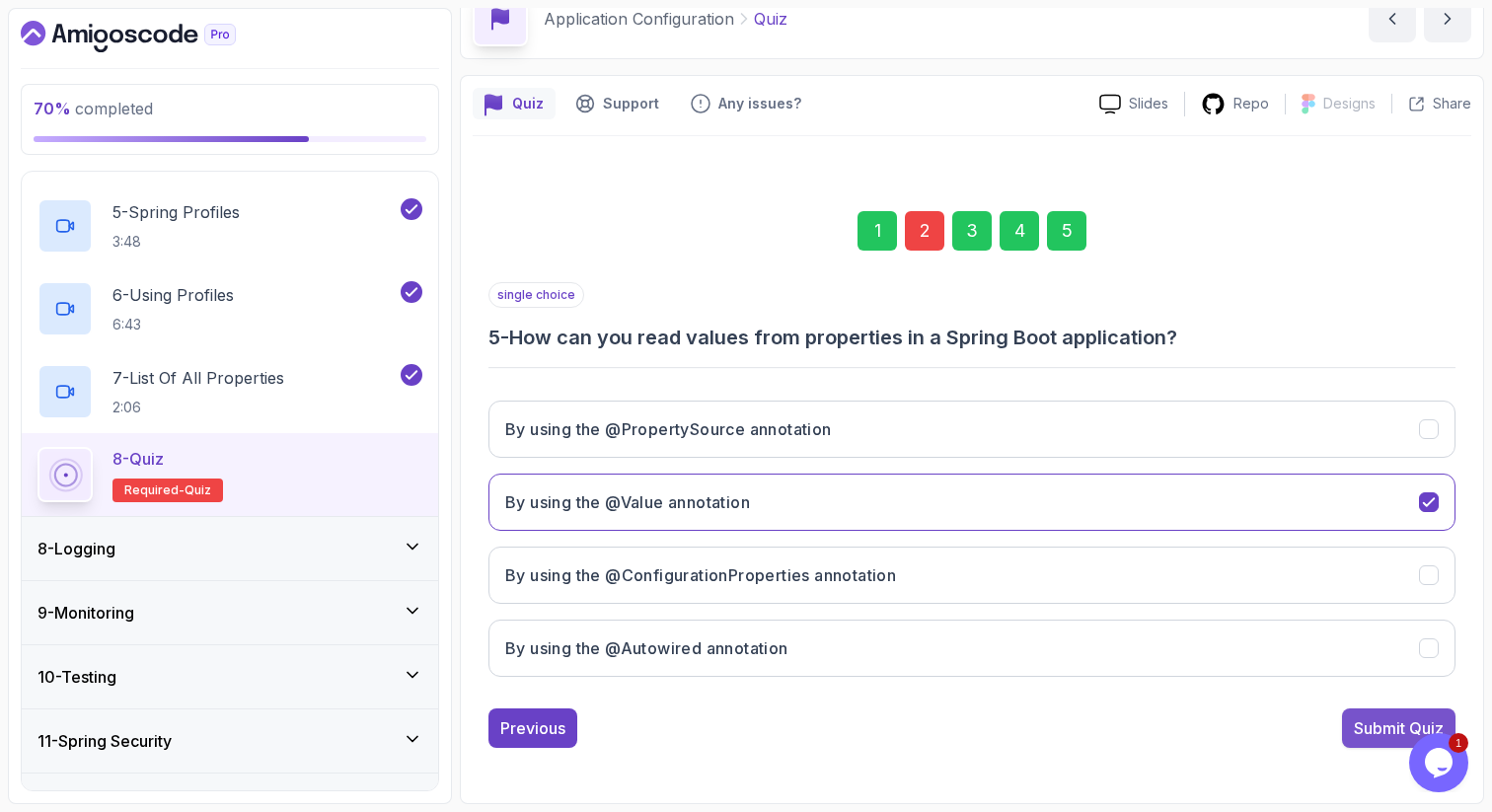
click at [1353, 726] on div "Submit Quiz" at bounding box center [1398, 728] width 90 height 24
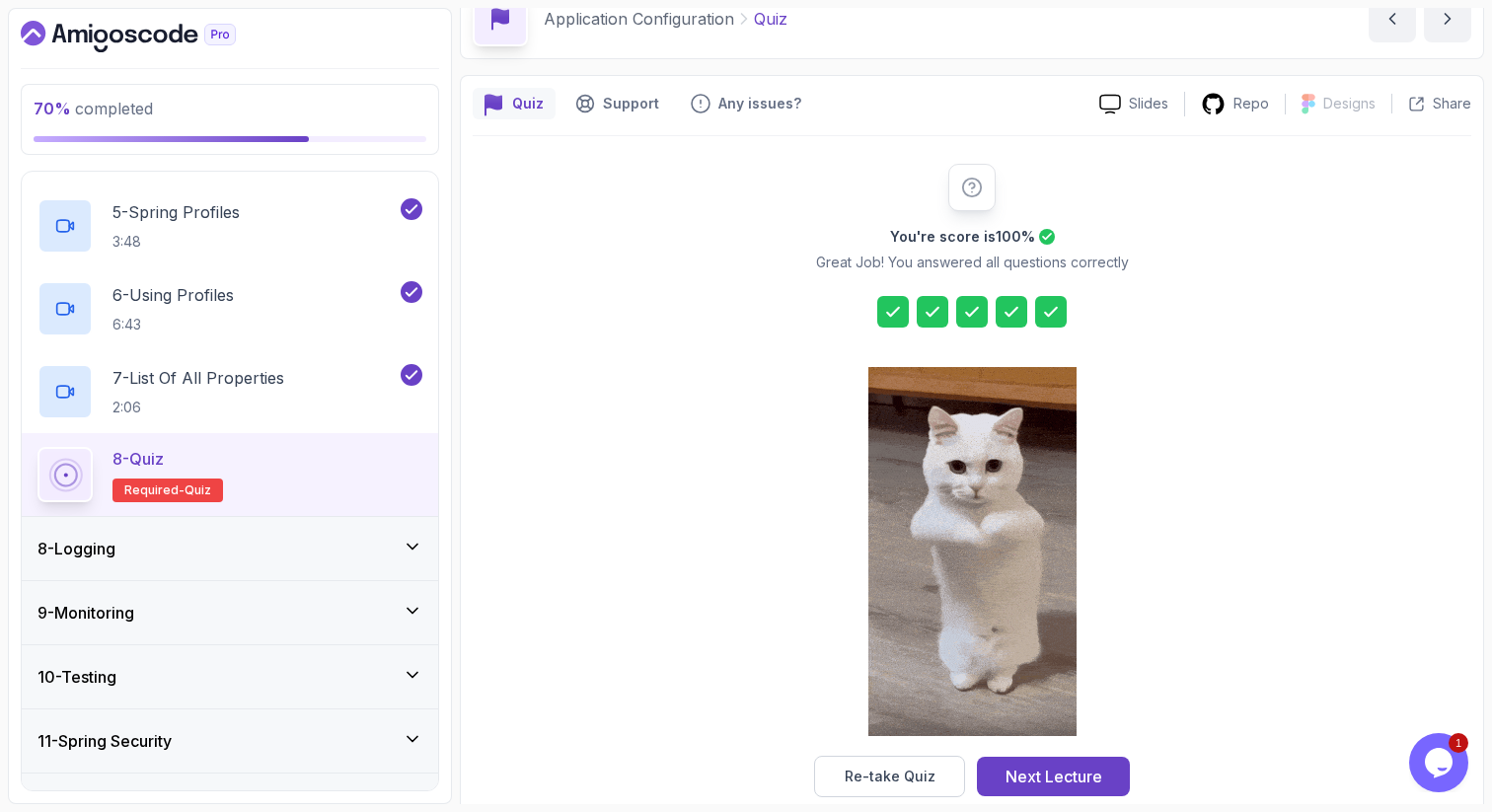
click at [928, 318] on icon at bounding box center [933, 312] width 20 height 20
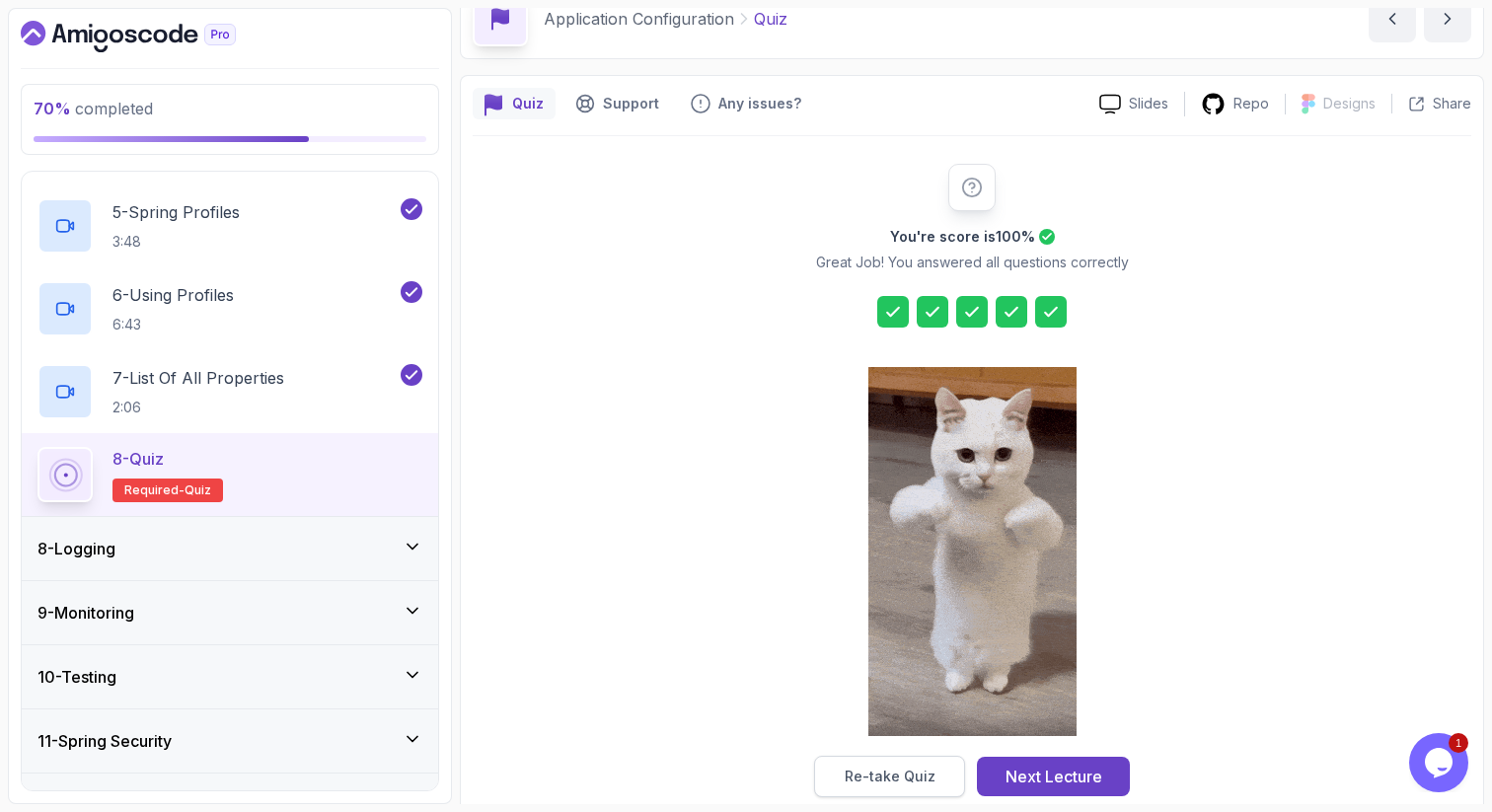
click at [904, 763] on button "Re-take Quiz" at bounding box center [889, 776] width 150 height 42
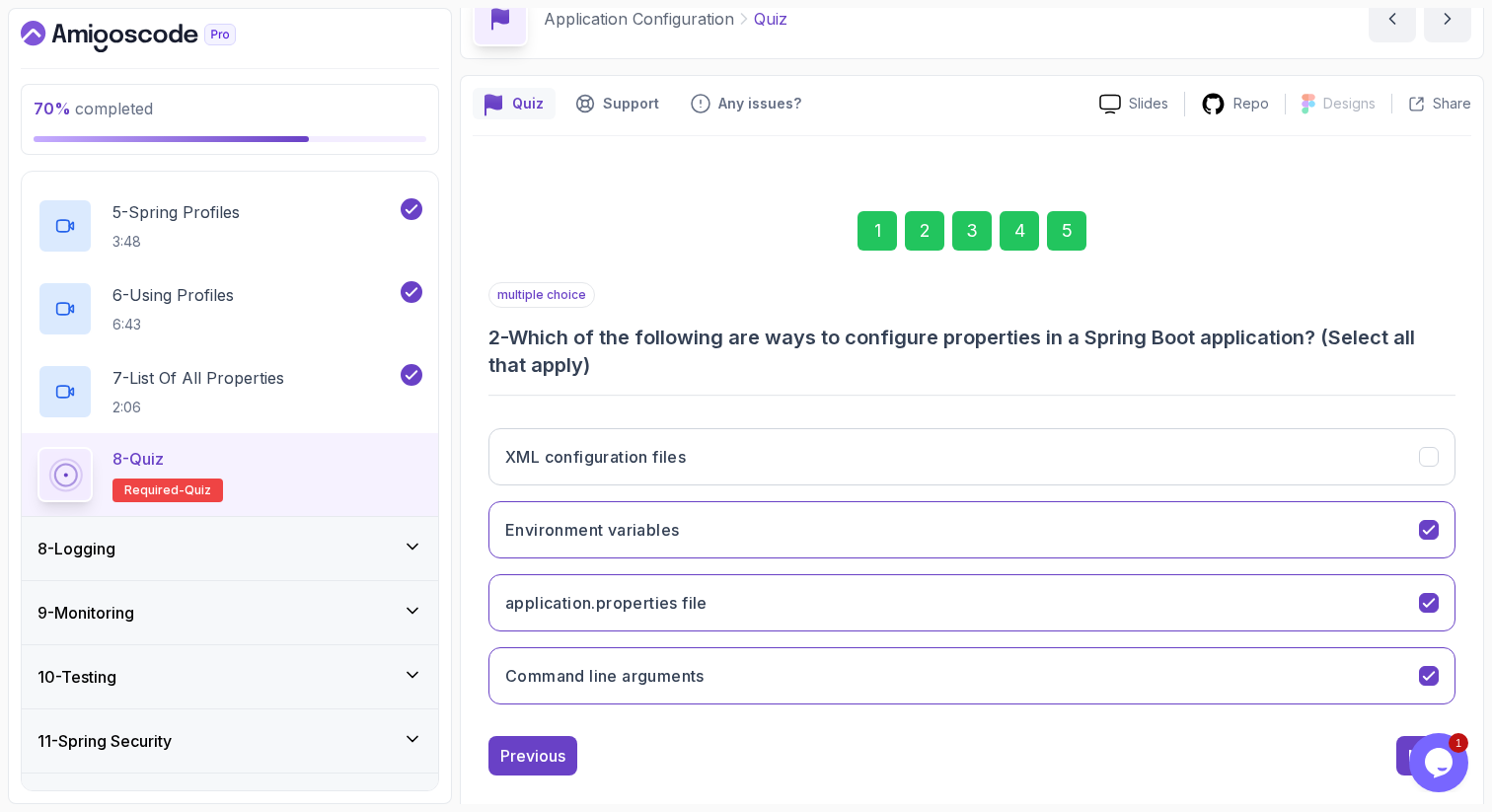
click at [1062, 238] on div "5" at bounding box center [1066, 231] width 40 height 40
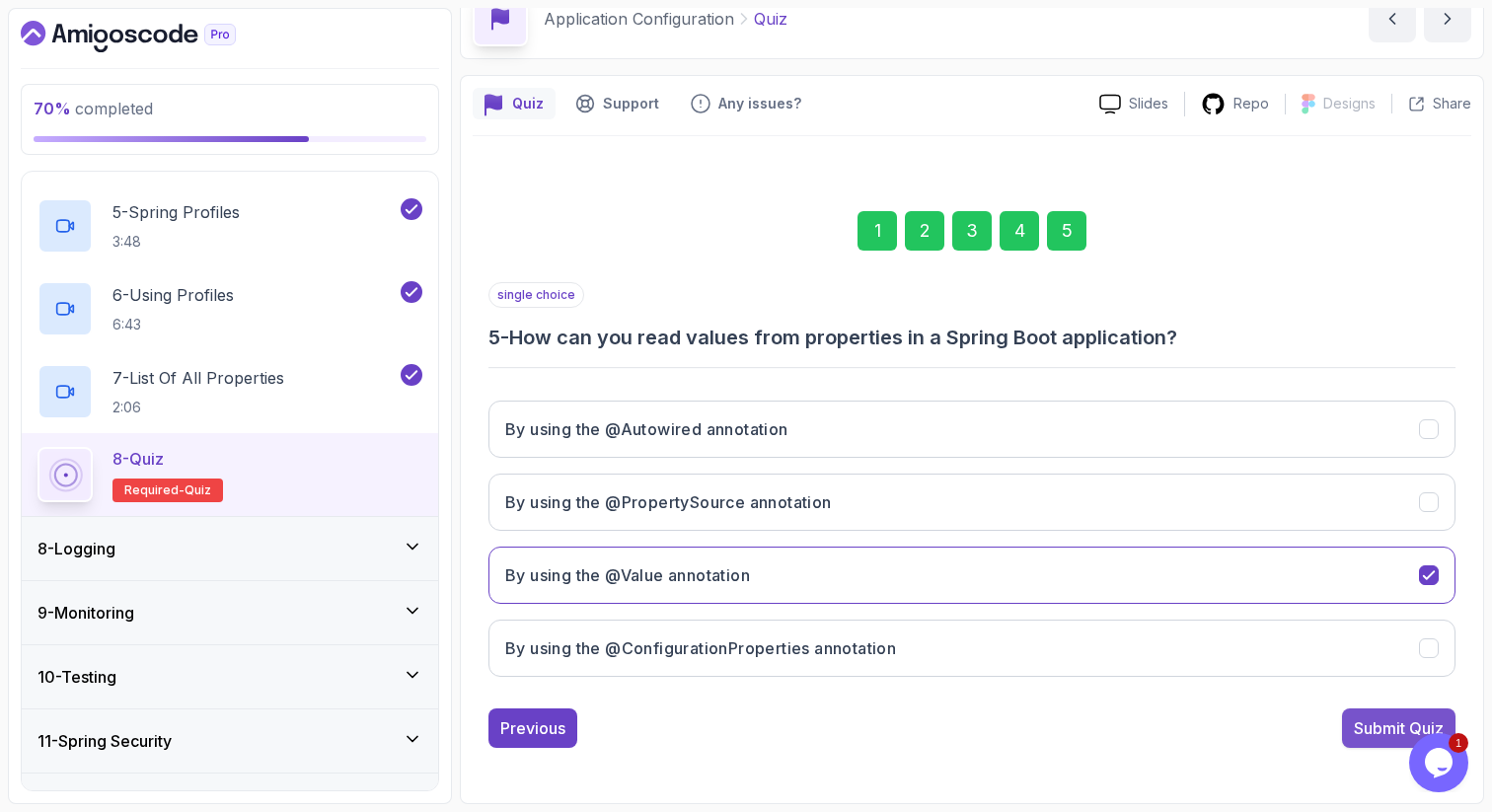
click at [1364, 728] on div "Submit Quiz" at bounding box center [1398, 728] width 90 height 24
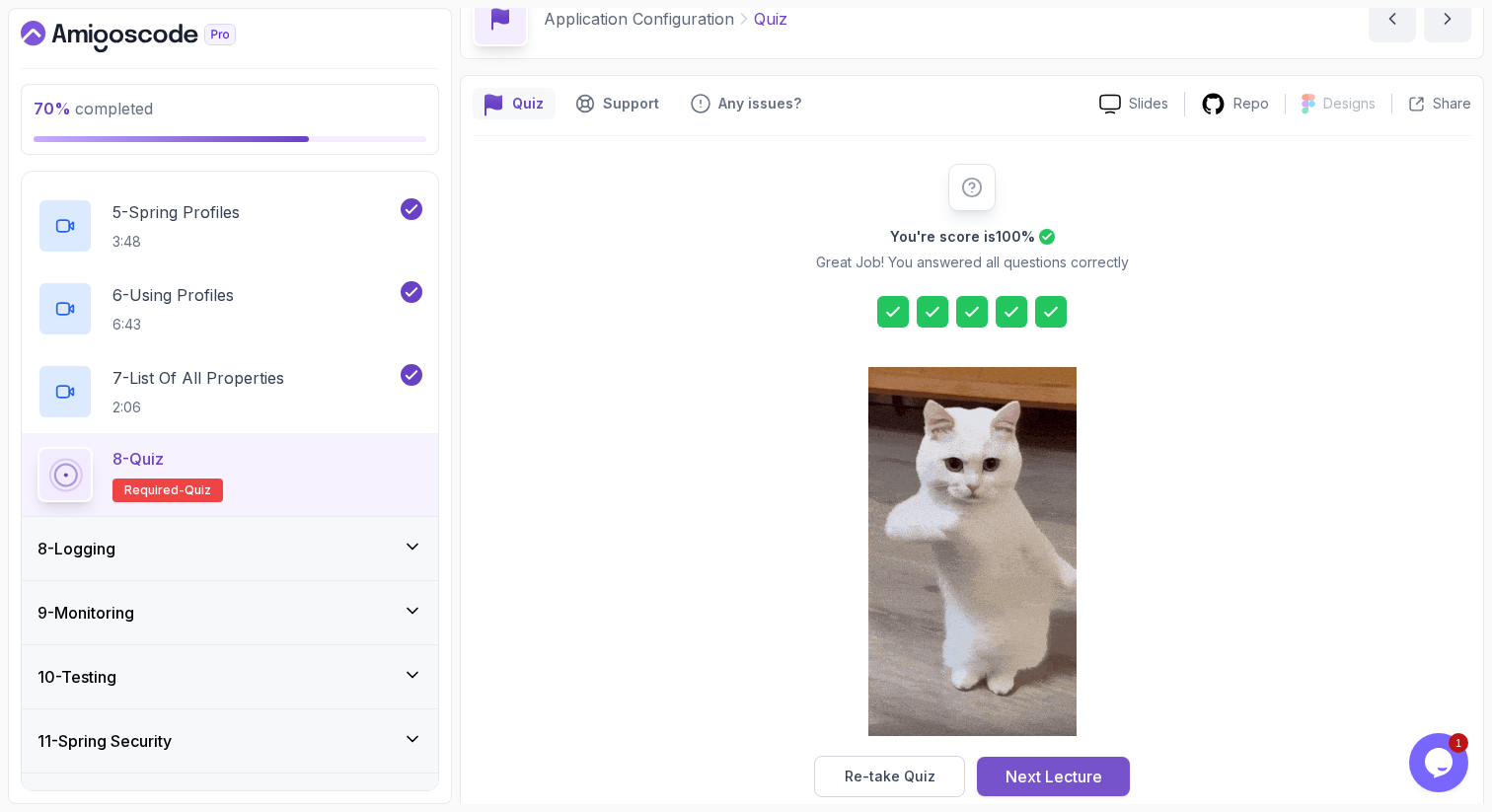
click at [1046, 778] on div "Next Lecture" at bounding box center [1053, 776] width 97 height 24
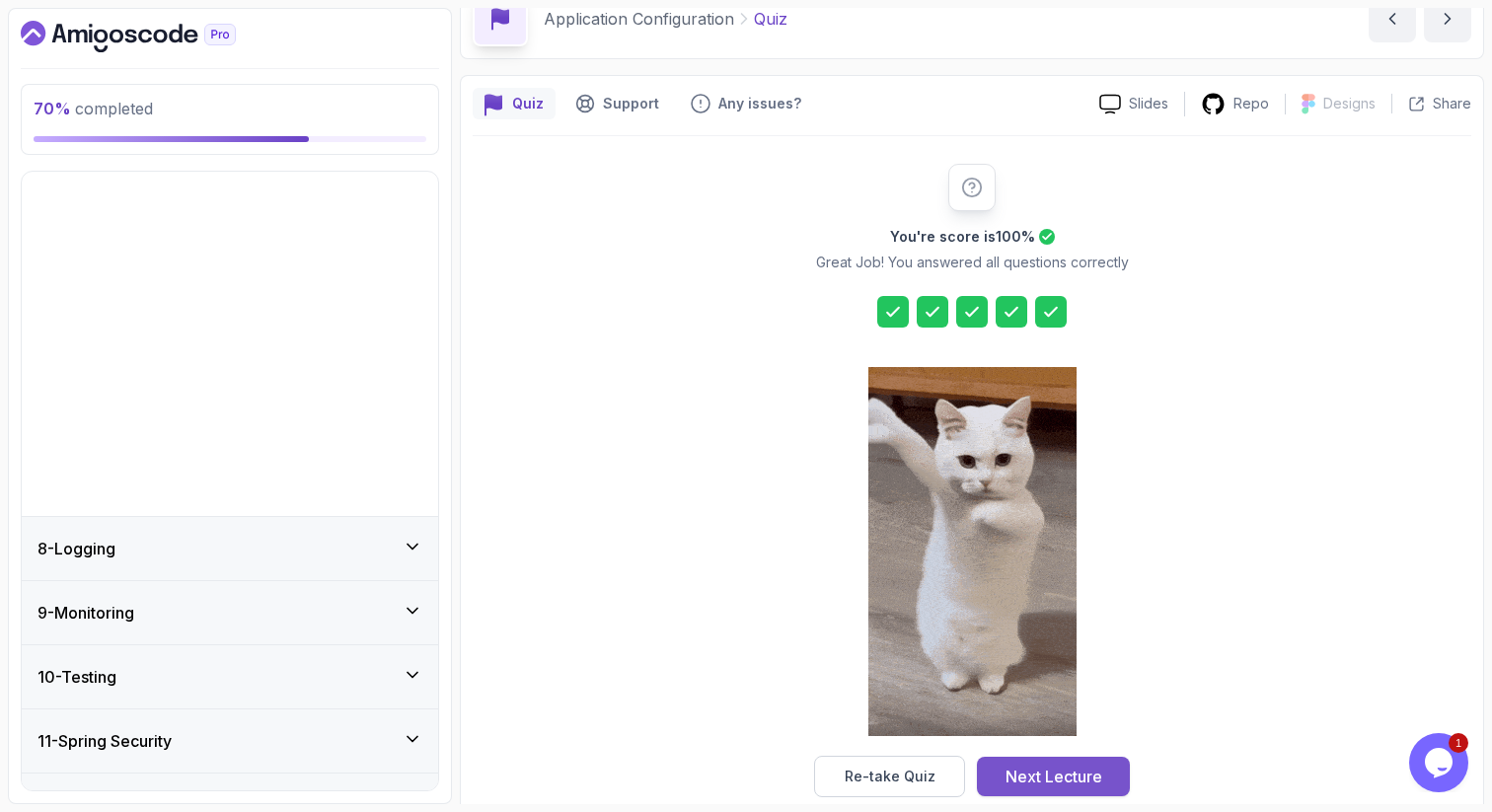
scroll to position [214, 0]
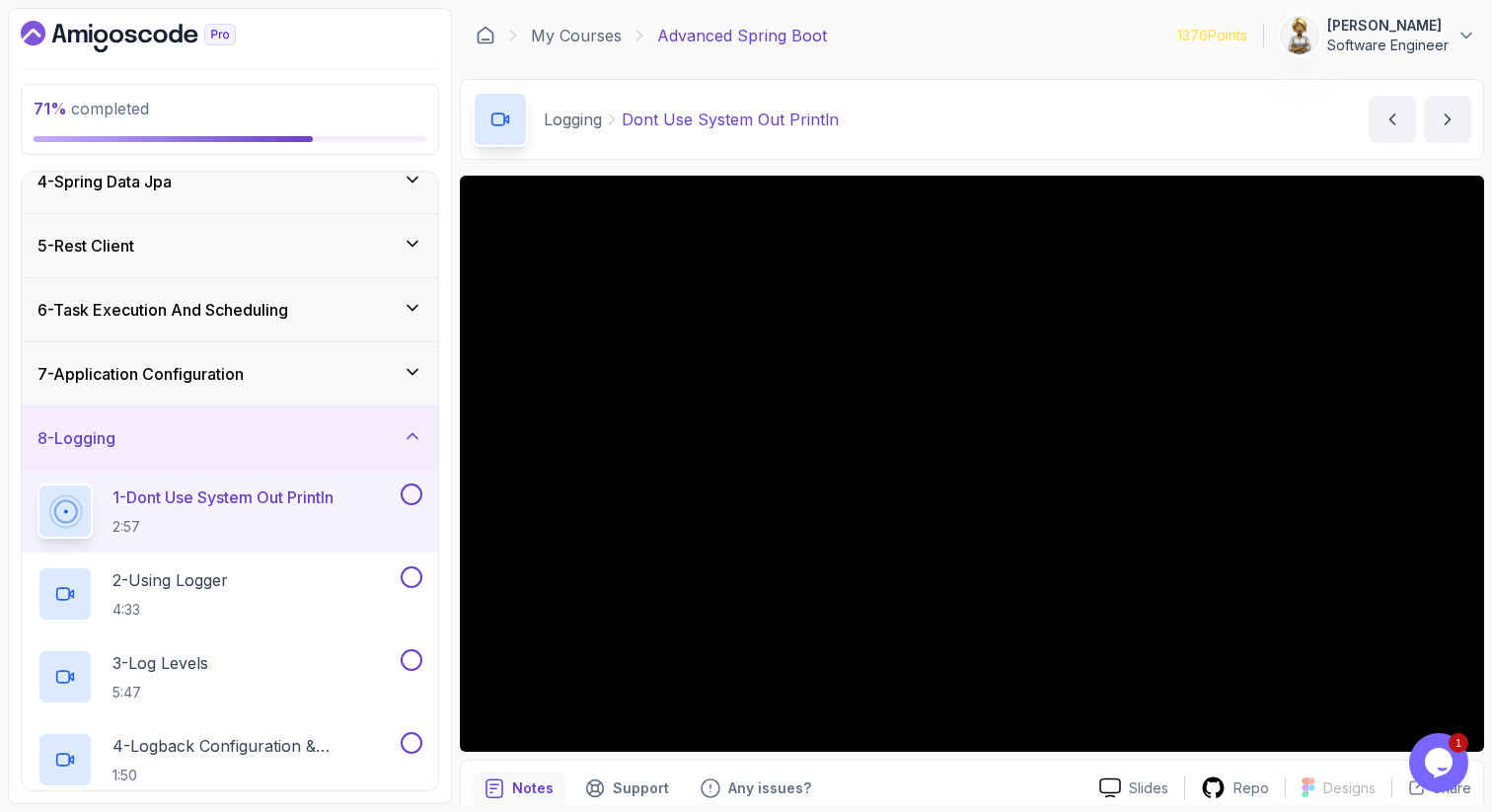
click at [262, 509] on h2 "1 - Dont Use System Out Println 2:57" at bounding box center [223, 510] width 221 height 51
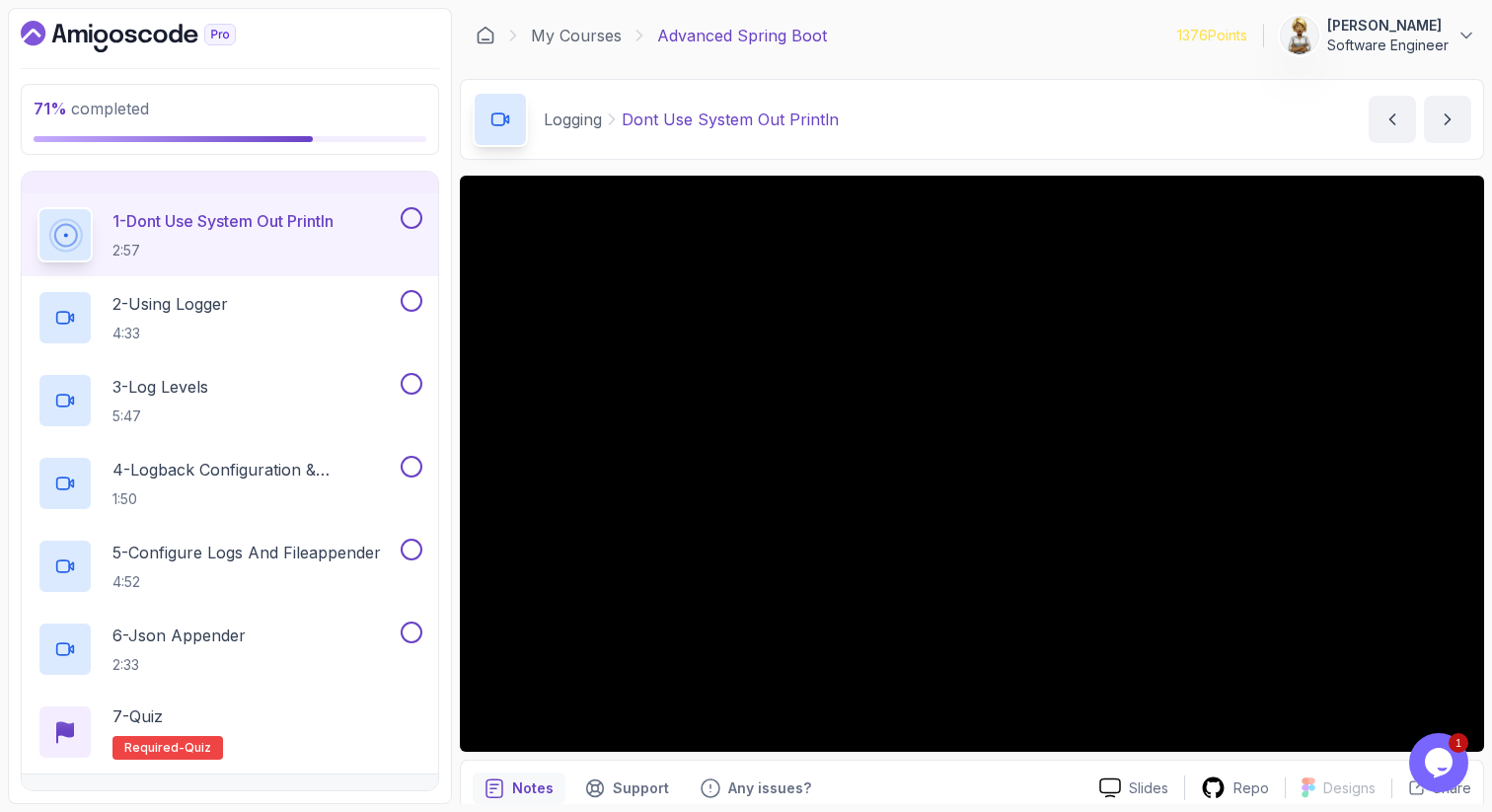
scroll to position [530, 0]
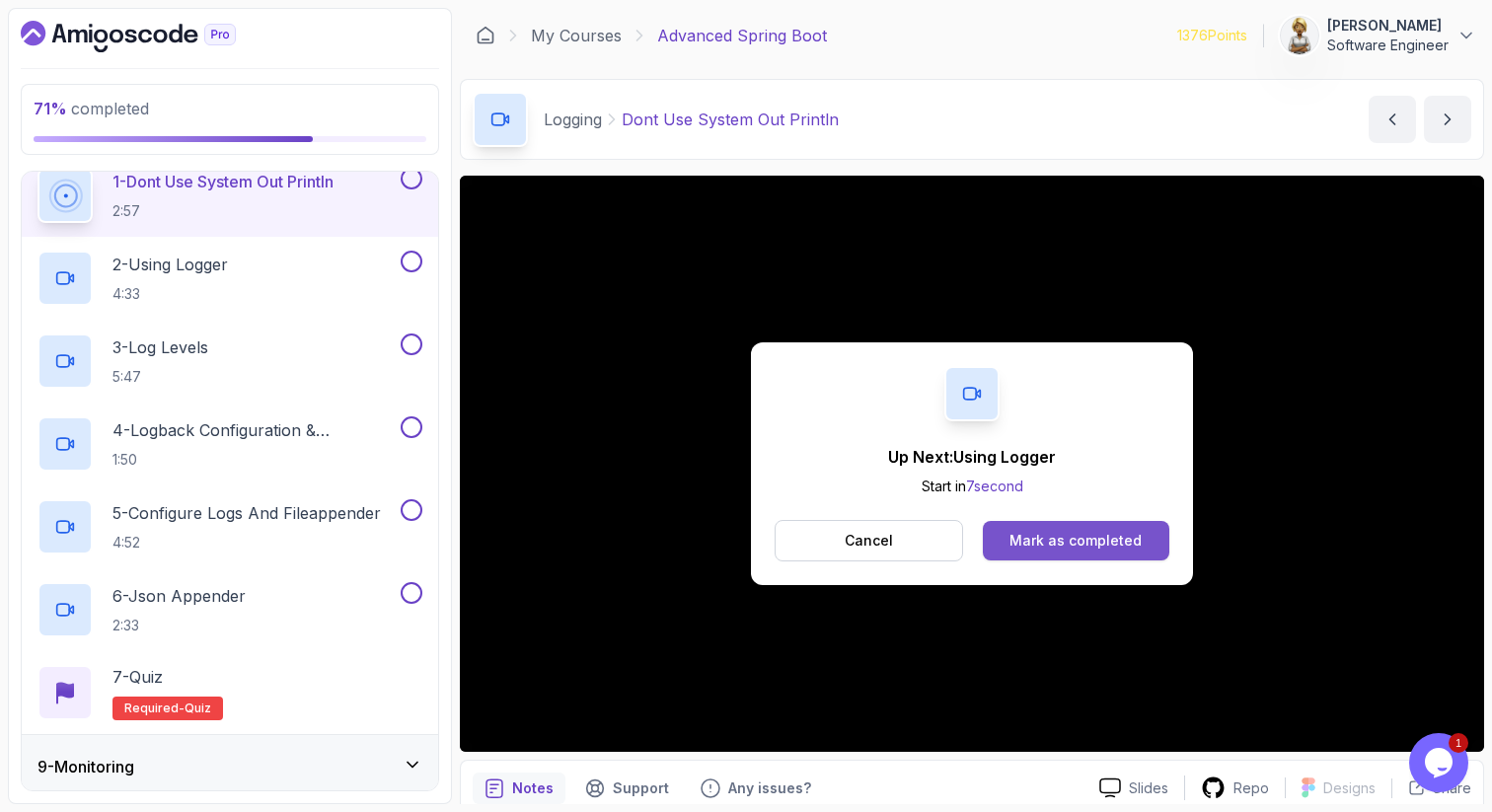
click at [1082, 540] on div "Mark as completed" at bounding box center [1075, 541] width 133 height 20
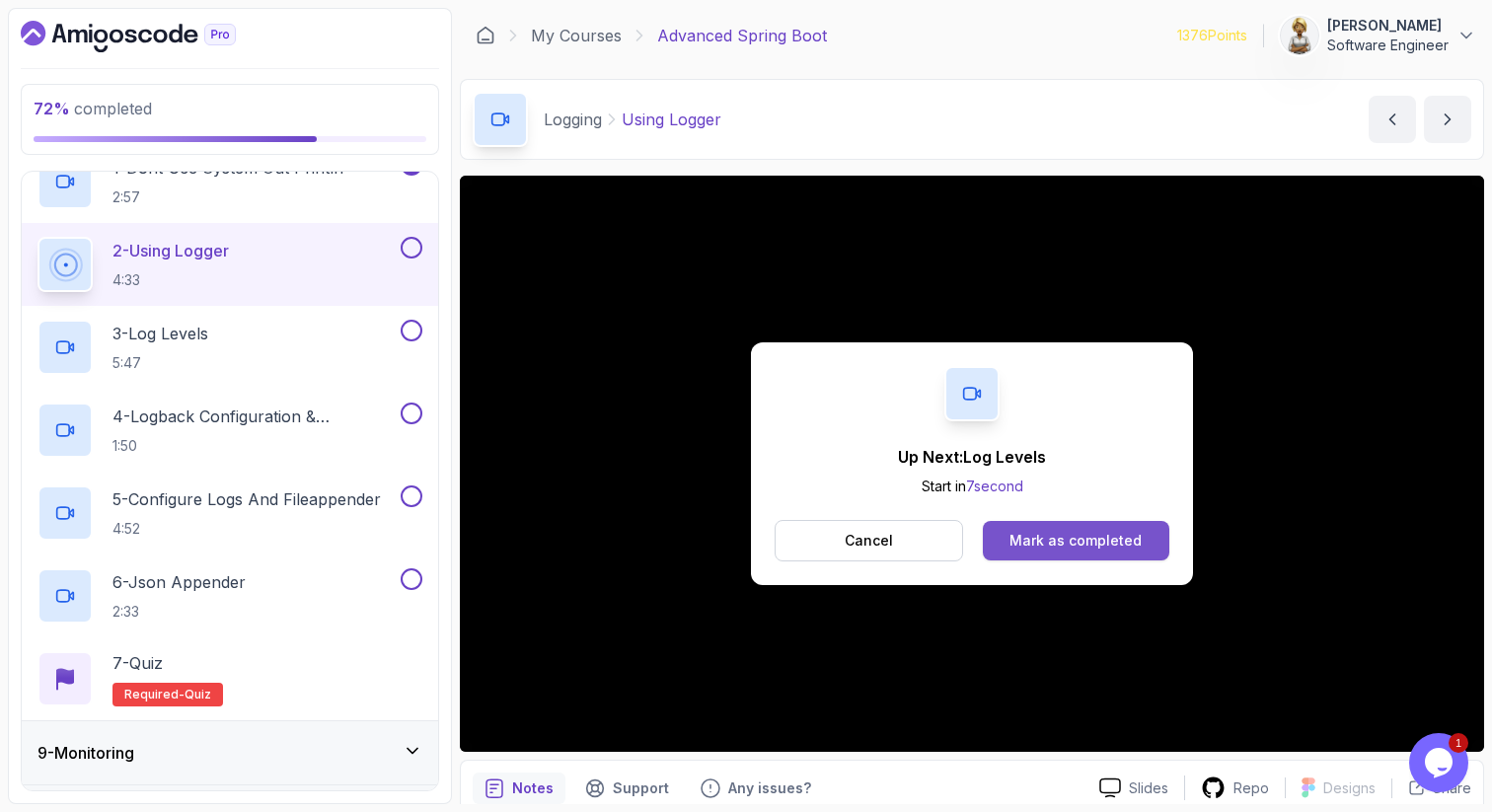
click at [1091, 531] on div "Mark as completed" at bounding box center [1075, 541] width 133 height 20
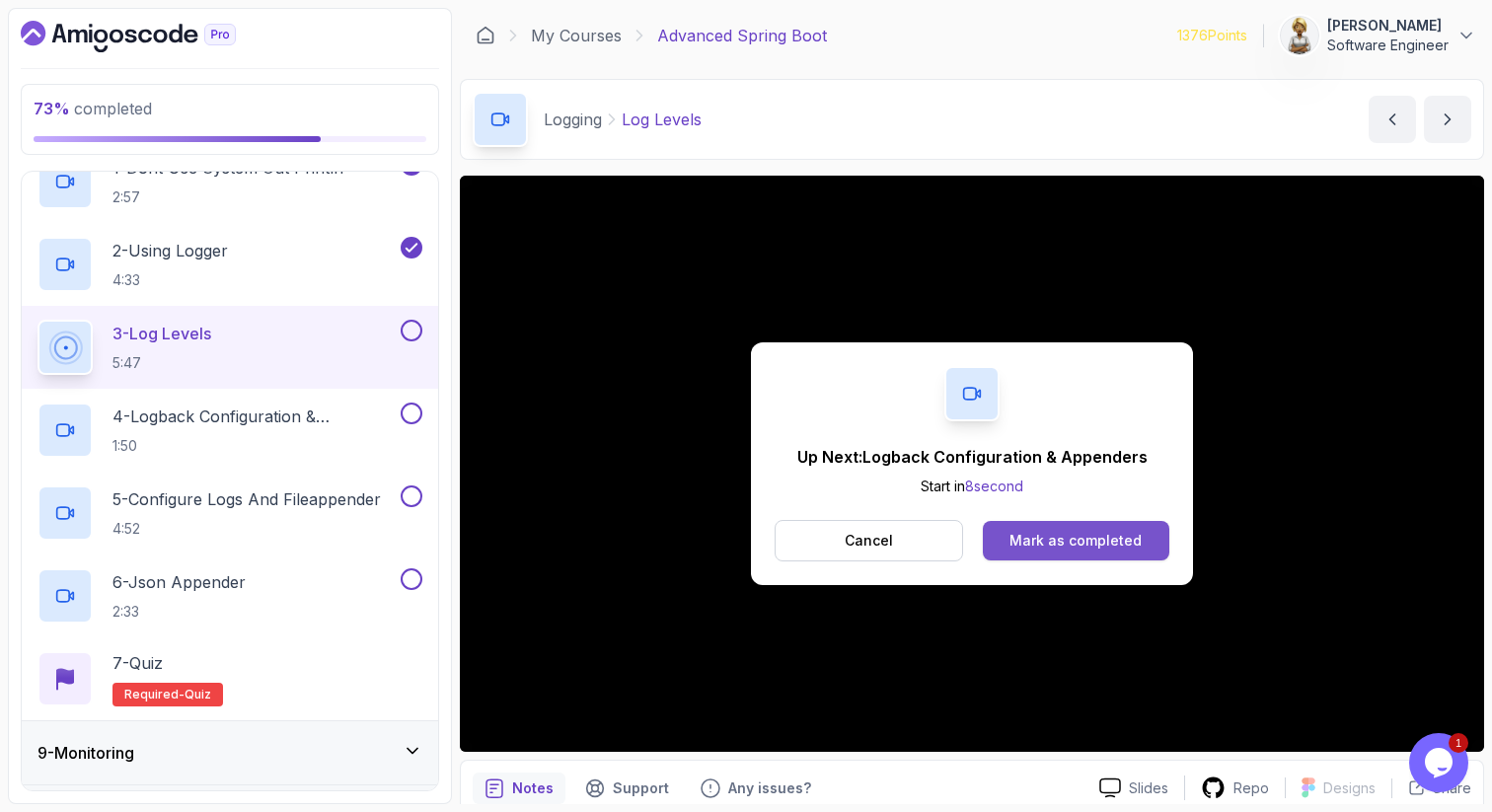
click at [1123, 546] on div "Mark as completed" at bounding box center [1075, 541] width 133 height 20
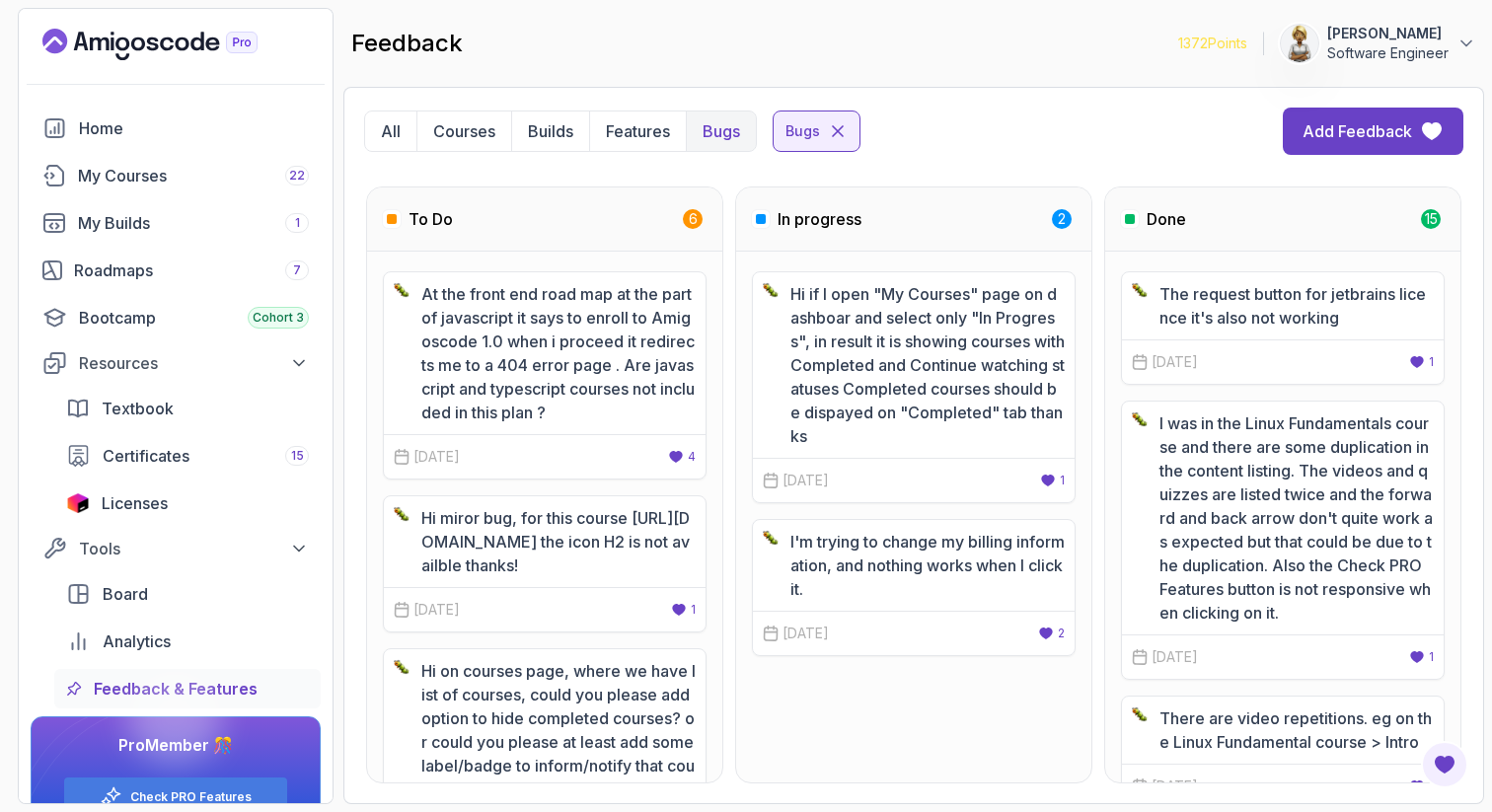
scroll to position [2851, 0]
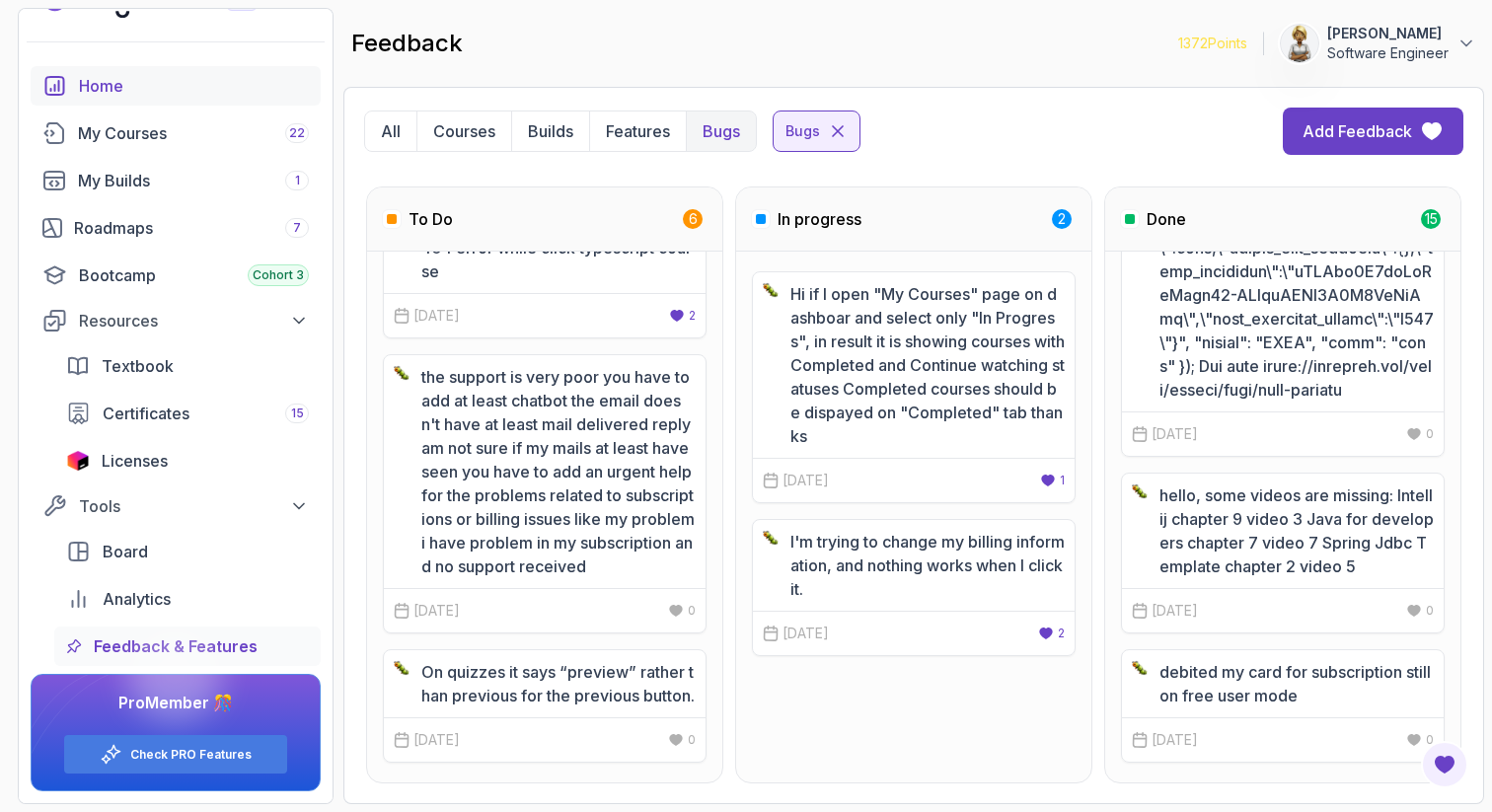
click at [120, 84] on div "Home" at bounding box center [193, 86] width 230 height 24
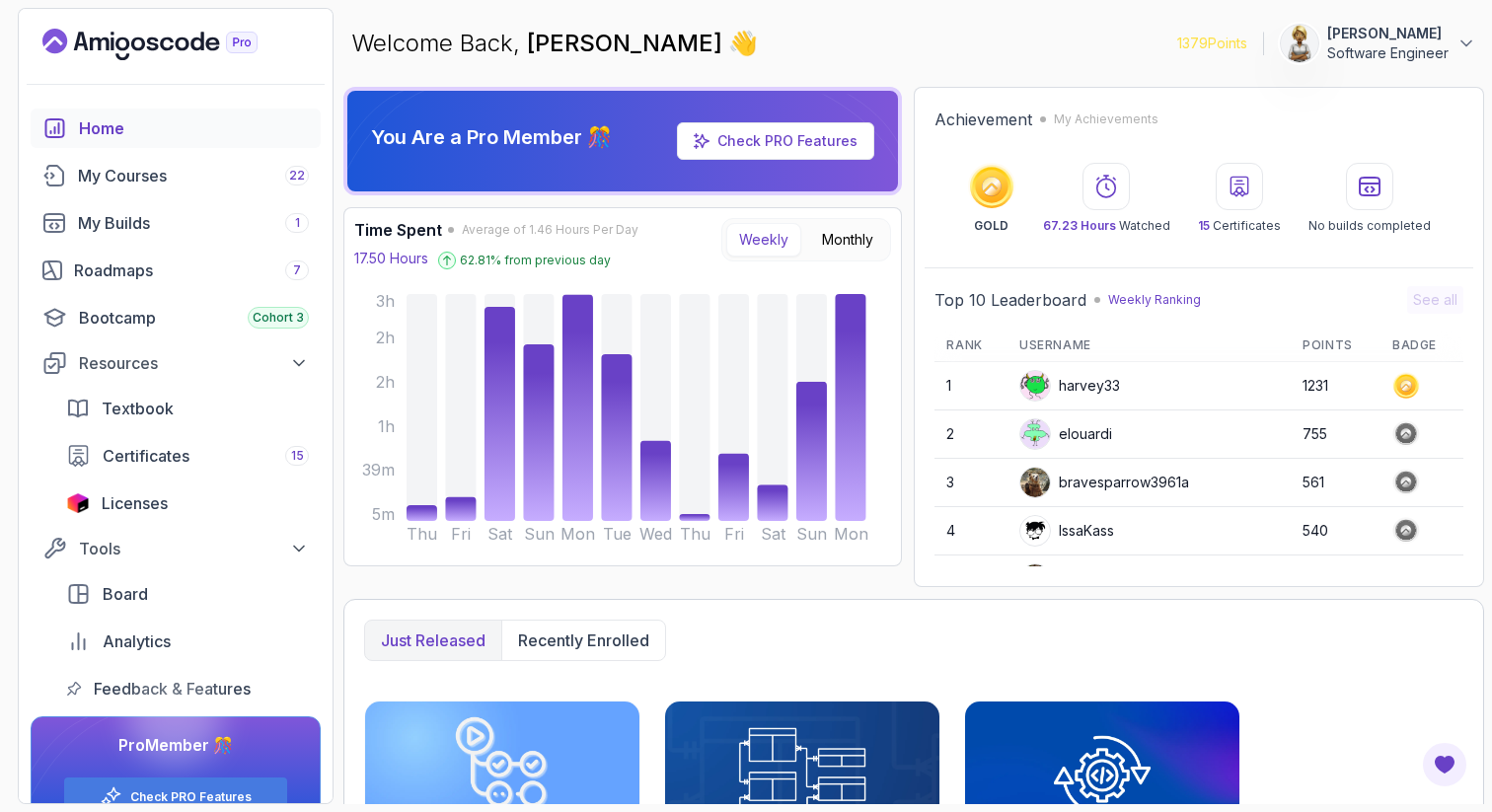
click at [1097, 451] on td "elouardi" at bounding box center [1149, 434] width 283 height 48
click at [140, 598] on span "Board" at bounding box center [126, 594] width 46 height 24
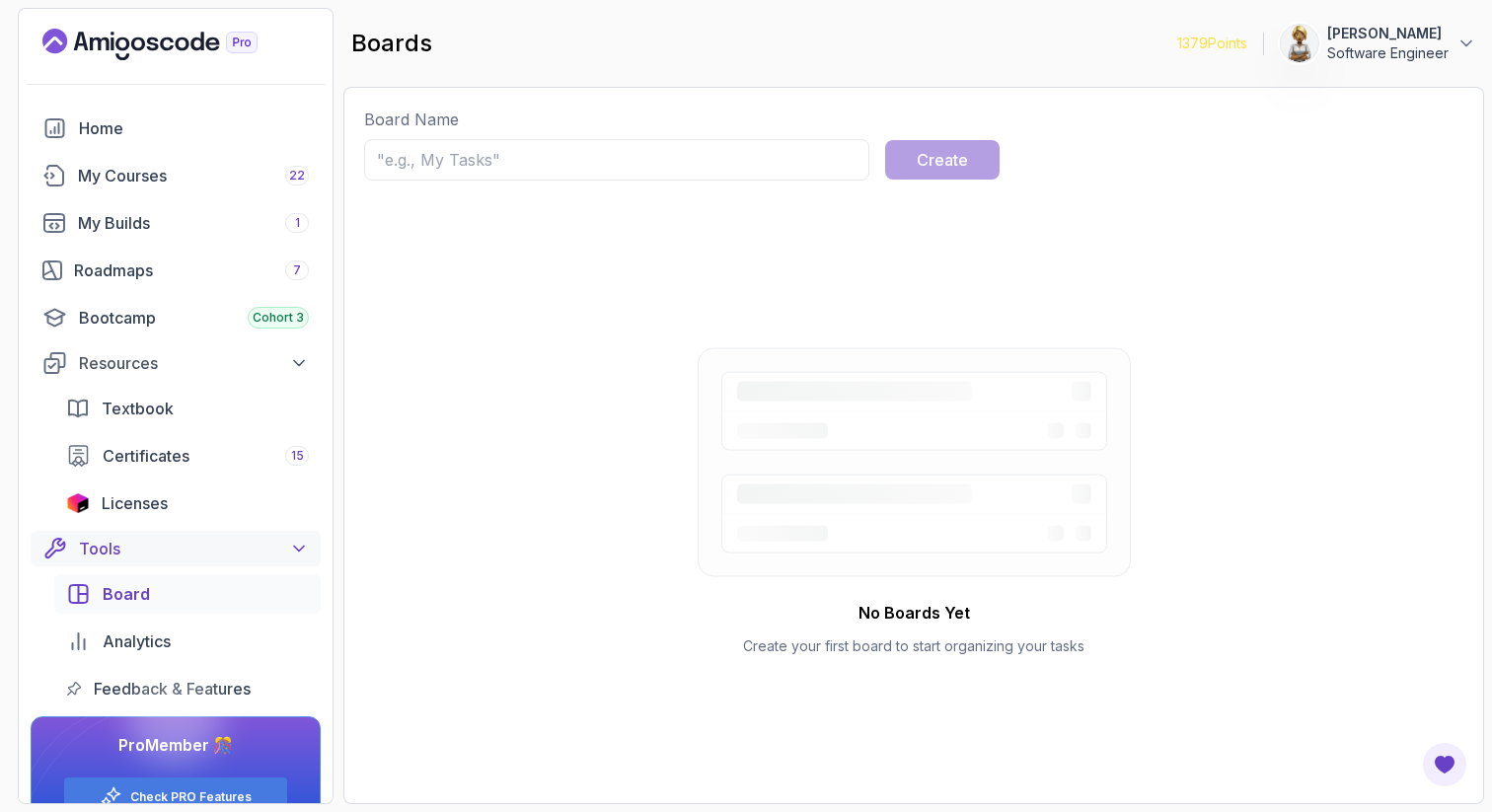
click at [112, 550] on div "Tools" at bounding box center [193, 549] width 230 height 24
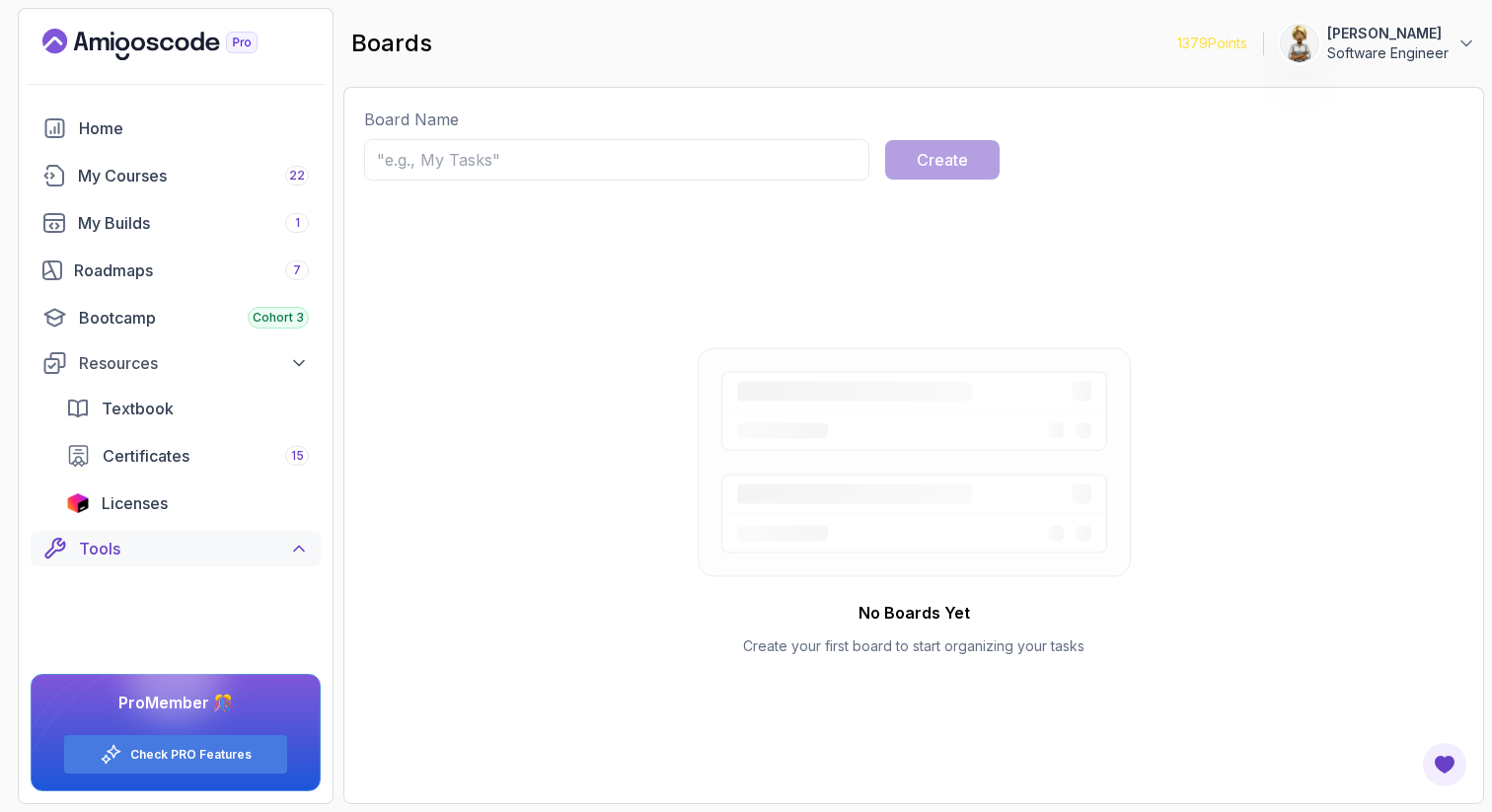
click at [287, 543] on div "Tools" at bounding box center [193, 549] width 230 height 24
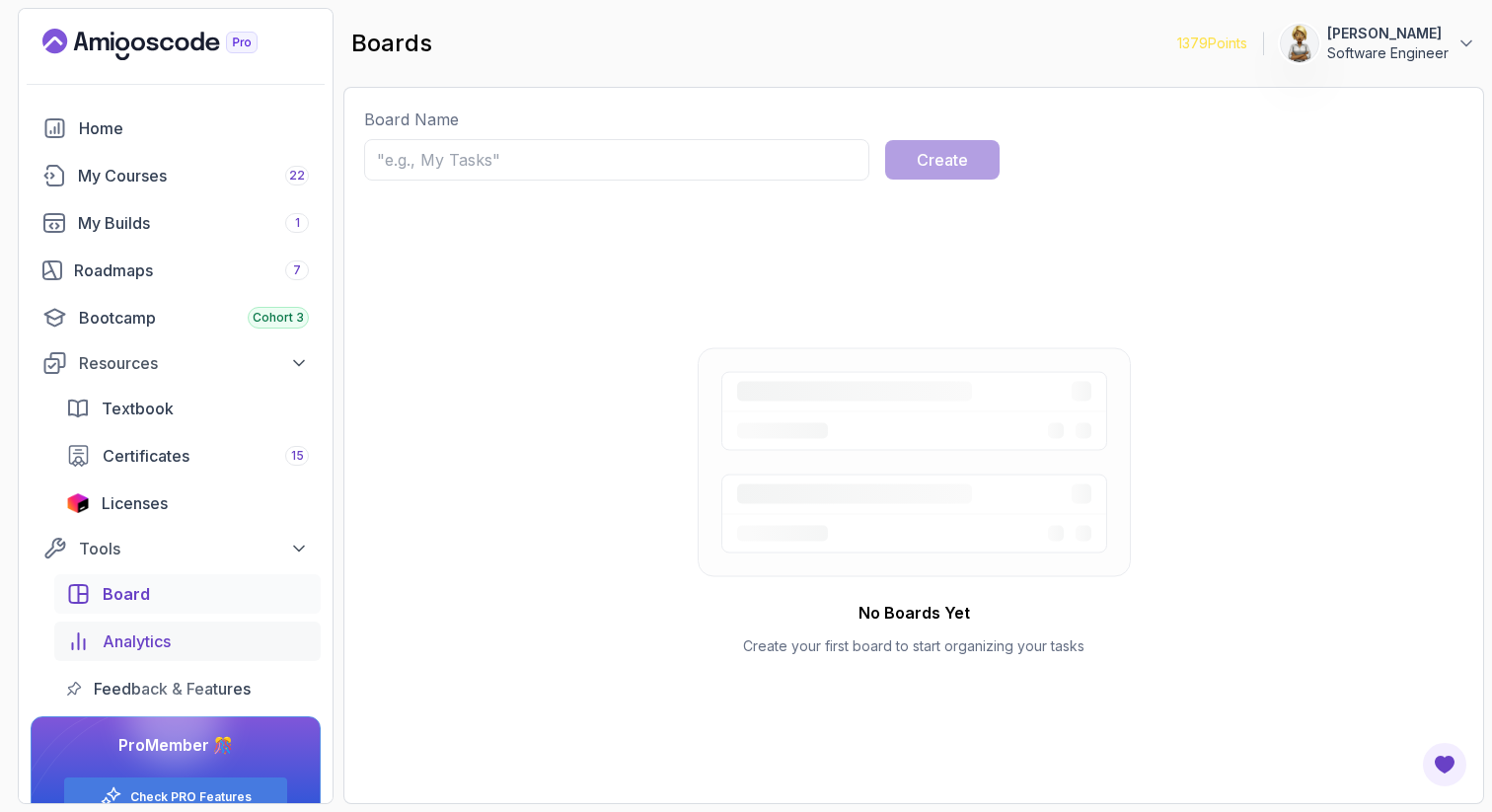
click at [139, 644] on span "Analytics" at bounding box center [137, 642] width 68 height 24
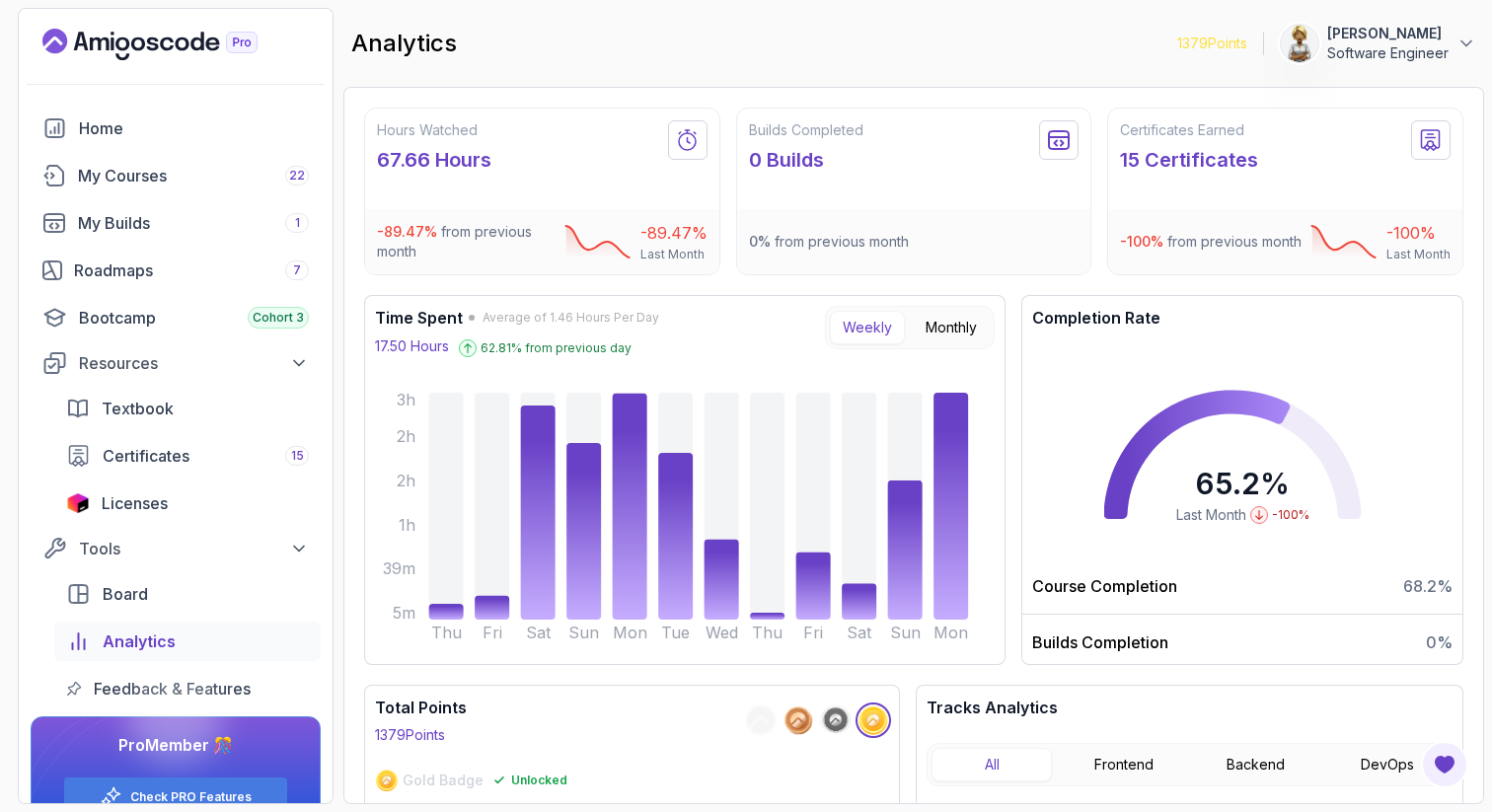
click at [1143, 654] on p "Builds Completion" at bounding box center [1099, 643] width 137 height 24
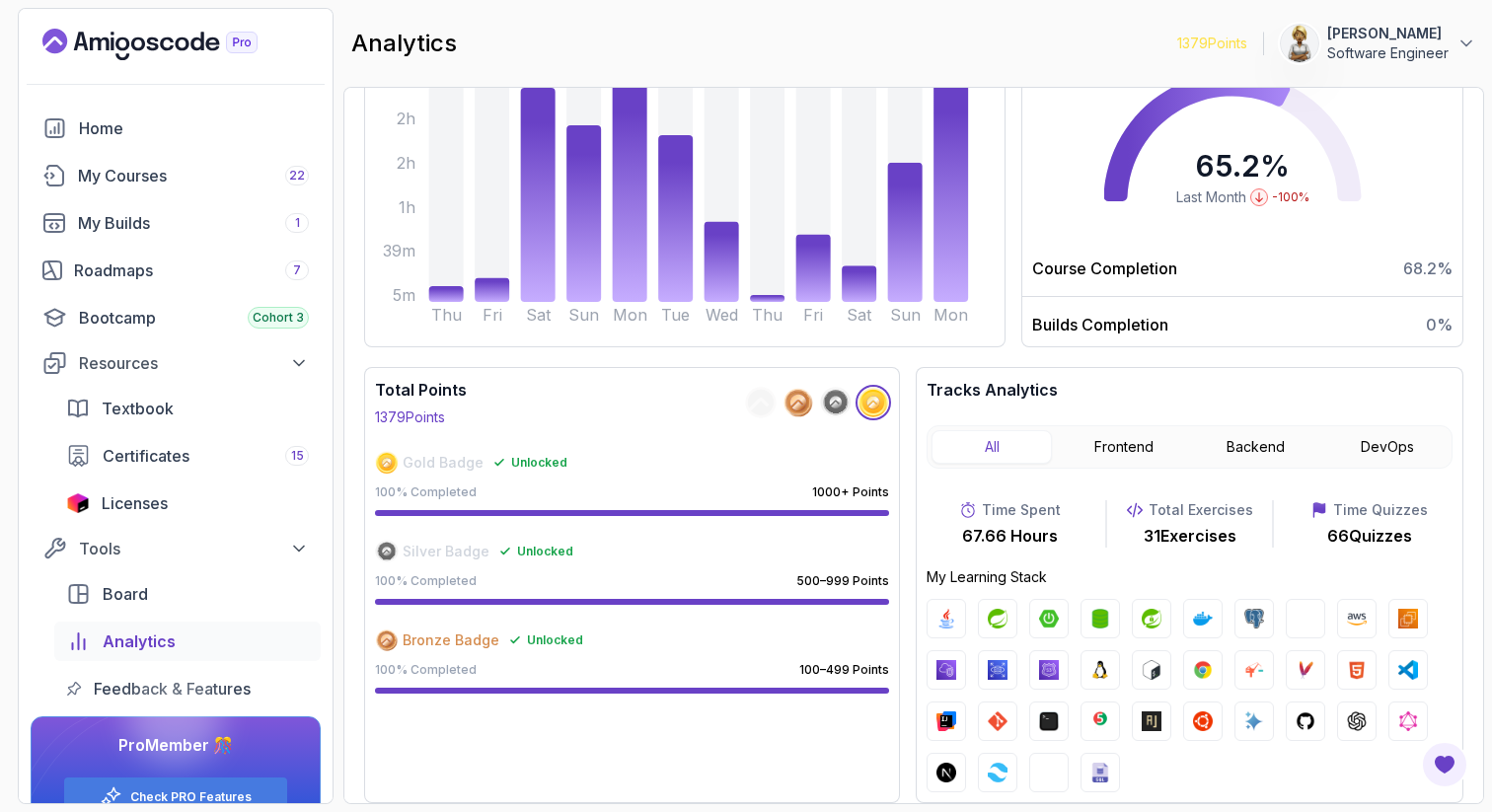
scroll to position [342, 0]
click at [1245, 445] on button "Backend" at bounding box center [1256, 447] width 121 height 34
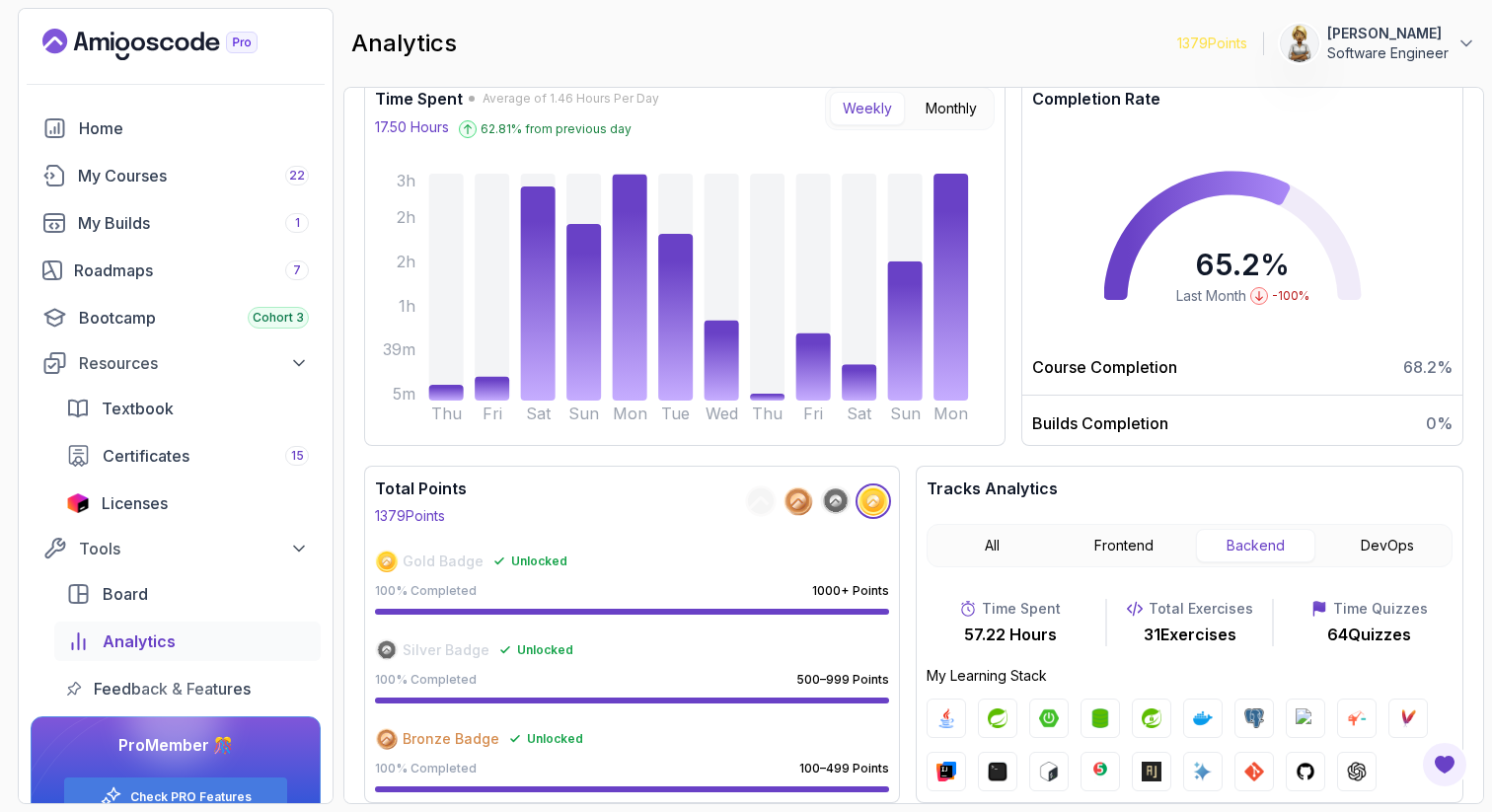
scroll to position [243, 0]
click at [1386, 544] on button "DevOps" at bounding box center [1386, 546] width 121 height 34
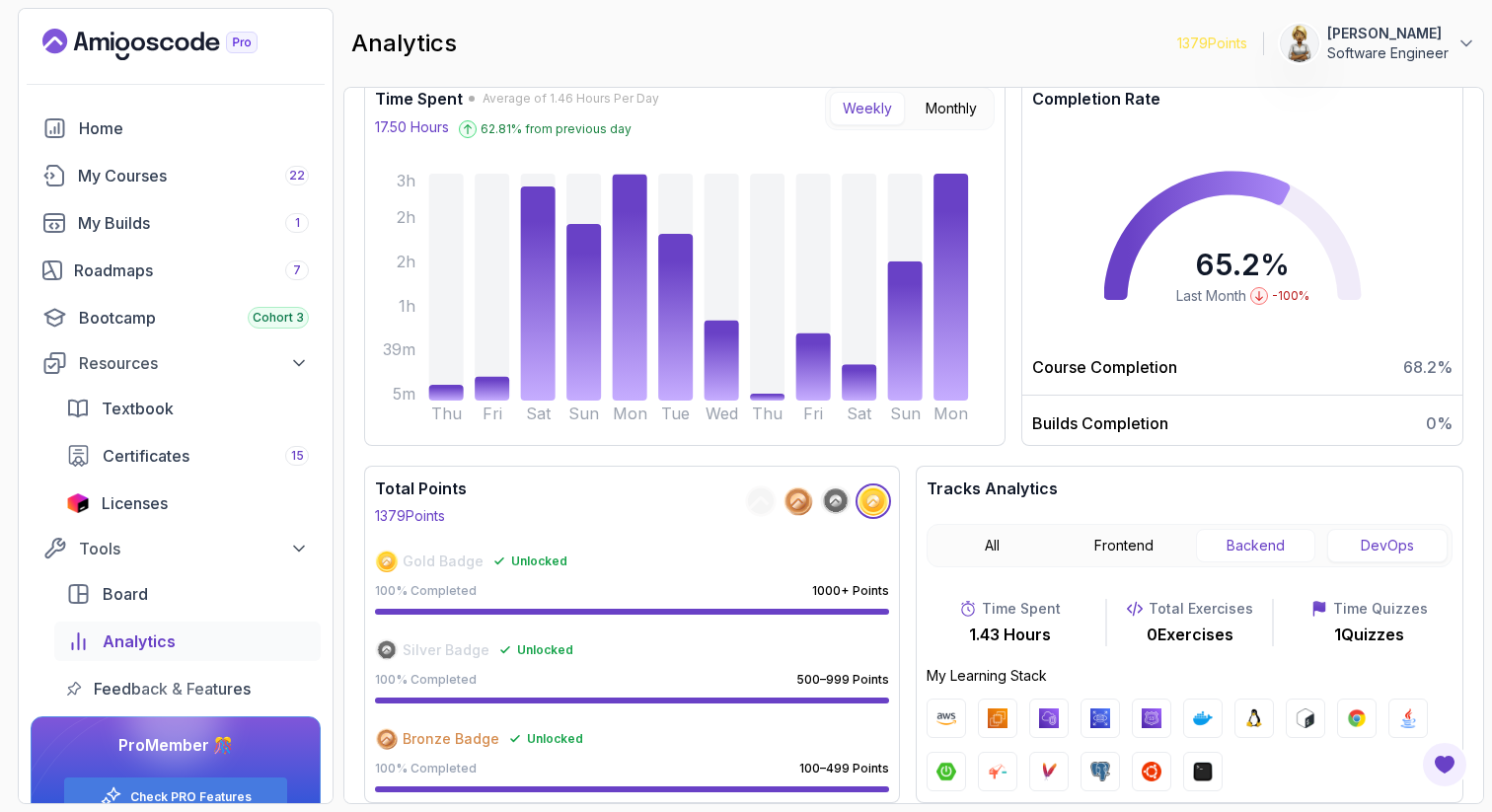
click at [1251, 543] on button "Backend" at bounding box center [1256, 546] width 121 height 34
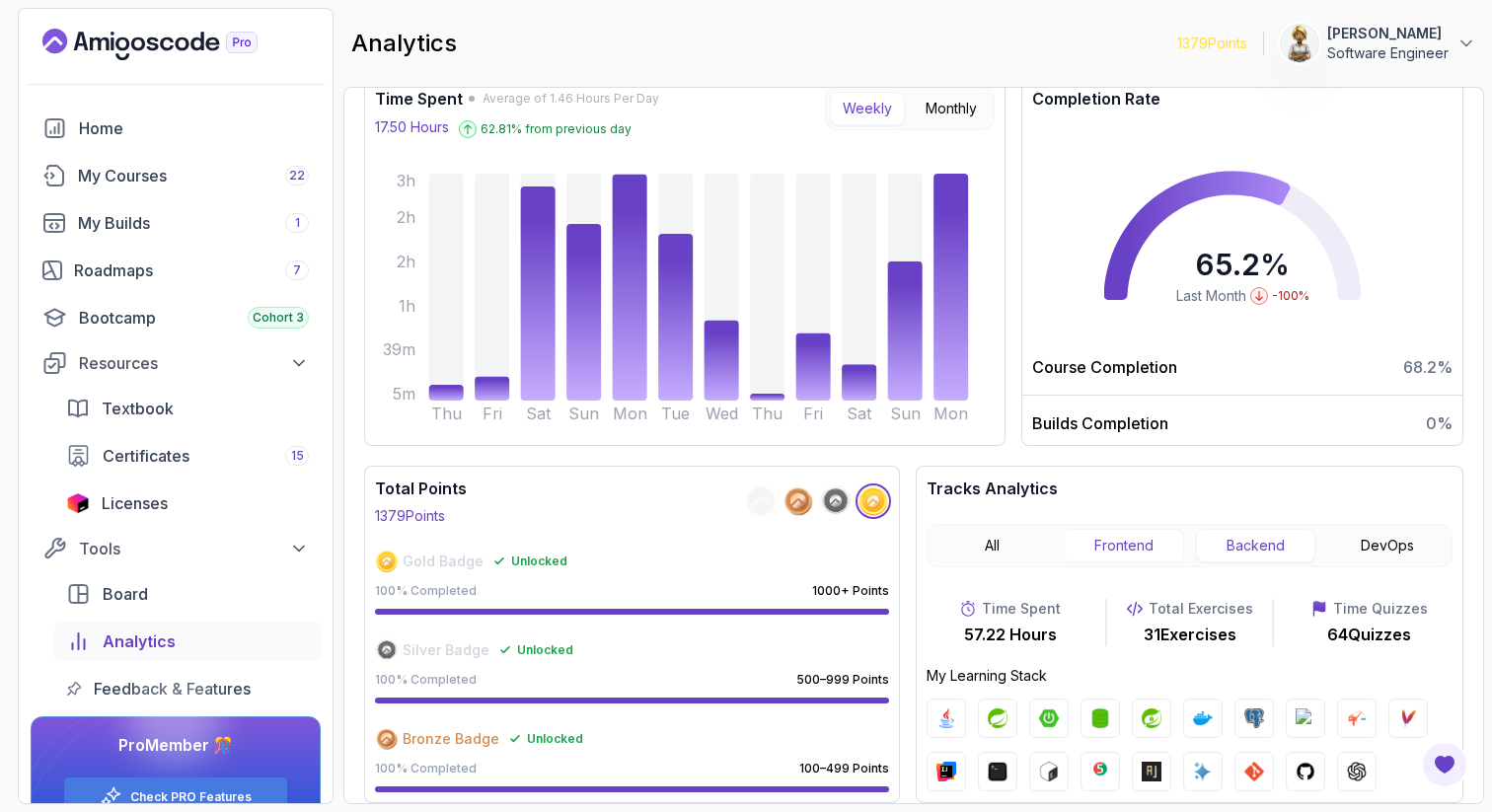
click at [1106, 547] on button "Frontend" at bounding box center [1123, 546] width 121 height 34
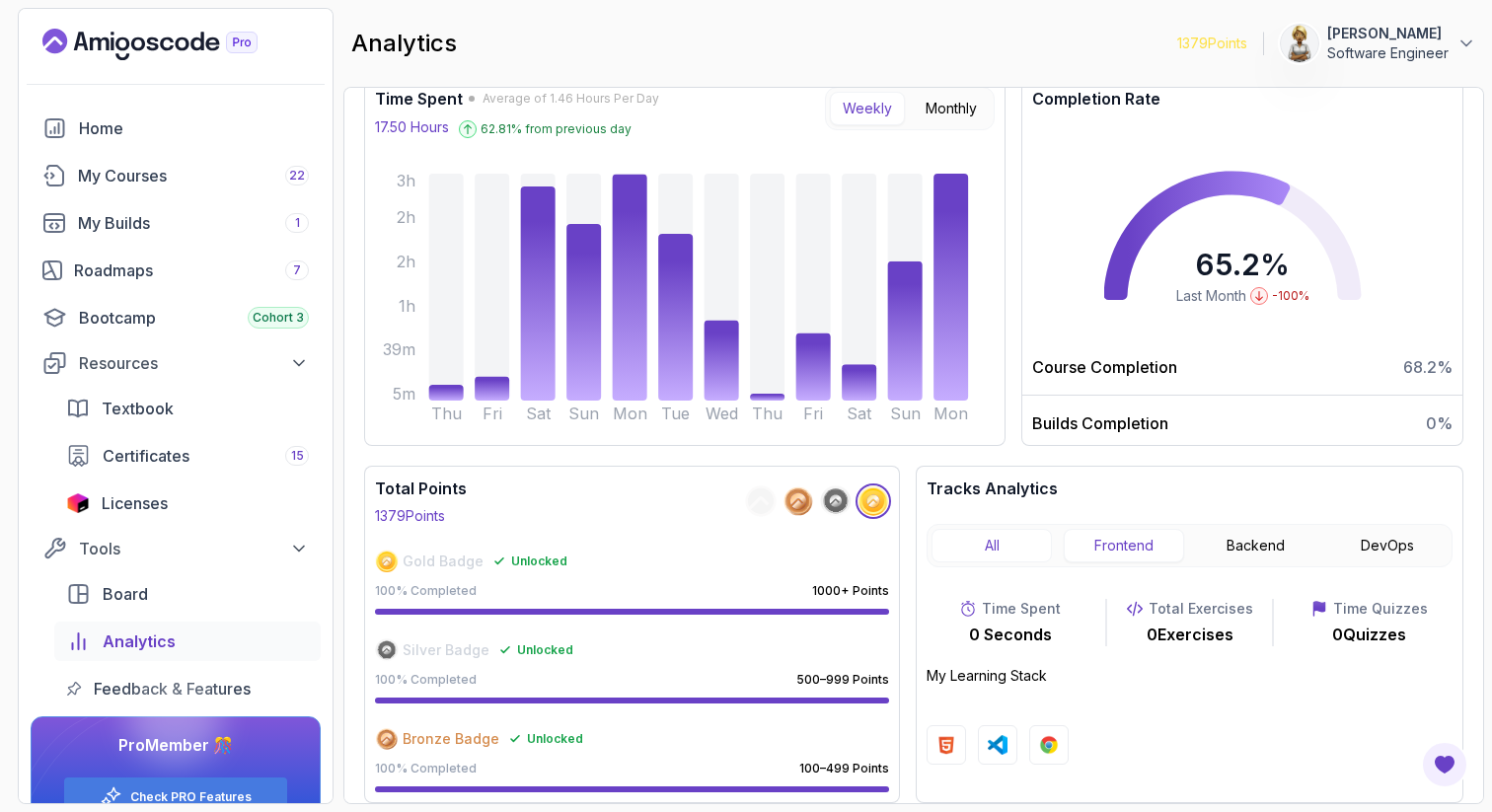
click at [978, 535] on button "All" at bounding box center [991, 546] width 121 height 34
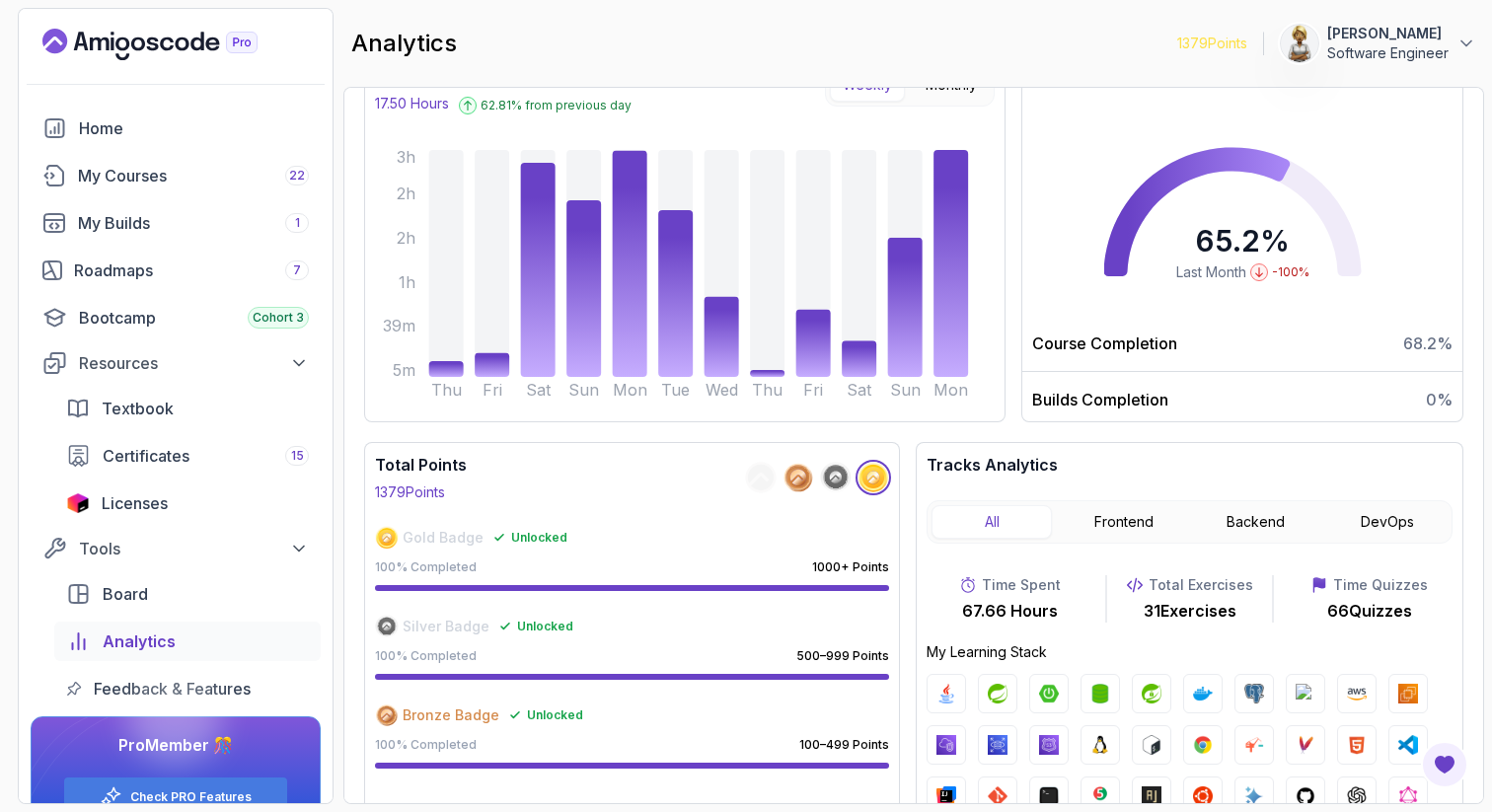
click at [705, 502] on div "Total Points 1379 Points" at bounding box center [632, 476] width 514 height 49
click at [1261, 277] on icon at bounding box center [1259, 272] width 10 height 10
click at [114, 689] on span "Feedback & Features" at bounding box center [171, 688] width 156 height 24
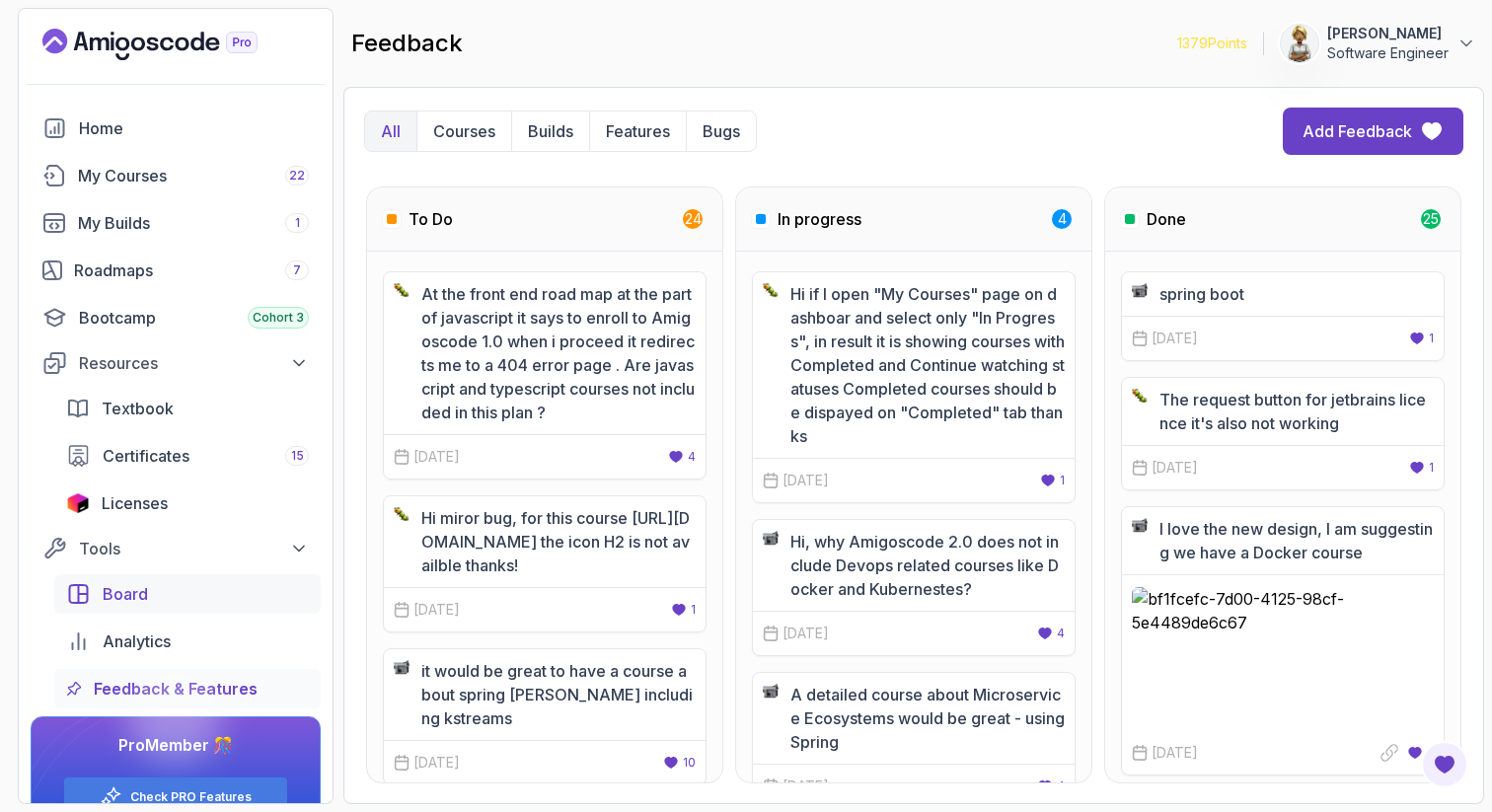
click at [107, 585] on span "Board" at bounding box center [126, 594] width 46 height 24
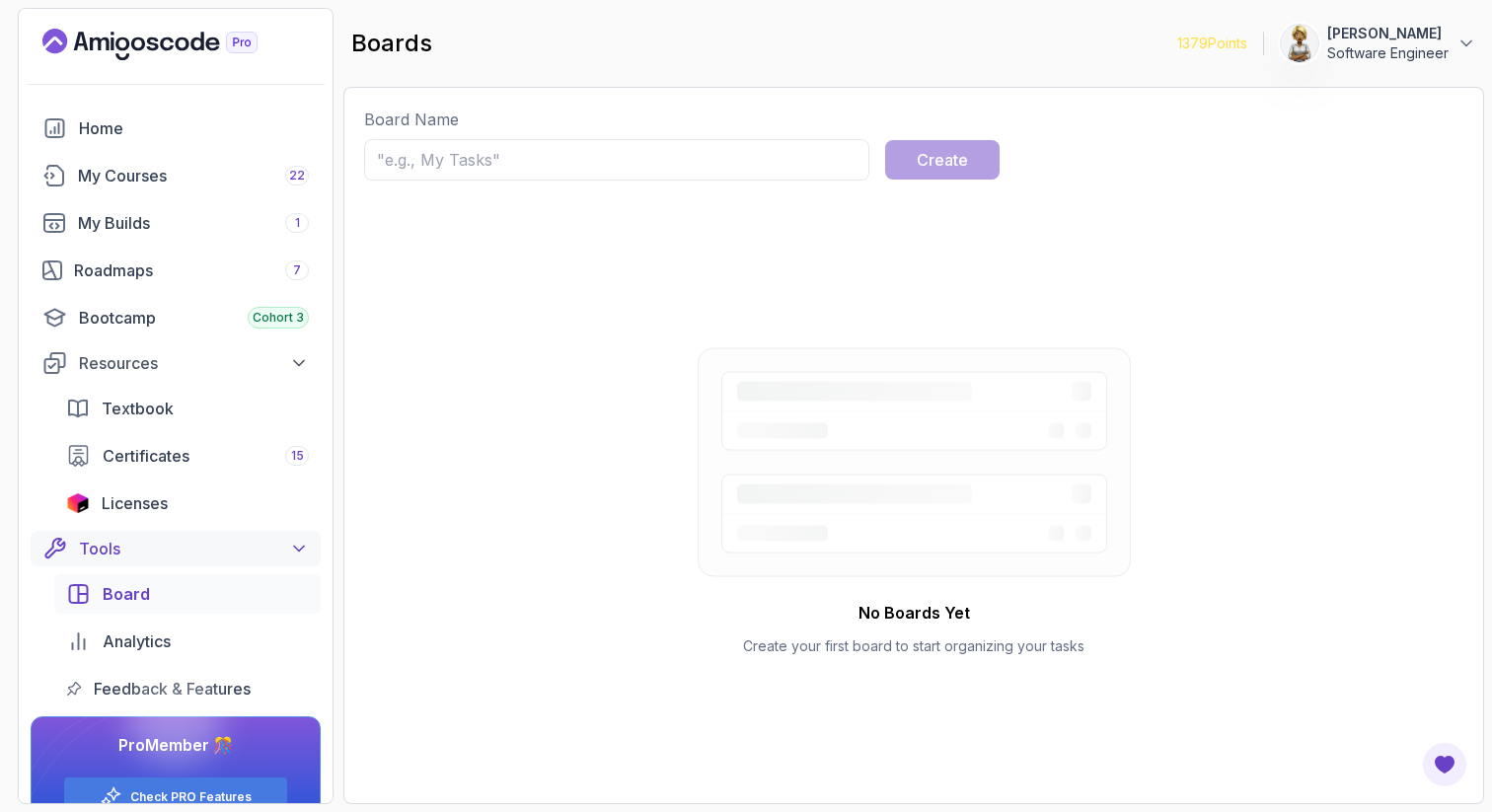
click at [95, 550] on div "Tools" at bounding box center [193, 549] width 230 height 24
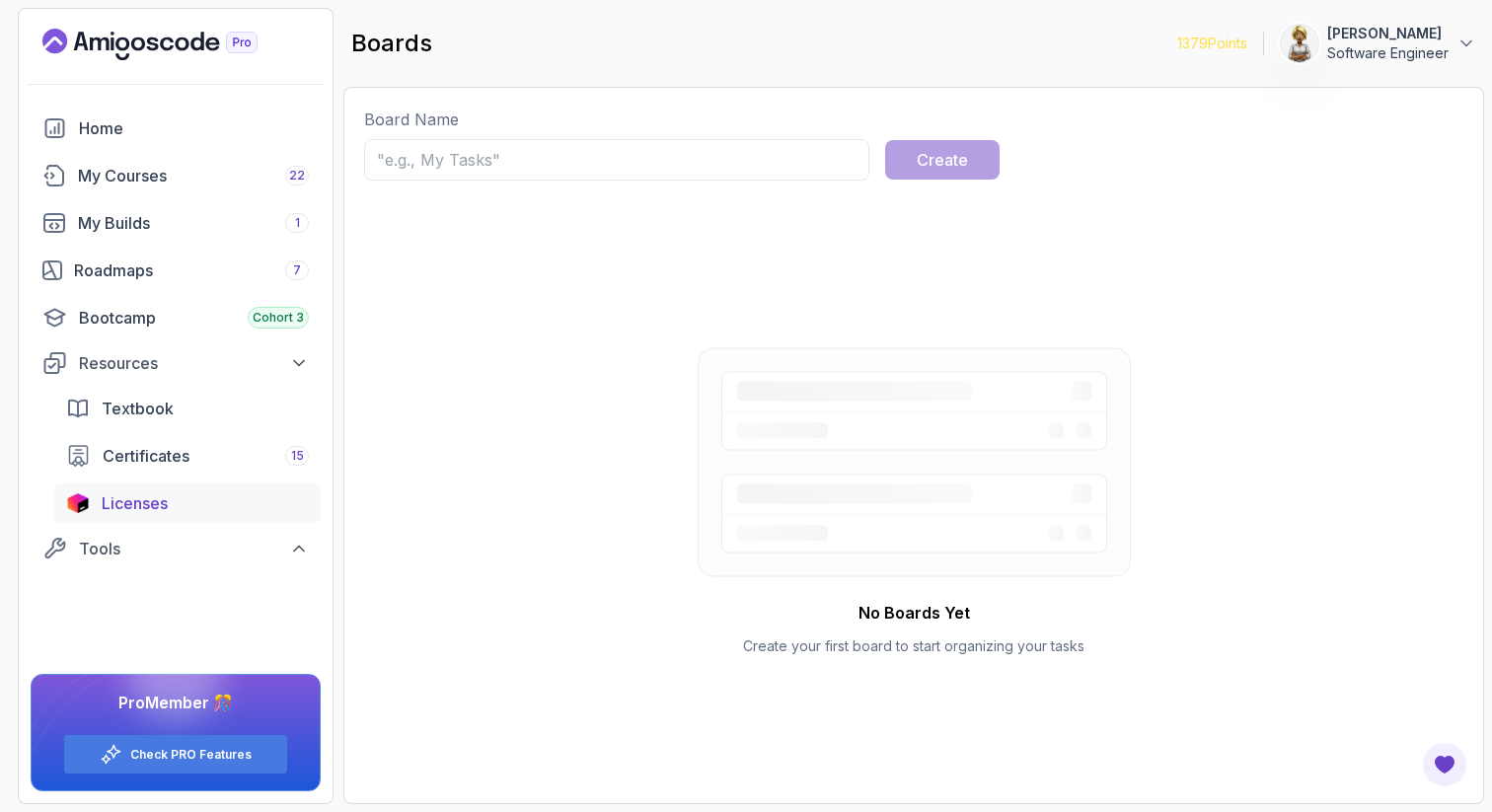
click at [109, 500] on span "Licenses" at bounding box center [135, 503] width 66 height 24
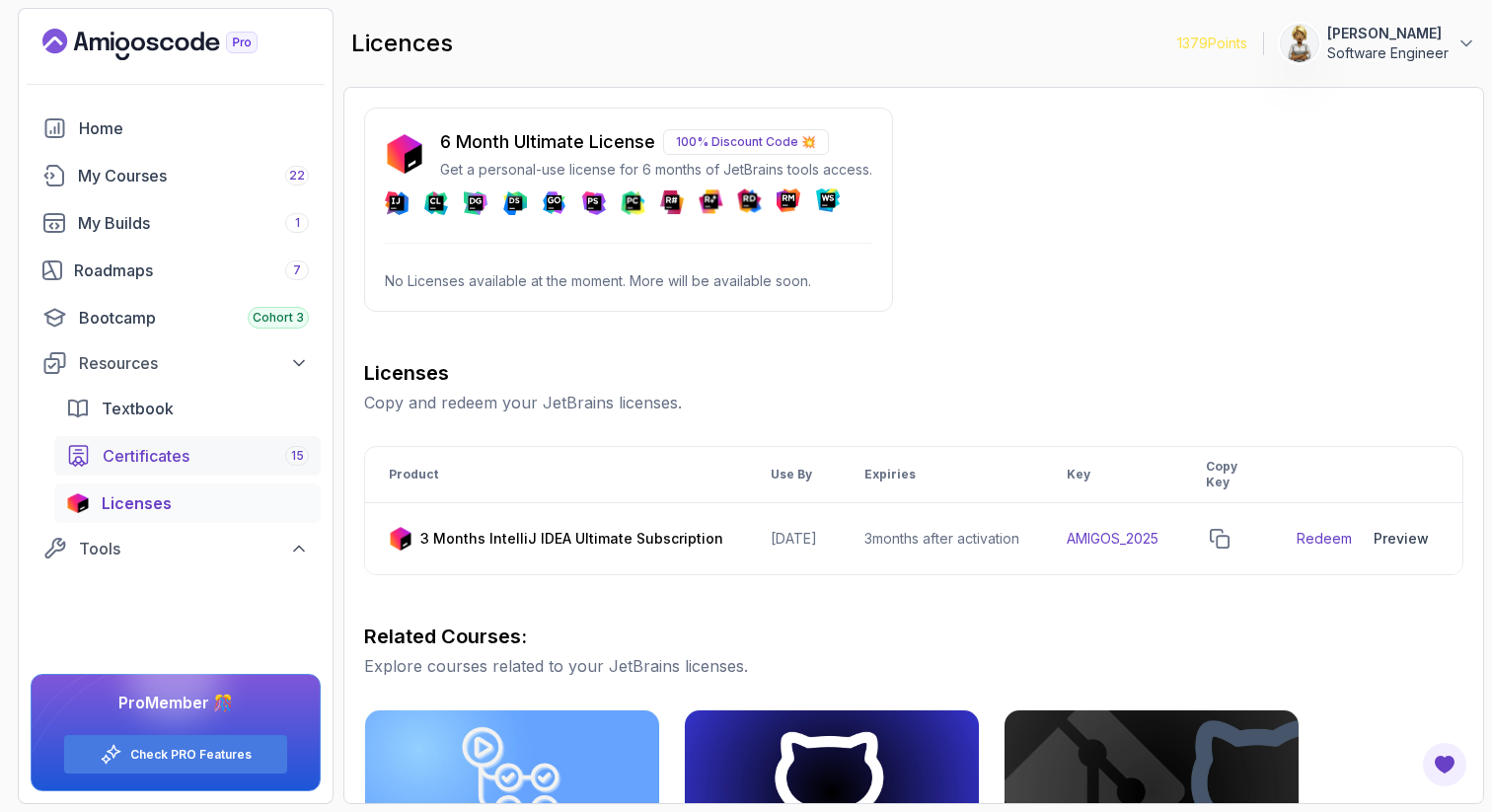
click at [118, 457] on span "Certificates" at bounding box center [146, 455] width 87 height 24
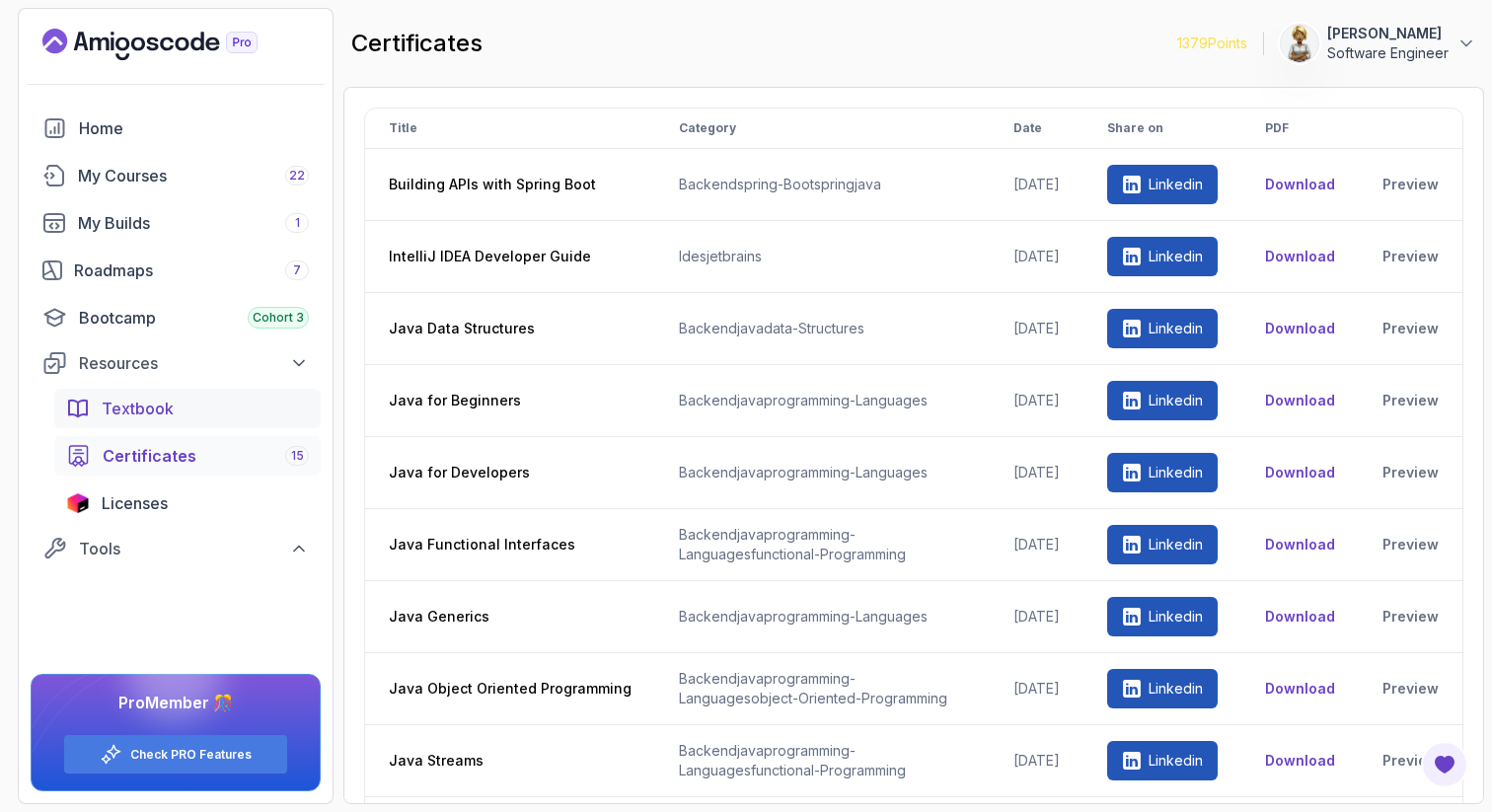
click at [125, 411] on span "Textbook" at bounding box center [138, 408] width 72 height 24
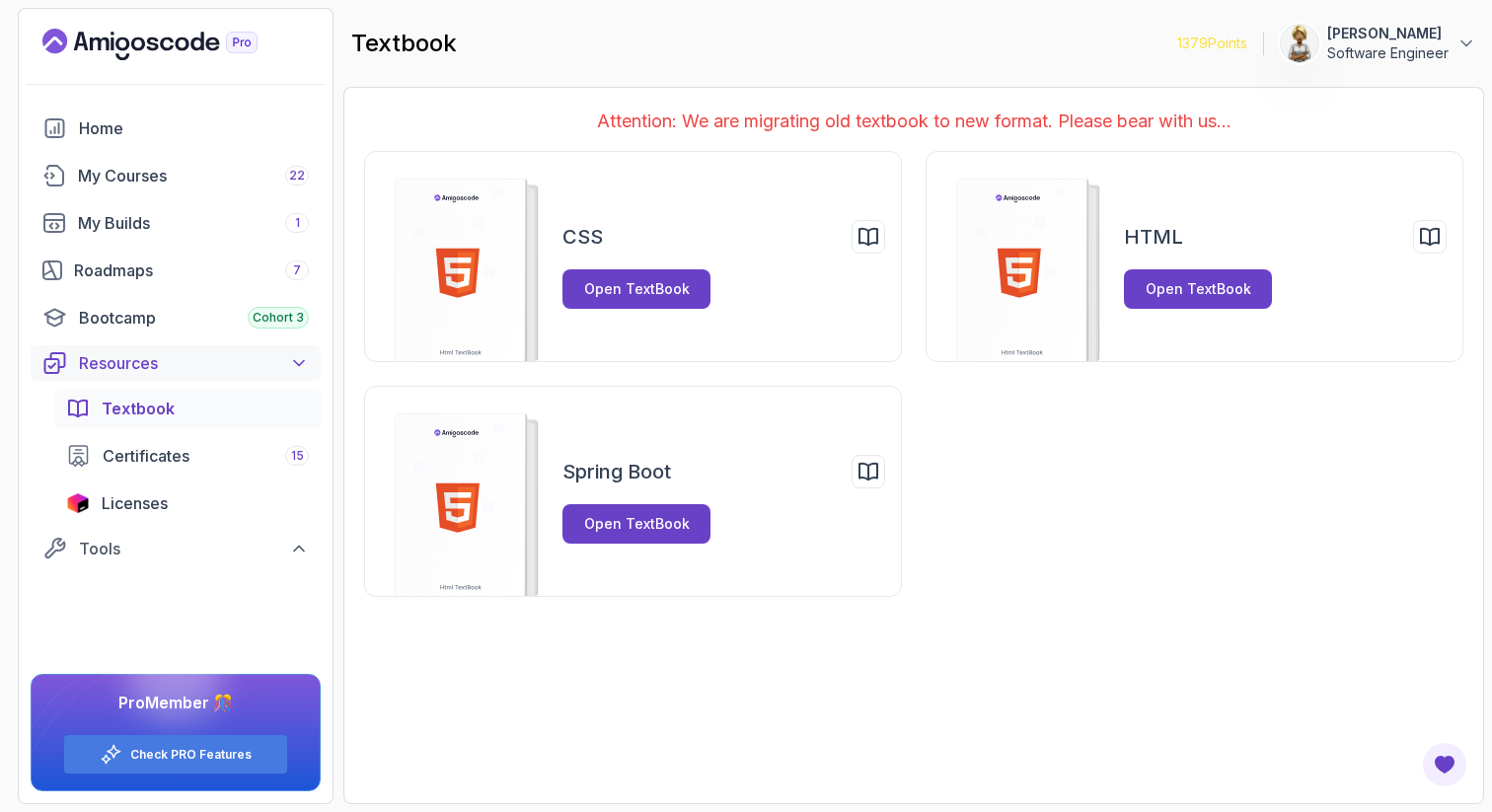
click at [116, 367] on div "Resources" at bounding box center [193, 363] width 230 height 24
click at [94, 306] on div "Bootcamp Cohort 3" at bounding box center [193, 318] width 230 height 24
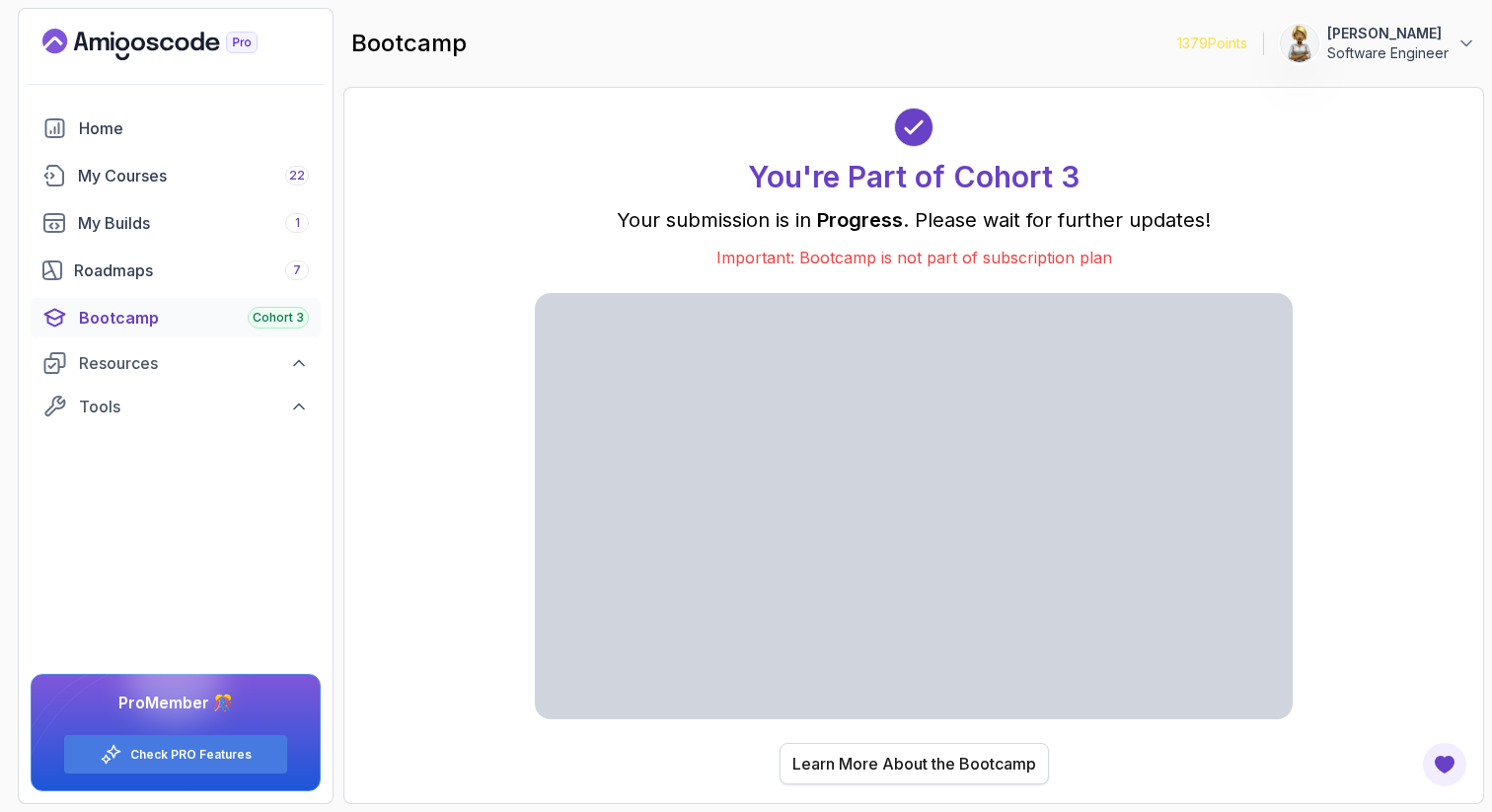
click at [848, 755] on div "Learn More About the Bootcamp" at bounding box center [914, 763] width 244 height 24
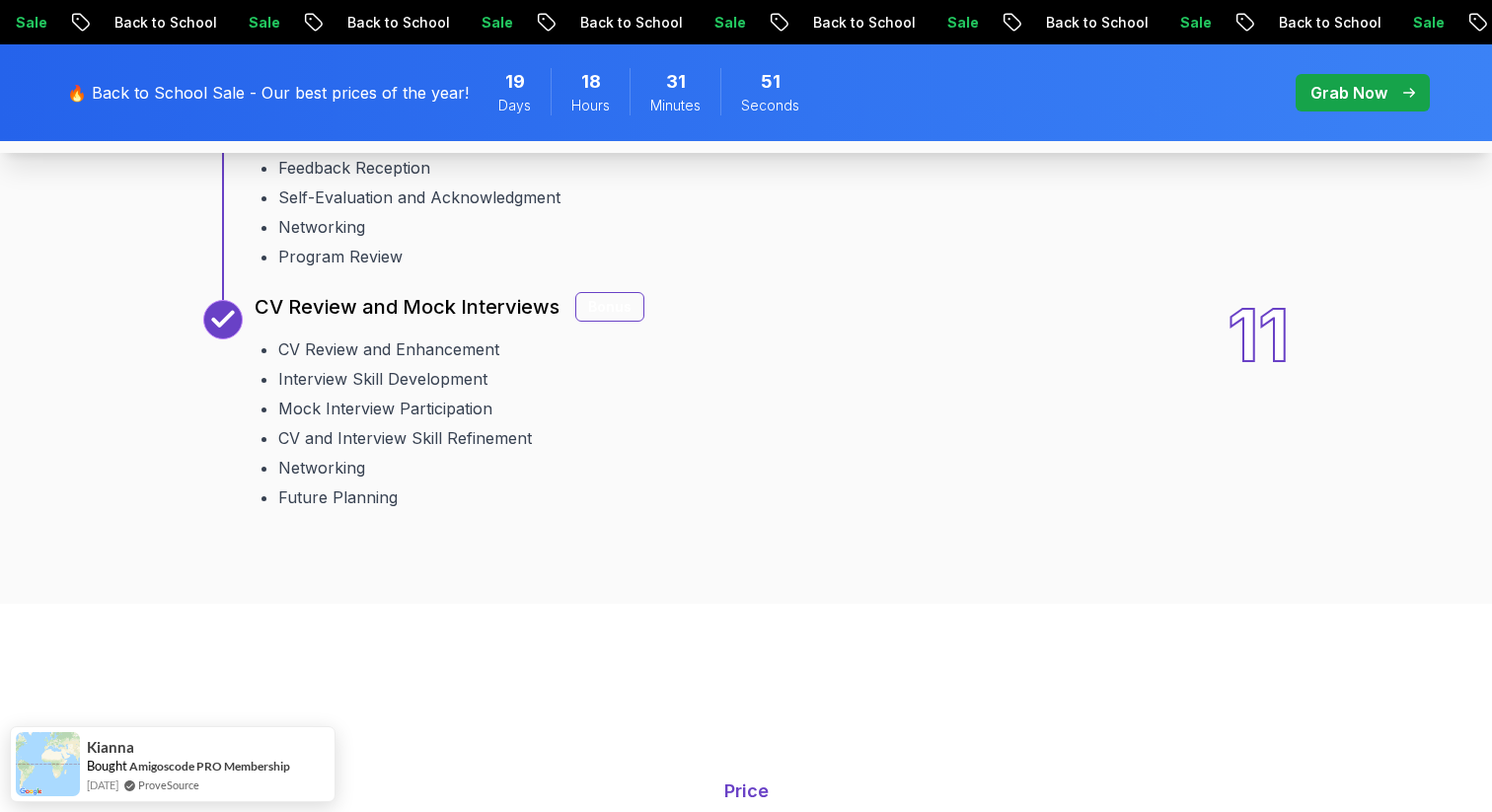
scroll to position [3748, 0]
